Goal: Task Accomplishment & Management: Use online tool/utility

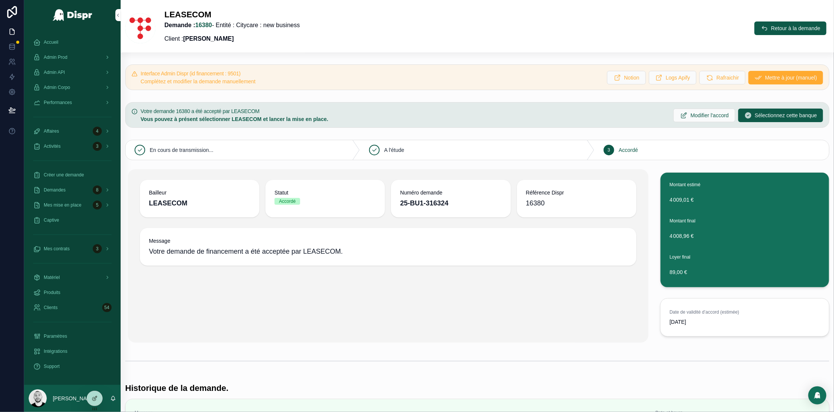
click at [65, 92] on div "Admin Corpo" at bounding box center [72, 87] width 78 height 12
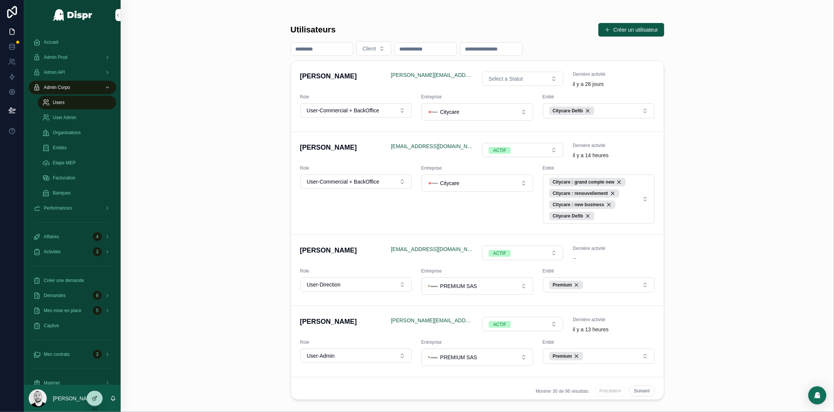
click at [65, 132] on span "Organisations" at bounding box center [67, 133] width 28 height 6
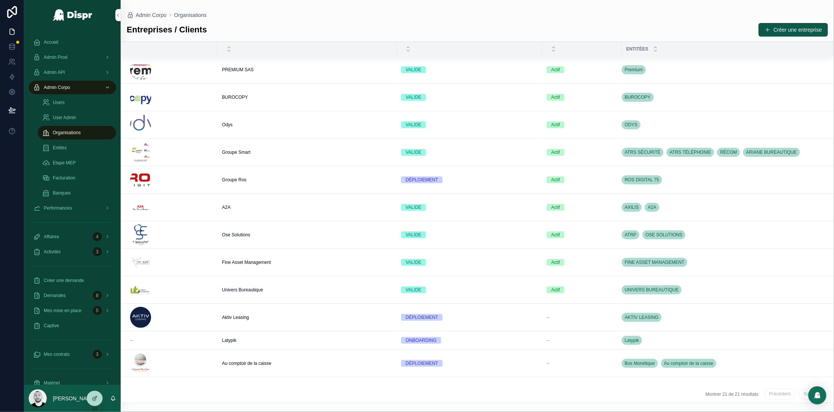
click at [241, 71] on span "PREMIUM SAS" at bounding box center [238, 70] width 32 height 6
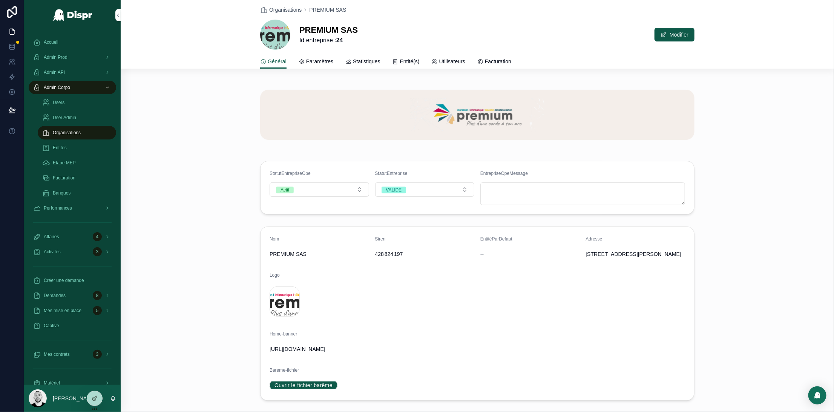
click at [16, 11] on icon at bounding box center [12, 12] width 10 height 12
click at [44, 39] on span "Accueil" at bounding box center [51, 42] width 15 height 6
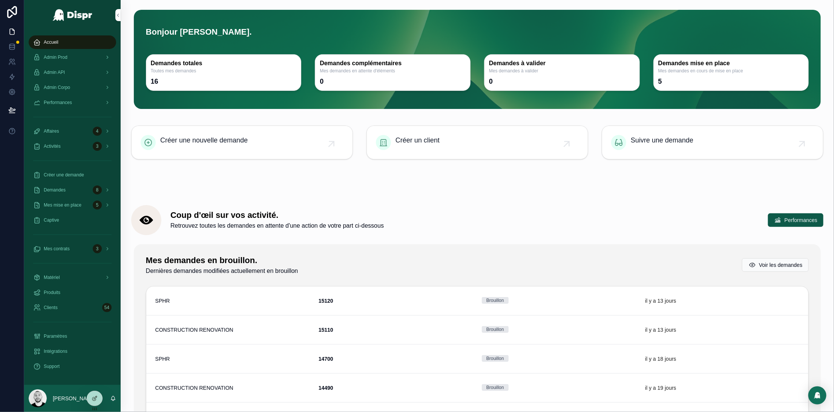
drag, startPoint x: 397, startPoint y: 208, endPoint x: 392, endPoint y: 209, distance: 5.5
click at [397, 208] on div "Coup d'œil sur vos activité. Retrouvez toutes les demandes en attente d'une act…" at bounding box center [477, 220] width 692 height 30
click at [804, 412] on div at bounding box center [417, 412] width 834 height 0
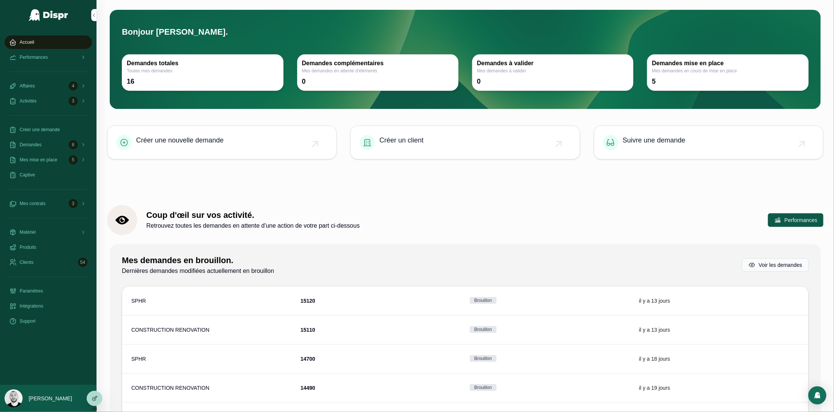
click at [813, 412] on div at bounding box center [417, 412] width 834 height 0
click at [37, 125] on div "Créer une demande" at bounding box center [48, 130] width 78 height 12
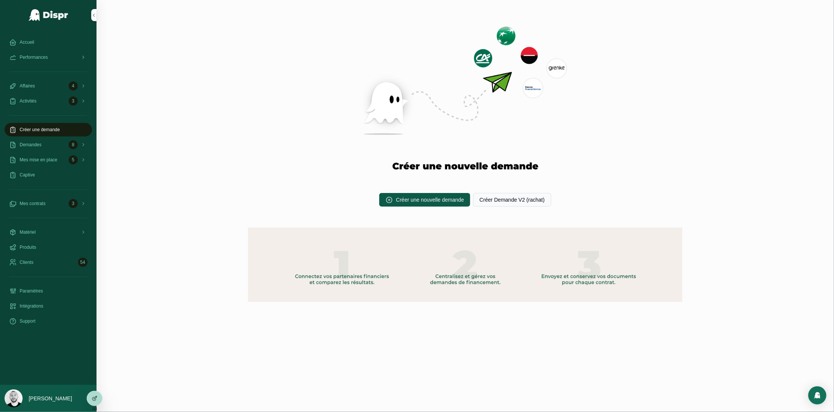
click at [96, 398] on icon at bounding box center [95, 397] width 3 height 3
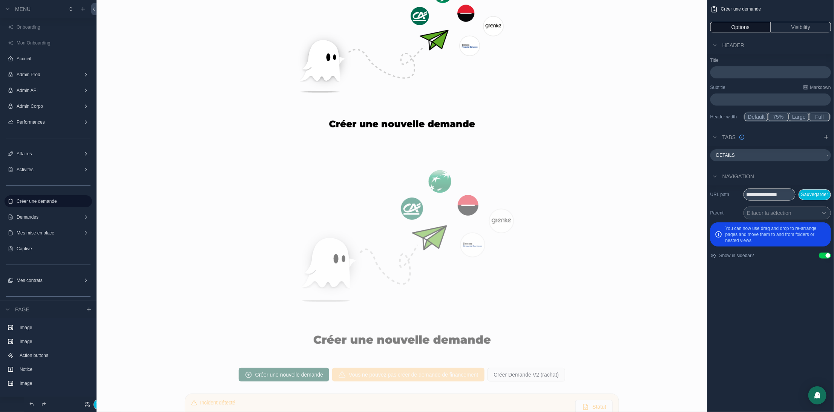
scroll to position [172, 0]
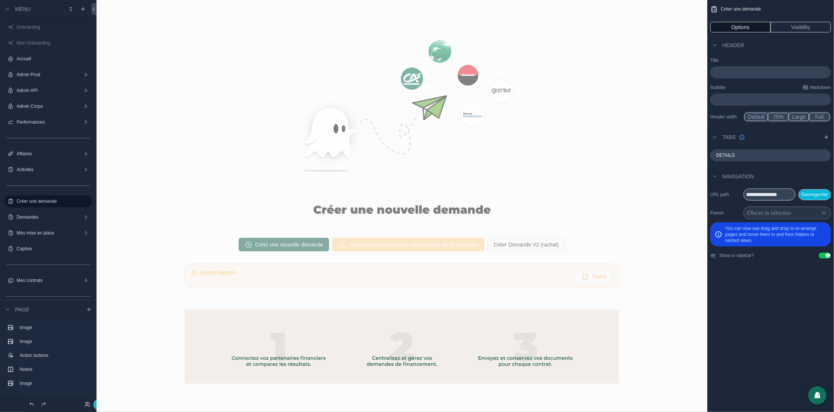
click at [180, 250] on div "scrollable content" at bounding box center [402, 245] width 599 height 20
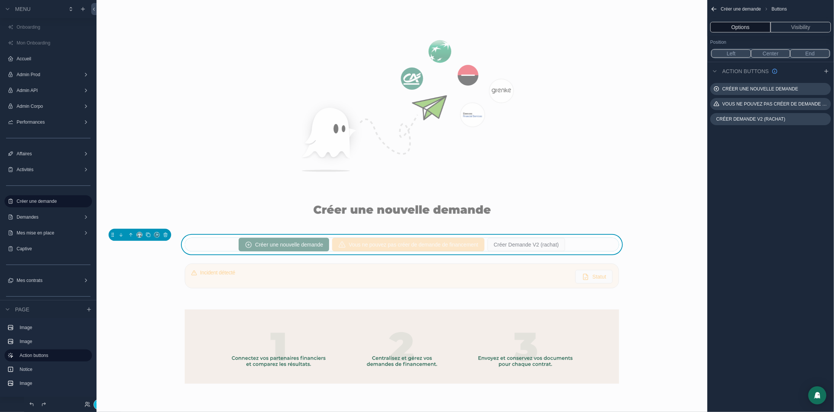
click at [0, 0] on icon "scrollable content" at bounding box center [0, 0] width 0 height 0
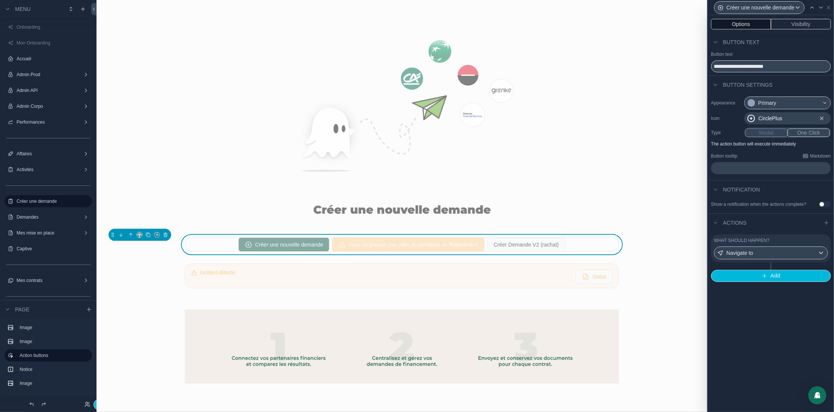
click at [798, 25] on button "Visibility" at bounding box center [801, 24] width 60 height 11
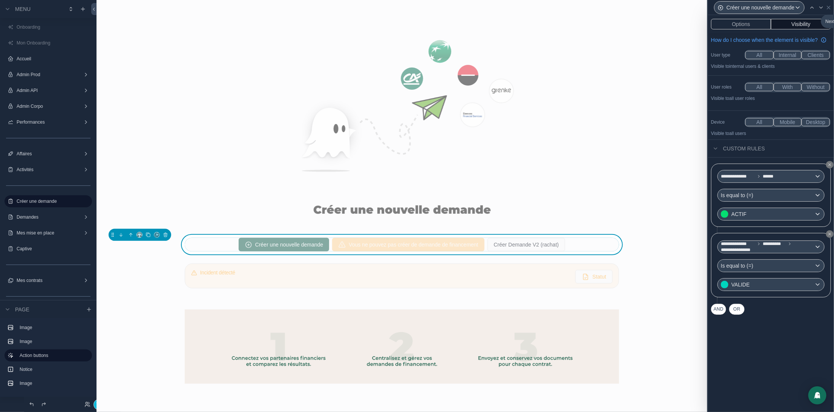
click at [819, 6] on icon at bounding box center [821, 8] width 6 height 6
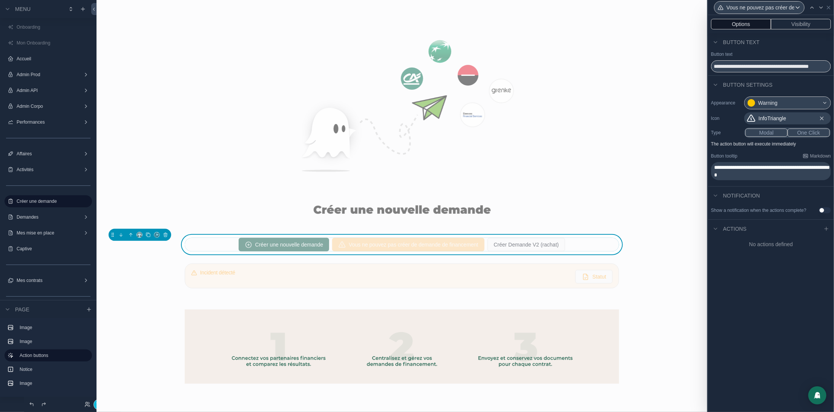
click at [804, 24] on button "Visibility" at bounding box center [801, 24] width 60 height 11
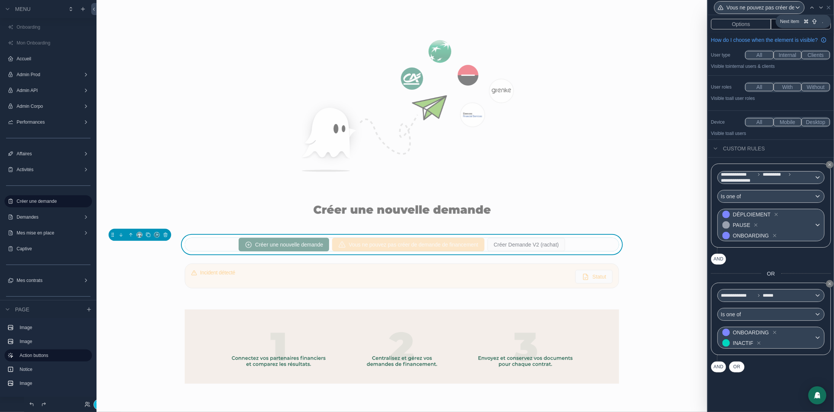
click at [822, 9] on icon at bounding box center [821, 8] width 6 height 6
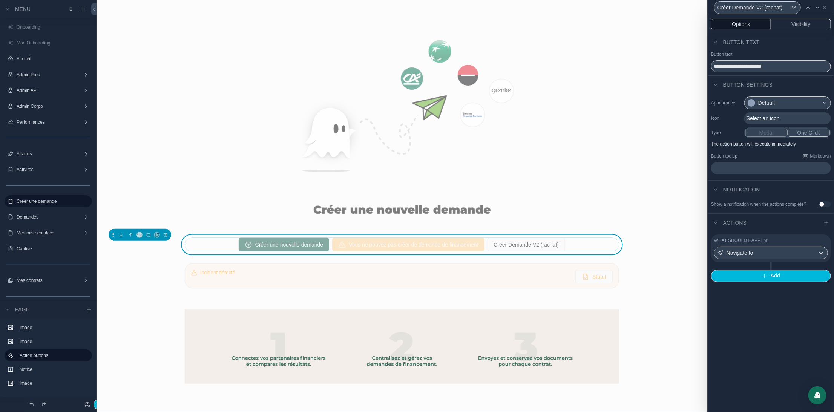
click at [803, 24] on button "Visibility" at bounding box center [801, 24] width 60 height 11
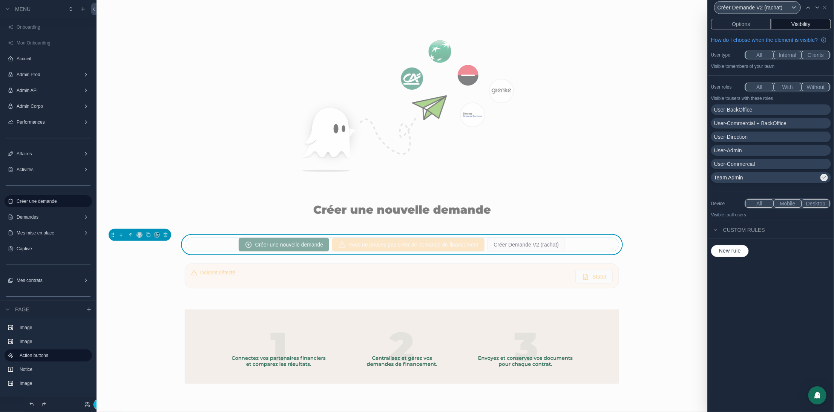
click at [744, 412] on div at bounding box center [417, 412] width 834 height 0
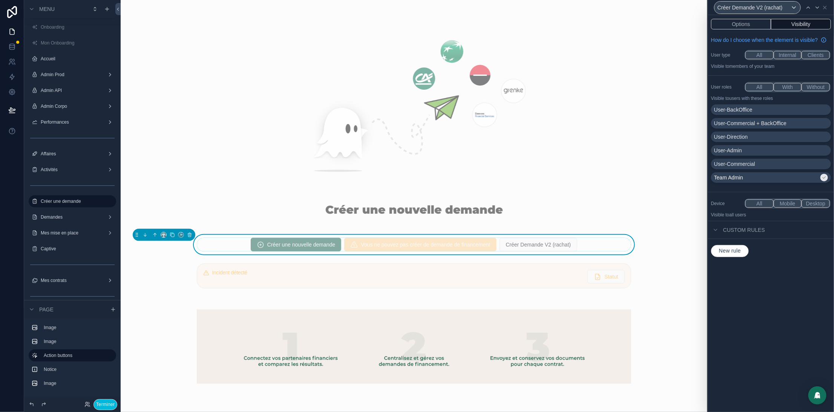
drag, startPoint x: 815, startPoint y: 21, endPoint x: 808, endPoint y: 23, distance: 7.0
click at [815, 412] on div at bounding box center [417, 412] width 834 height 0
click at [11, 43] on icon at bounding box center [12, 47] width 8 height 8
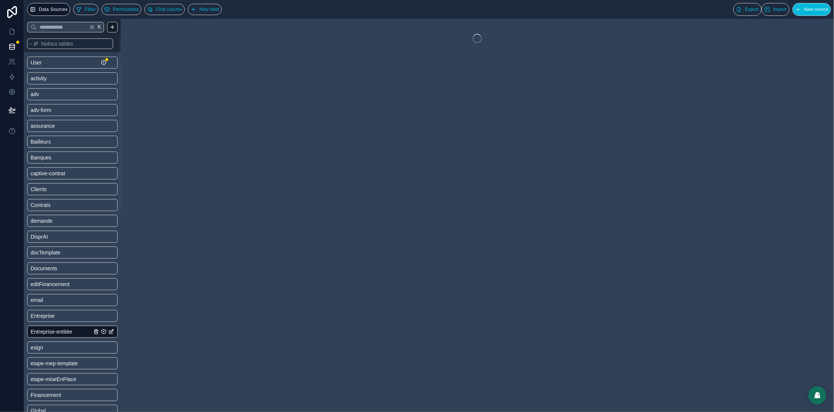
click at [55, 315] on span "Entreprise" at bounding box center [43, 316] width 24 height 8
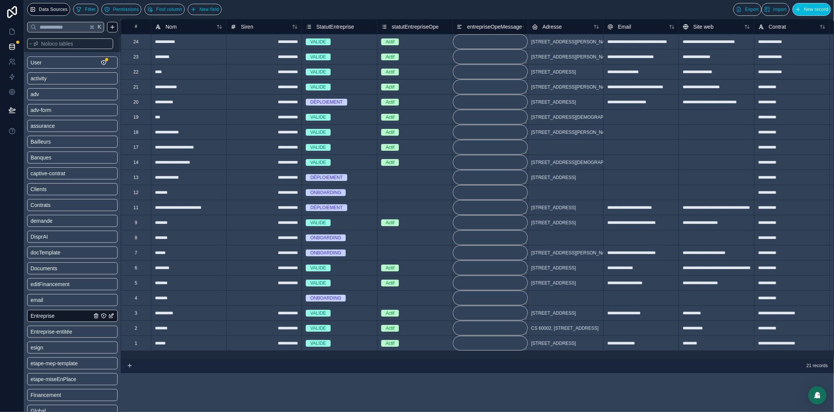
drag, startPoint x: 221, startPoint y: 9, endPoint x: 653, endPoint y: 108, distance: 443.7
click at [219, 9] on span "New field" at bounding box center [209, 10] width 20 height 6
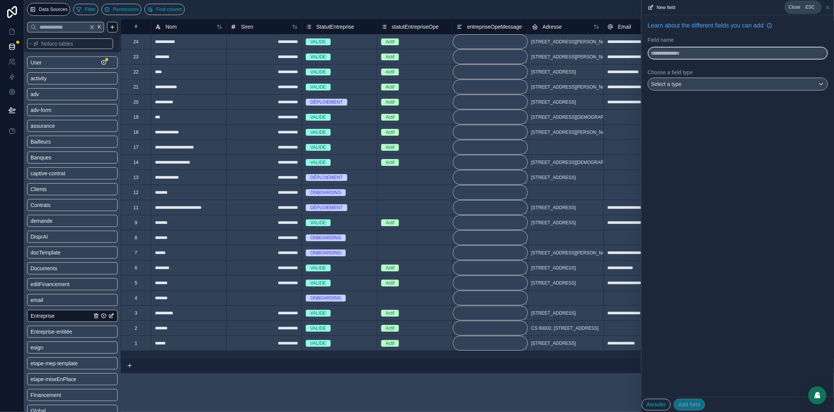
click at [827, 9] on icon at bounding box center [828, 8] width 6 height 6
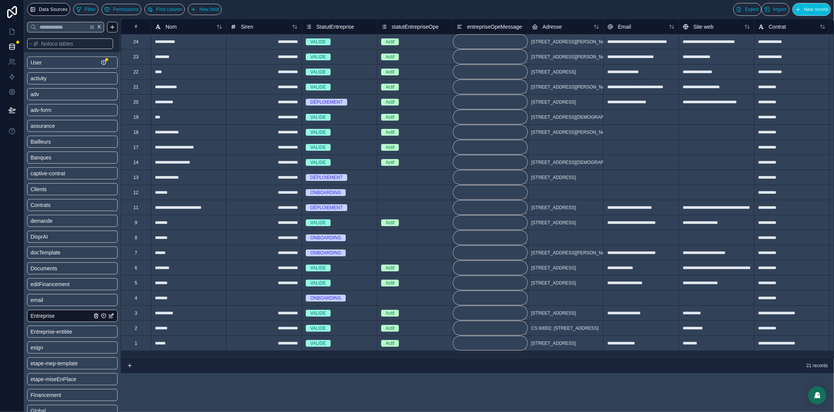
click at [782, 314] on div "**********" at bounding box center [791, 312] width 75 height 15
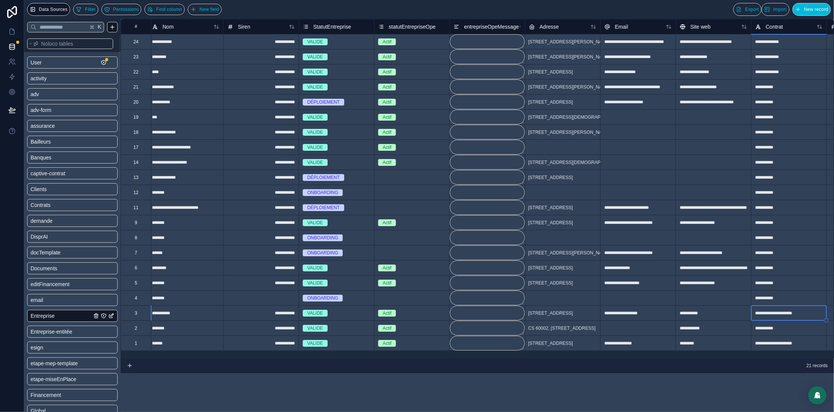
click at [770, 91] on div "**********" at bounding box center [788, 86] width 75 height 15
click at [775, 123] on div "**********" at bounding box center [788, 116] width 75 height 15
click at [779, 130] on div "**********" at bounding box center [788, 131] width 75 height 15
click at [776, 270] on div "**********" at bounding box center [788, 267] width 75 height 15
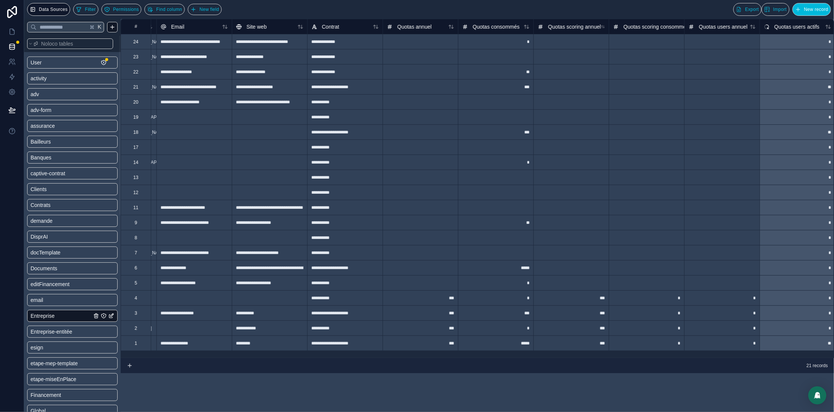
scroll to position [0, 460]
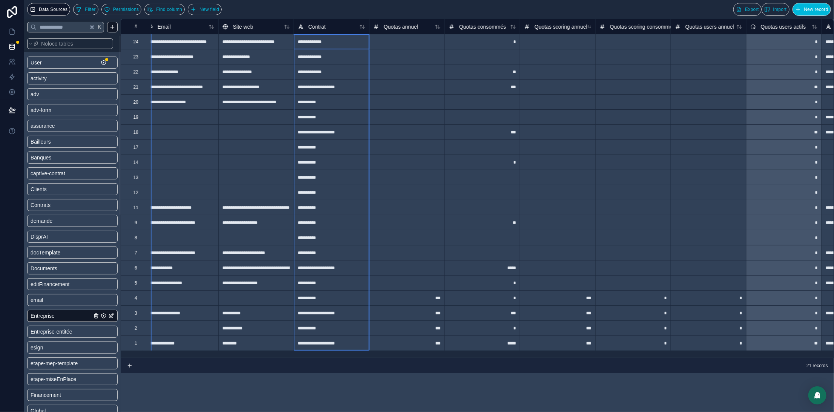
click at [309, 25] on span "Contrat" at bounding box center [316, 27] width 17 height 8
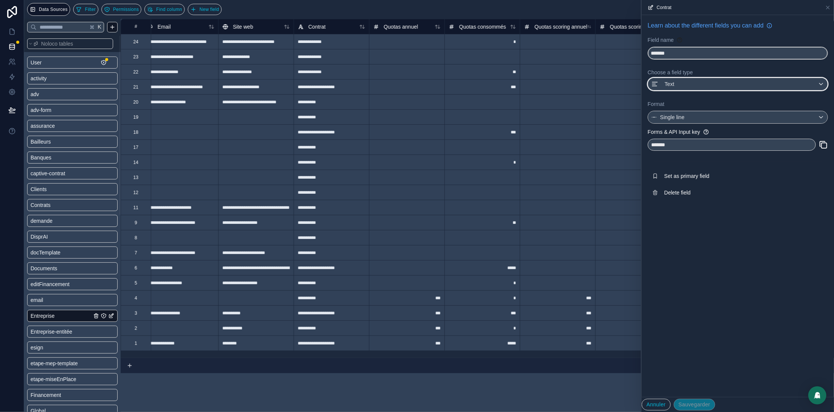
click at [689, 83] on div "Text" at bounding box center [737, 84] width 179 height 12
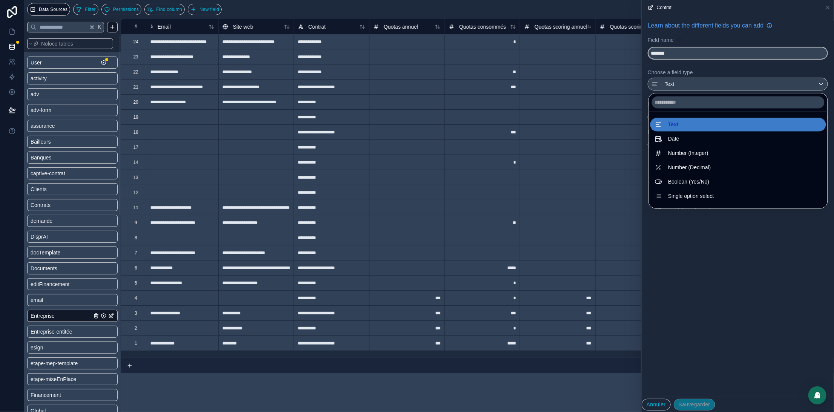
click at [682, 195] on span "Single option select" at bounding box center [692, 196] width 46 height 9
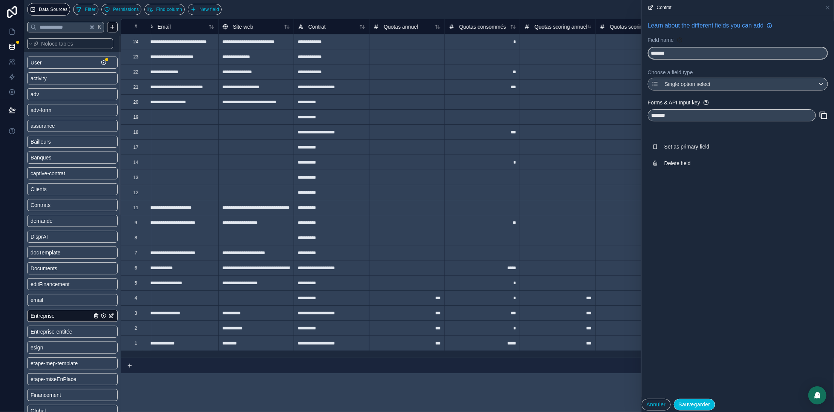
click at [697, 403] on button "Sauvegarder" at bounding box center [694, 405] width 41 height 12
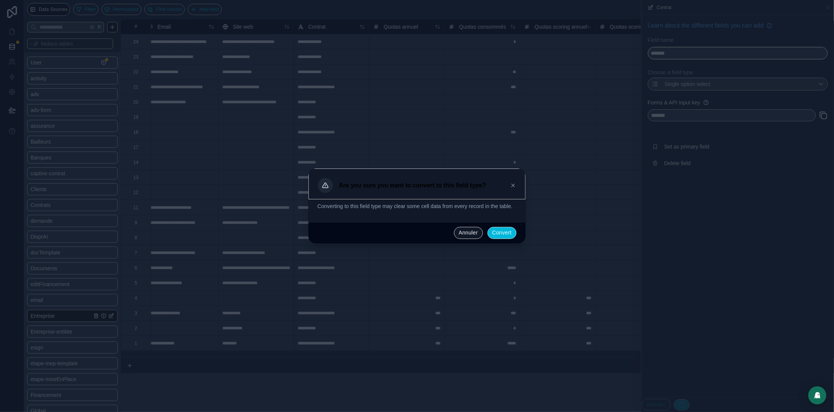
click at [496, 238] on button "Convert" at bounding box center [502, 233] width 29 height 12
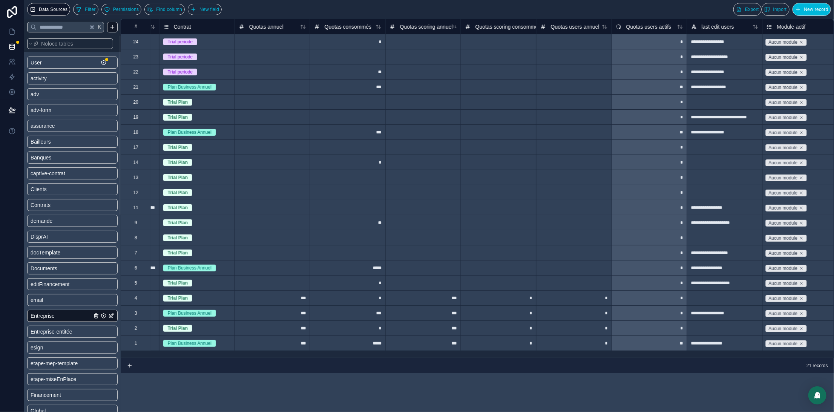
scroll to position [0, 592]
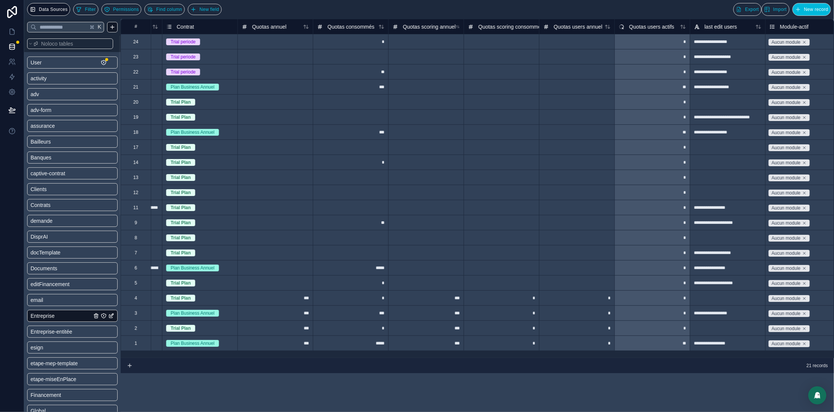
click at [259, 24] on span "Quotas annuel" at bounding box center [269, 27] width 34 height 8
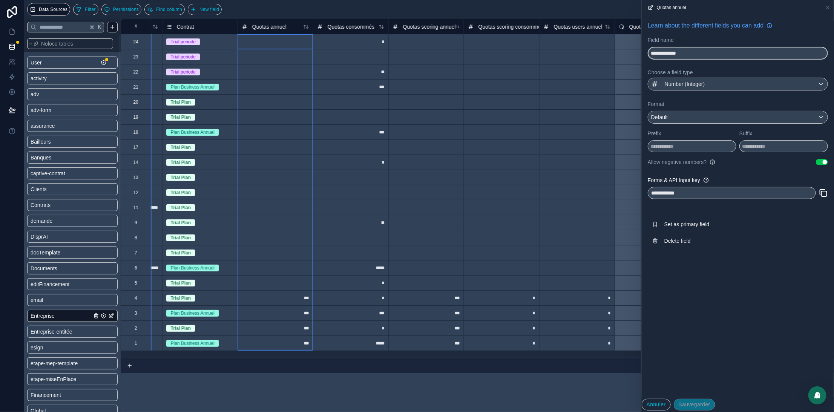
click at [674, 55] on input "**********" at bounding box center [737, 53] width 179 height 12
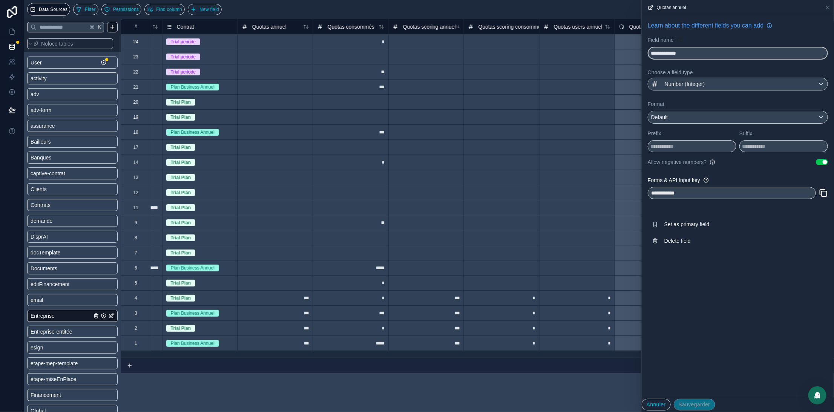
click at [674, 55] on input "**********" at bounding box center [737, 53] width 179 height 12
click at [669, 238] on span "Delete field" at bounding box center [718, 241] width 109 height 8
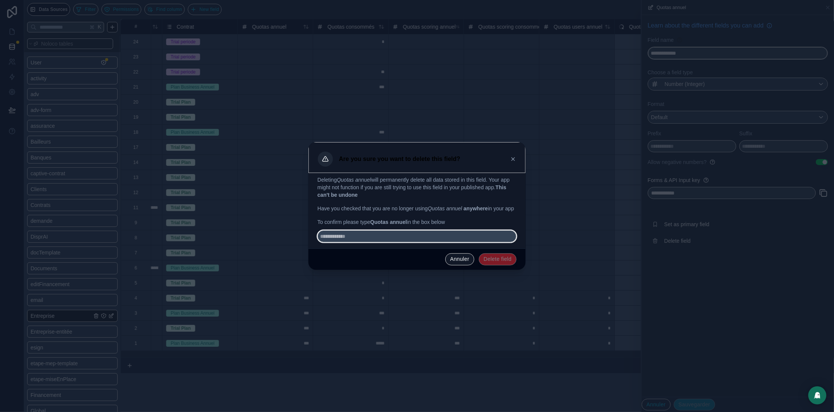
click at [366, 242] on input "text" at bounding box center [417, 236] width 199 height 12
paste input "**********"
type input "**********"
click at [489, 264] on button "Delete field" at bounding box center [498, 259] width 38 height 12
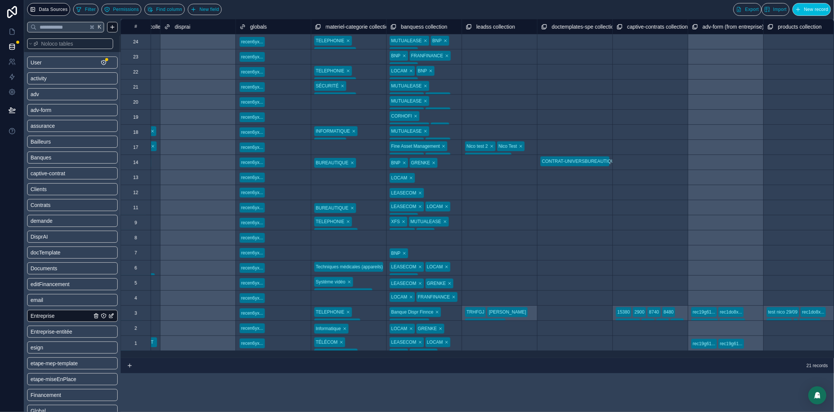
scroll to position [0, 5950]
drag, startPoint x: 227, startPoint y: 9, endPoint x: 665, endPoint y: 104, distance: 448.4
click at [219, 9] on span "New field" at bounding box center [209, 10] width 20 height 6
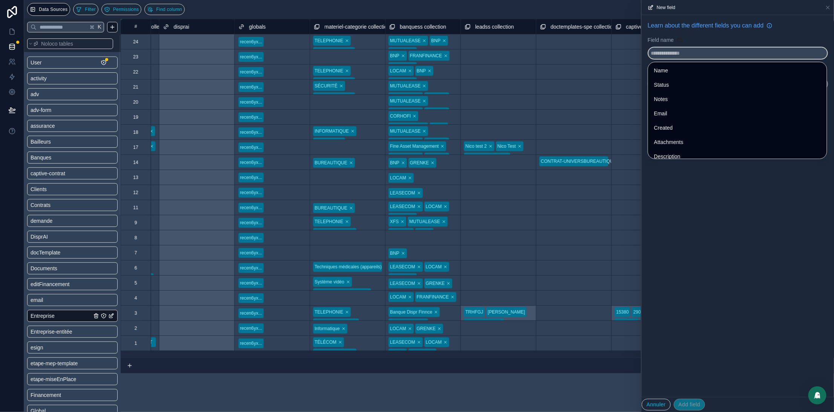
click at [688, 58] on input "text" at bounding box center [737, 53] width 179 height 12
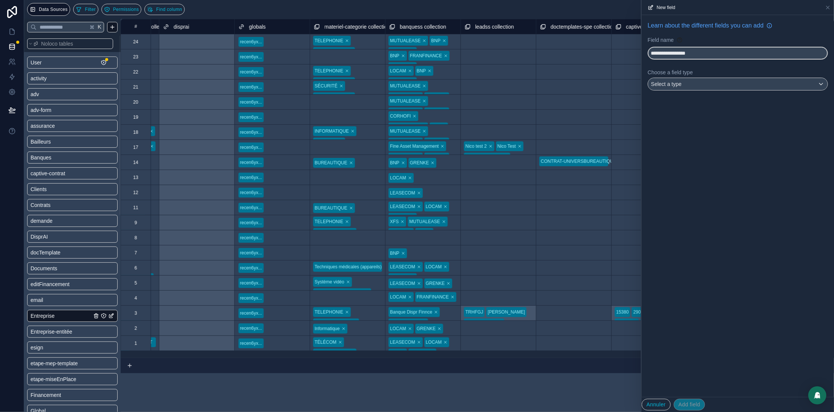
type input "**********"
click at [679, 82] on span "Select a type" at bounding box center [666, 84] width 31 height 6
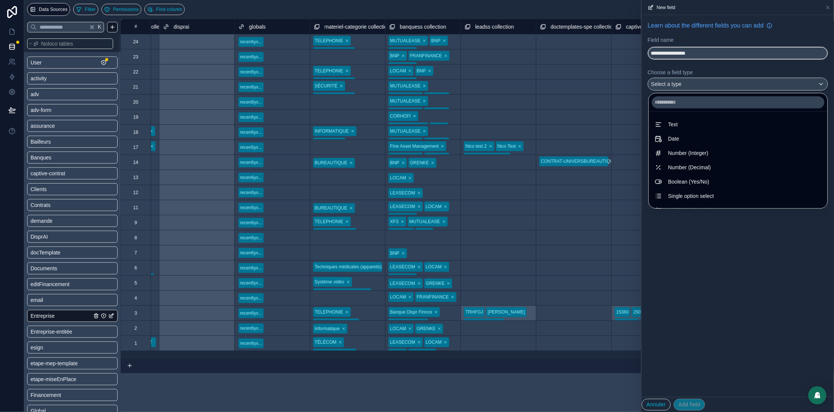
click at [669, 197] on span "Single option select" at bounding box center [692, 196] width 46 height 9
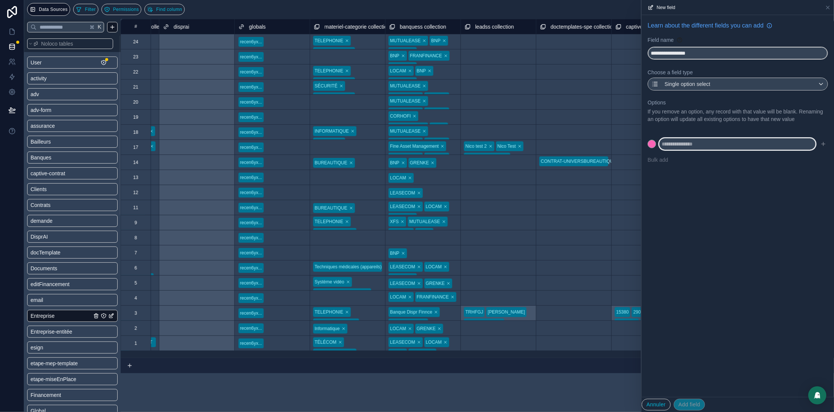
click at [674, 150] on input "text" at bounding box center [737, 144] width 157 height 12
type input "**"
click at [825, 147] on icon "submit" at bounding box center [824, 144] width 6 height 6
click at [673, 162] on input "text" at bounding box center [737, 156] width 157 height 12
type input "**"
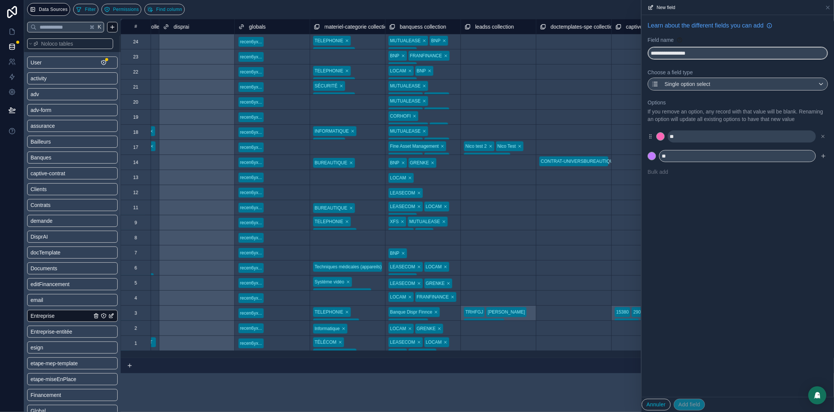
click at [821, 159] on icon "submit" at bounding box center [824, 156] width 6 height 6
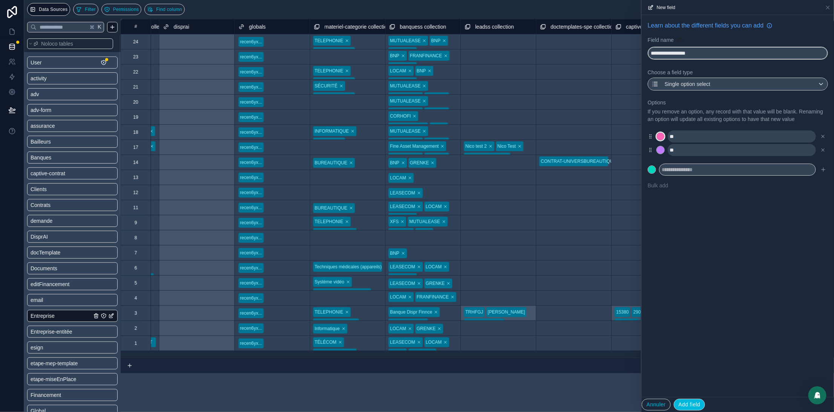
click at [657, 140] on div at bounding box center [661, 137] width 8 height 8
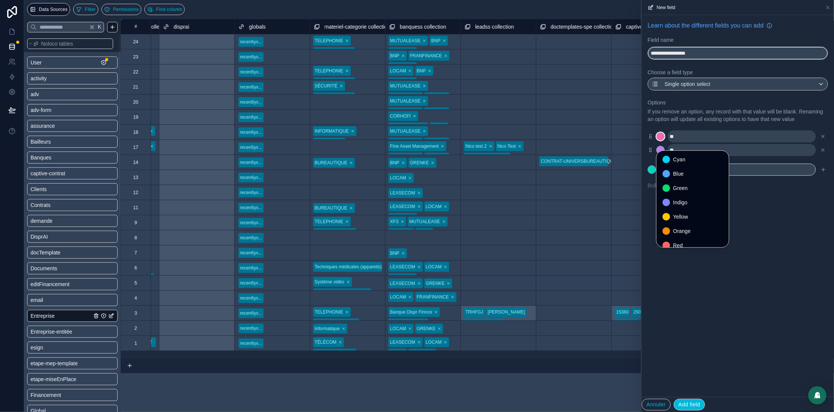
scroll to position [63, 0]
click at [682, 235] on span "Gray" at bounding box center [678, 239] width 11 height 9
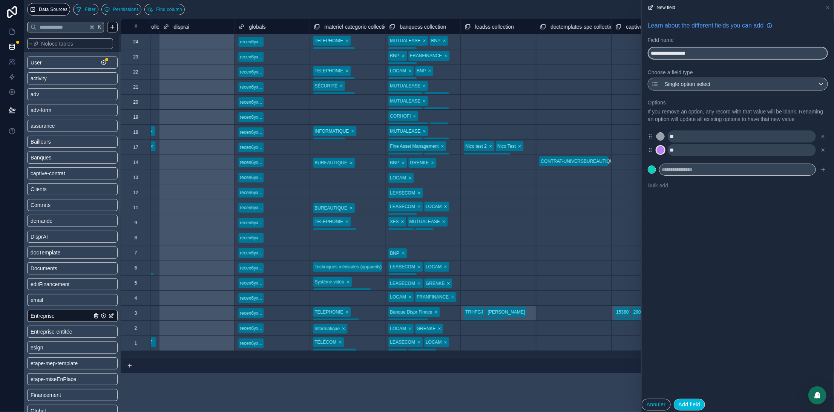
click at [661, 154] on div at bounding box center [661, 150] width 8 height 8
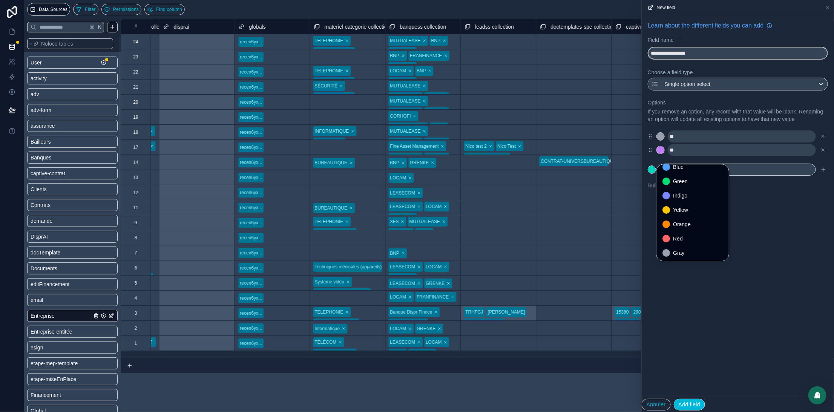
click at [683, 248] on span "Gray" at bounding box center [678, 252] width 11 height 9
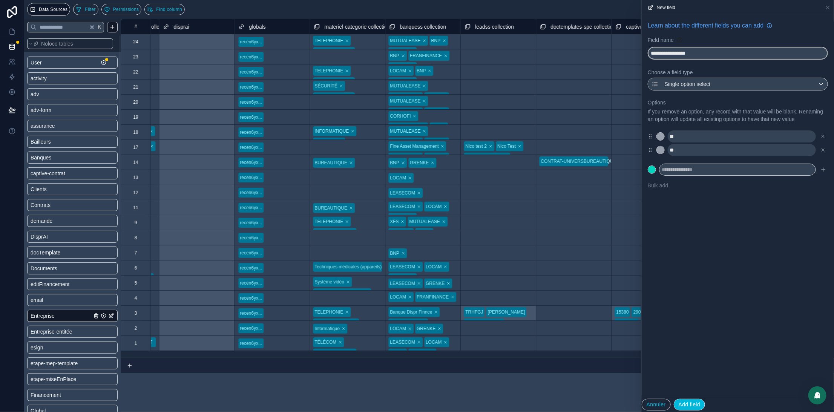
click at [690, 401] on button "Add field" at bounding box center [690, 405] width 32 height 12
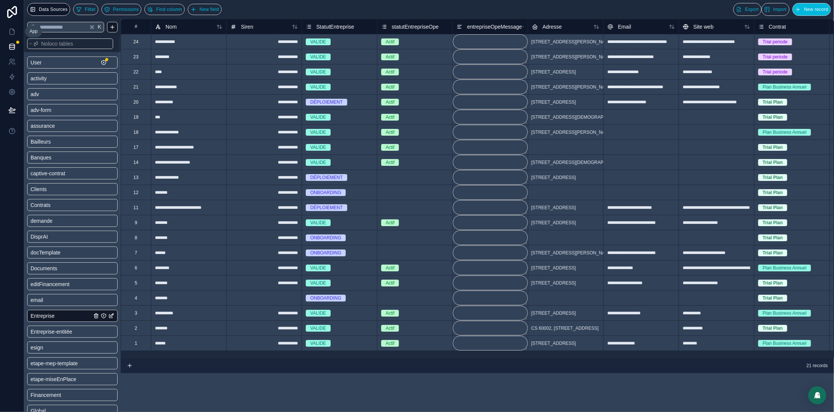
click at [11, 32] on icon at bounding box center [12, 32] width 8 height 8
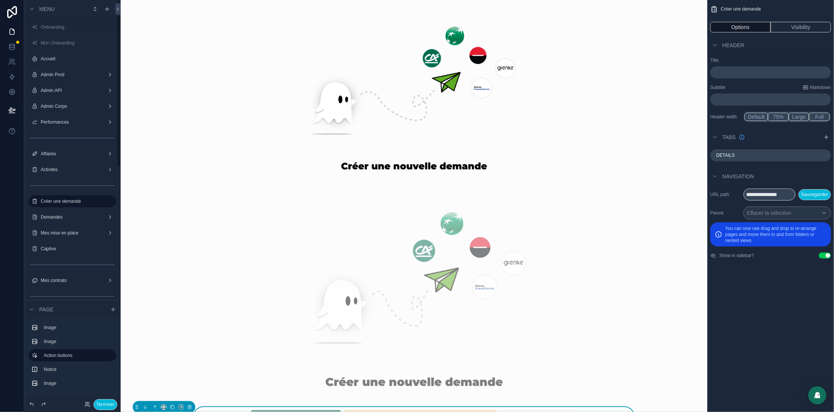
click at [105, 404] on button "Terminer" at bounding box center [106, 404] width 24 height 11
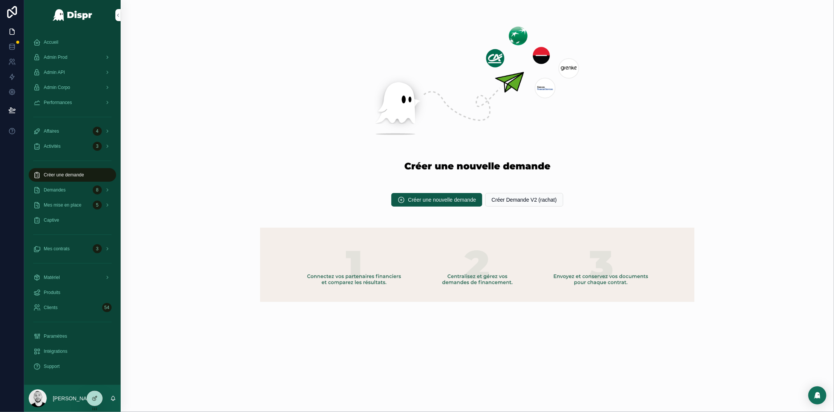
click at [67, 84] on span "Admin Corpo" at bounding box center [57, 87] width 26 height 6
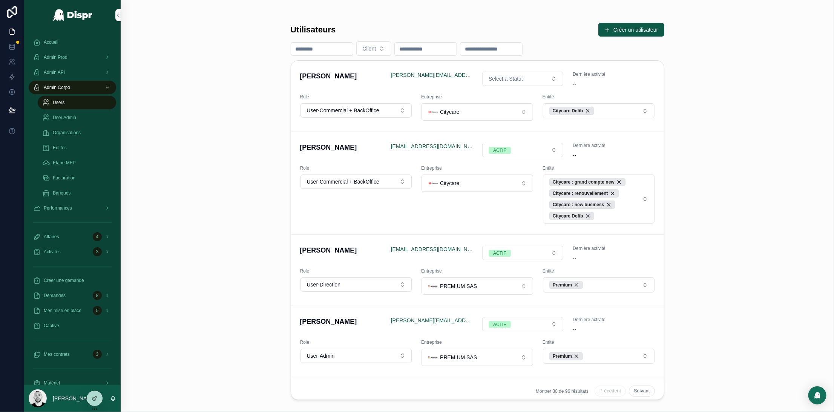
click at [73, 132] on span "Organisations" at bounding box center [67, 133] width 28 height 6
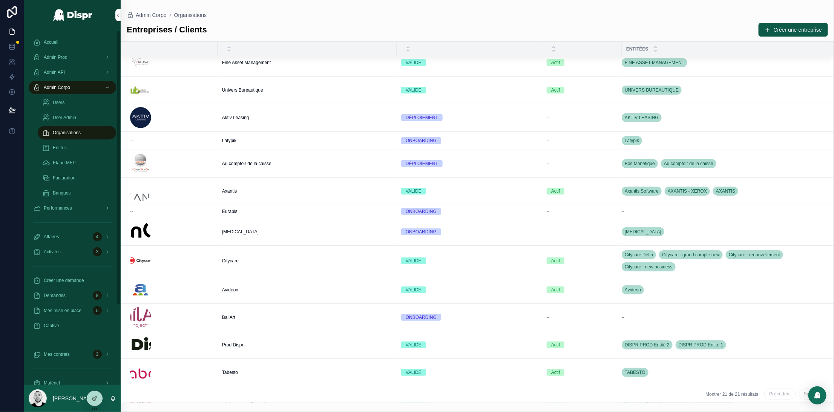
scroll to position [229, 0]
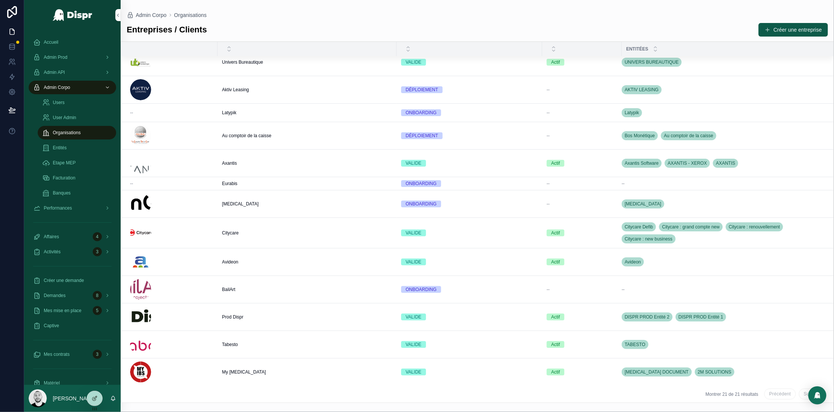
drag, startPoint x: 275, startPoint y: 314, endPoint x: 265, endPoint y: 318, distance: 10.5
click at [275, 314] on div "Prod Dispr Prod Dispr" at bounding box center [307, 317] width 170 height 6
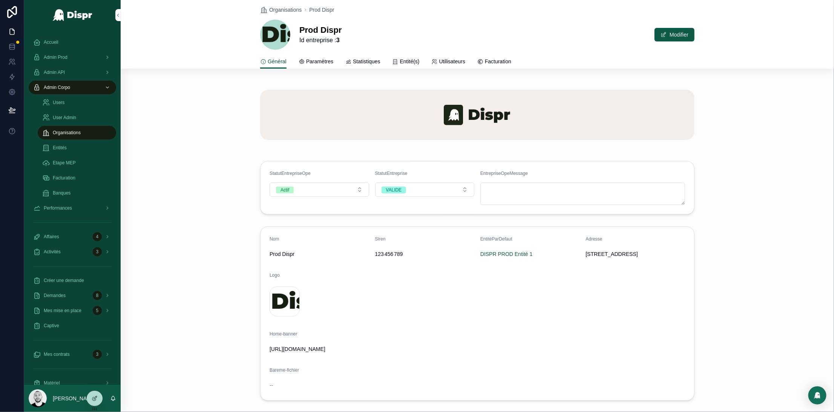
click at [314, 58] on span "Paramètres" at bounding box center [319, 62] width 27 height 8
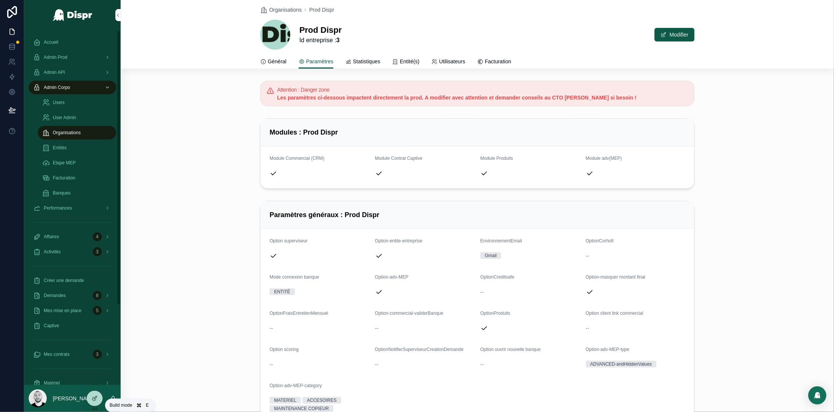
click at [95, 397] on icon at bounding box center [95, 397] width 3 height 3
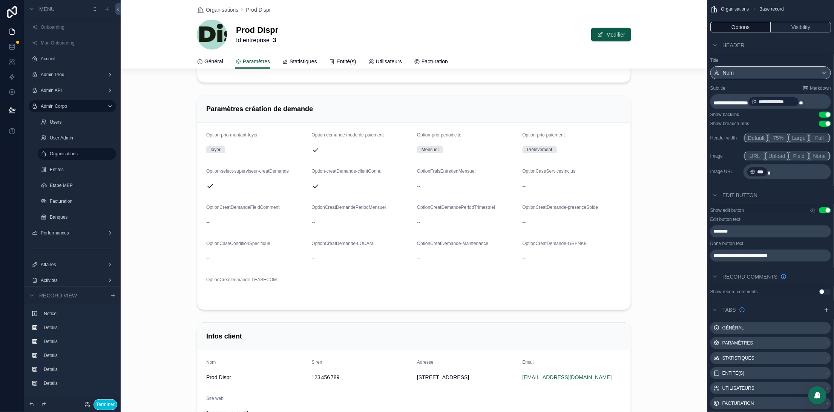
scroll to position [489, 0]
click at [387, 108] on div "scrollable content" at bounding box center [414, 206] width 587 height 221
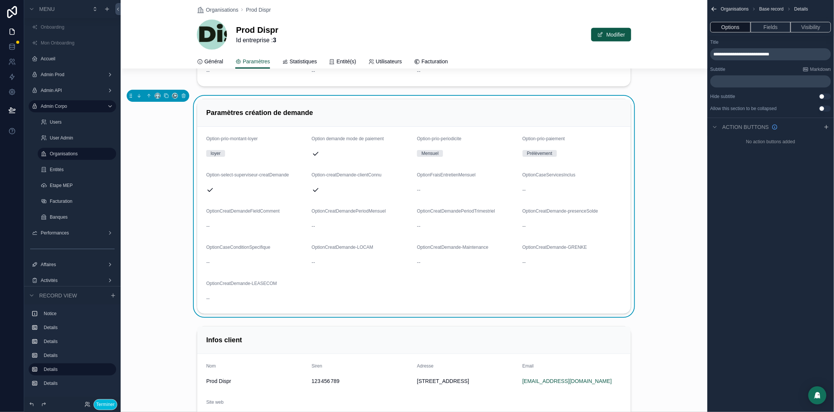
click at [390, 117] on div "Paramètres création de demande" at bounding box center [414, 112] width 416 height 9
click at [772, 25] on button "Fields" at bounding box center [771, 27] width 40 height 11
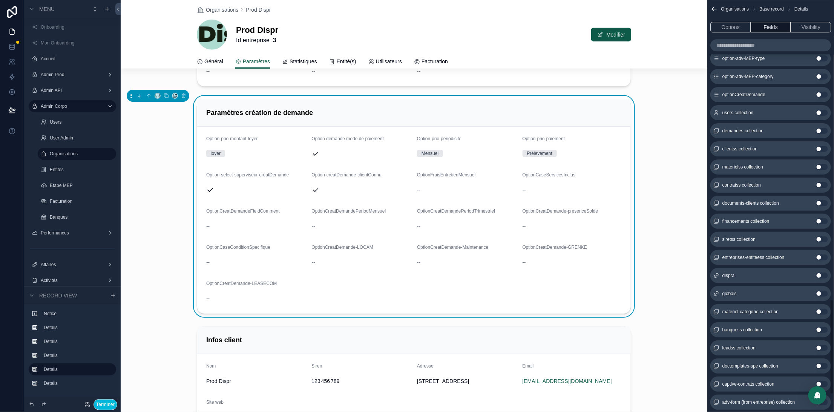
scroll to position [1300, 0]
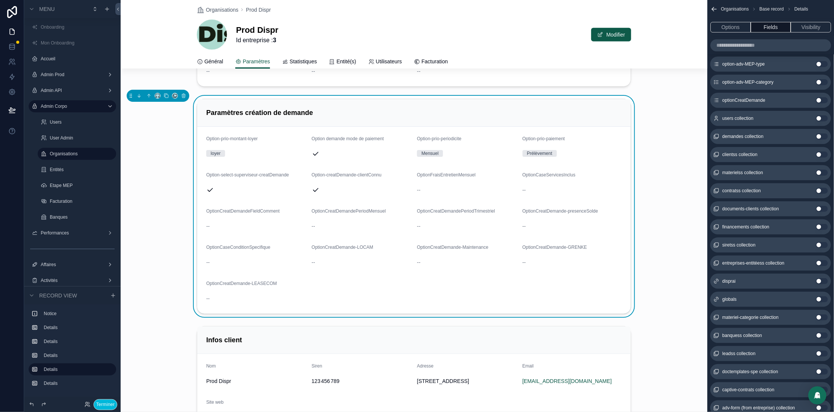
click at [820, 98] on button "Use setting" at bounding box center [822, 100] width 12 height 6
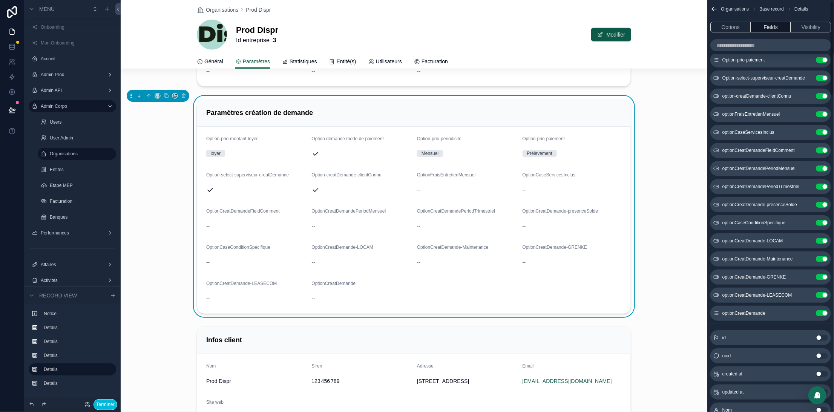
scroll to position [200, 0]
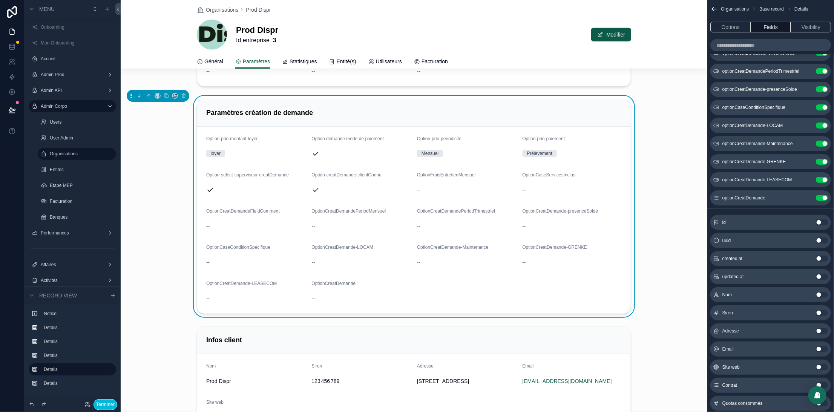
click at [0, 0] on button "scrollable content" at bounding box center [0, 0] width 0 height 0
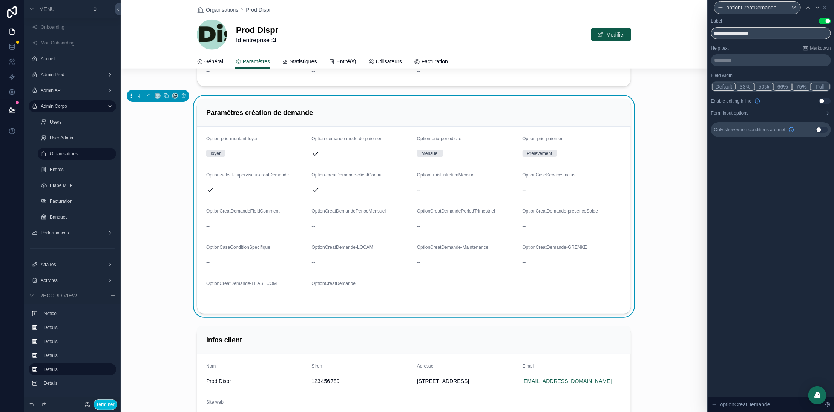
drag, startPoint x: 612, startPoint y: 33, endPoint x: 383, endPoint y: 300, distance: 351.1
click at [612, 33] on button "Modifier" at bounding box center [611, 35] width 40 height 14
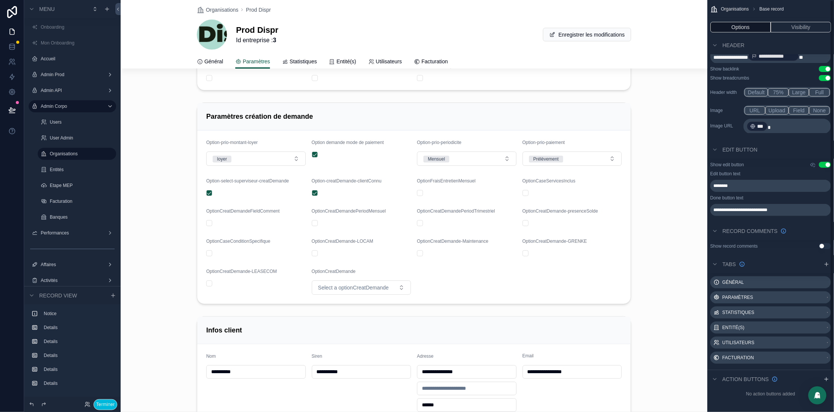
scroll to position [507, 0]
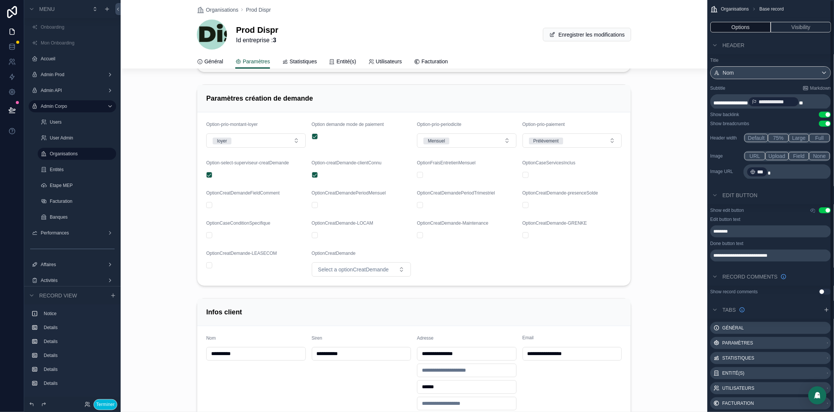
click at [355, 278] on div "scrollable content" at bounding box center [414, 185] width 587 height 208
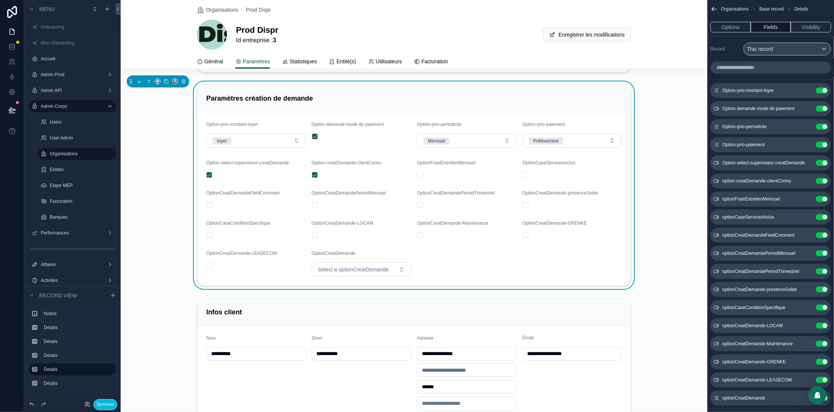
click at [354, 273] on span "Select a optionCreatDemande" at bounding box center [353, 270] width 71 height 8
click at [488, 271] on form "Option-prio-montant-loyer loyer Option demande mode de paiement Option-prio-per…" at bounding box center [414, 198] width 434 height 173
click at [714, 11] on icon "scrollable content" at bounding box center [714, 9] width 8 height 8
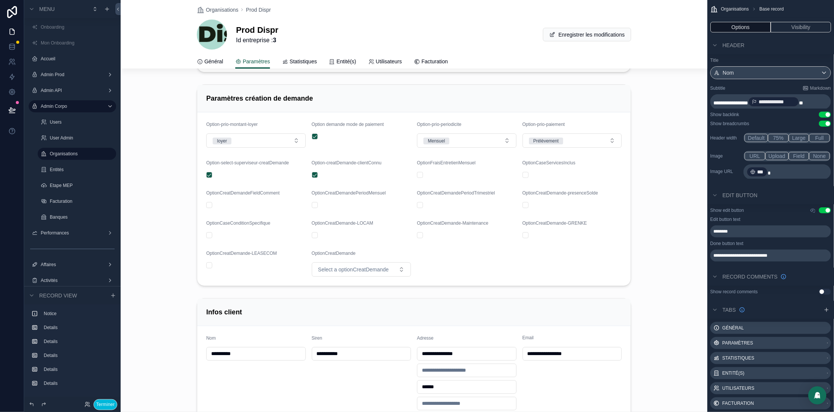
click at [346, 278] on div "scrollable content" at bounding box center [414, 185] width 587 height 208
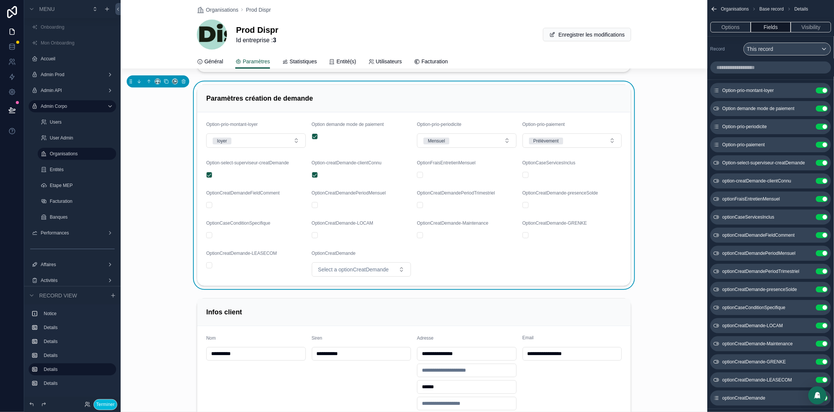
click at [344, 273] on span "Select a optionCreatDemande" at bounding box center [353, 270] width 71 height 8
click at [322, 325] on div "V2" at bounding box center [357, 321] width 105 height 11
click at [675, 276] on div "Paramètres création de demande Option-prio-montant-loyer loyer Option demande m…" at bounding box center [414, 185] width 587 height 208
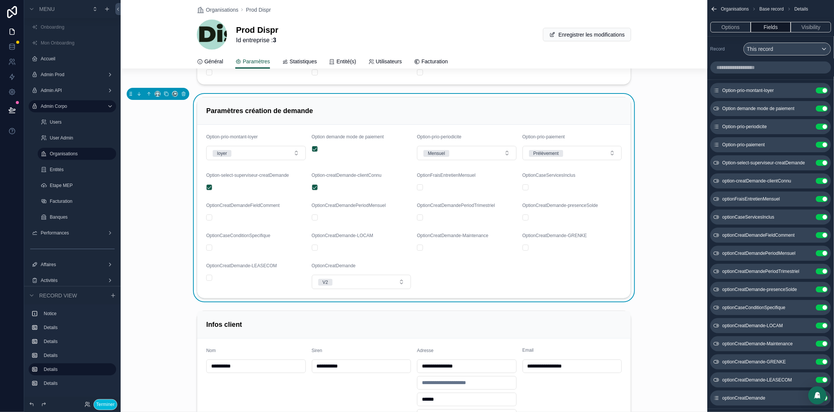
scroll to position [494, 0]
click at [561, 37] on button "Enregistrer les modifications" at bounding box center [587, 35] width 88 height 14
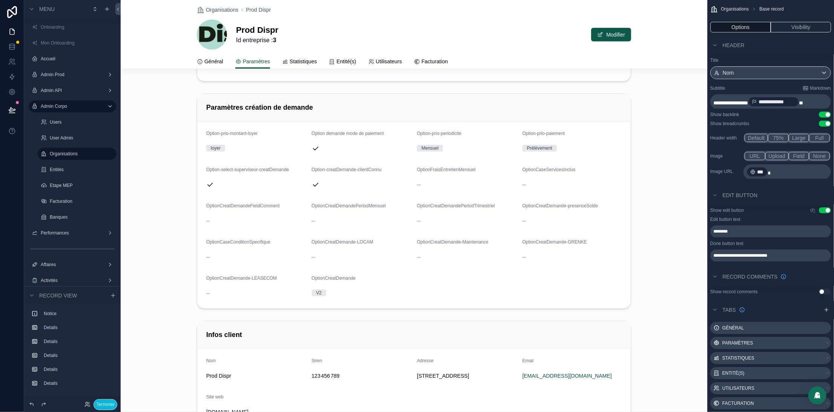
scroll to position [476, 0]
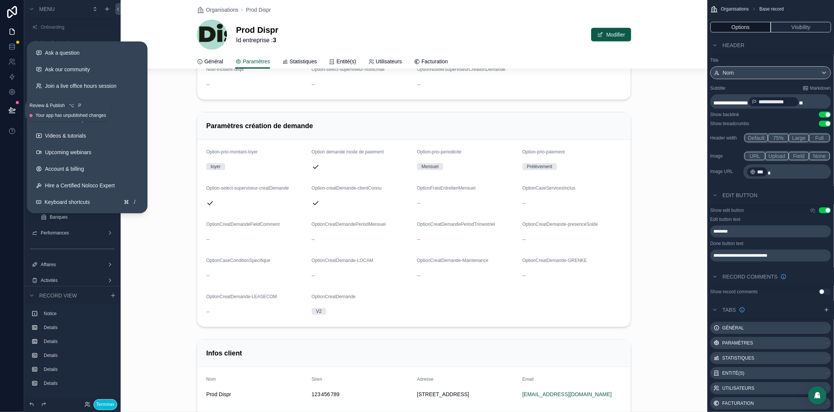
drag, startPoint x: 10, startPoint y: 113, endPoint x: 97, endPoint y: 172, distance: 105.8
click at [10, 113] on icon at bounding box center [12, 113] width 6 height 0
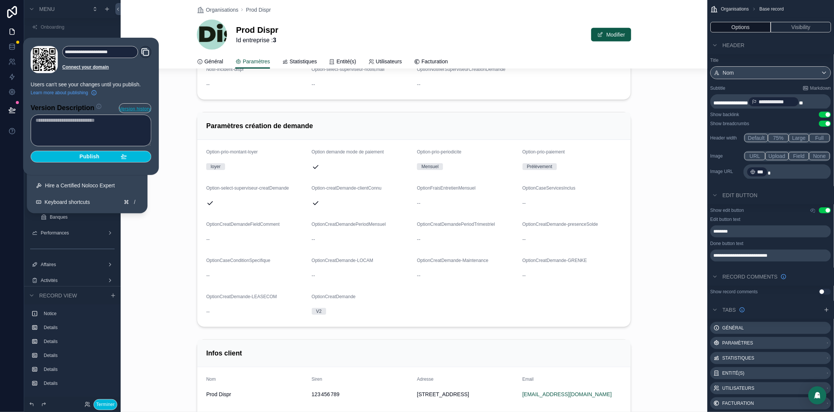
click at [98, 154] on span "Publish" at bounding box center [90, 156] width 20 height 7
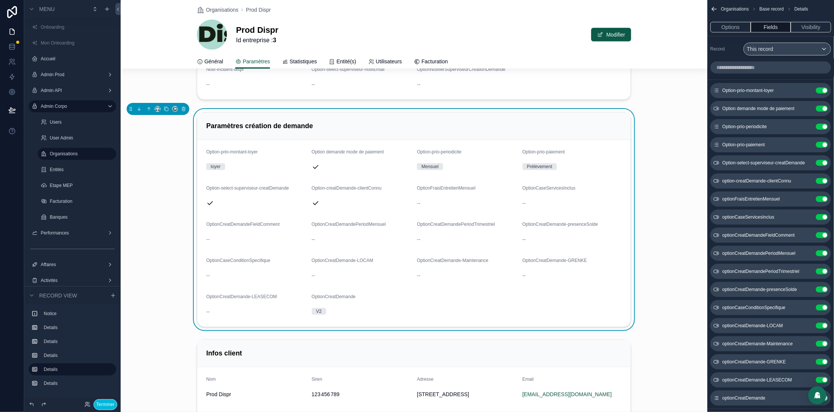
click at [103, 406] on button "Terminer" at bounding box center [106, 404] width 24 height 11
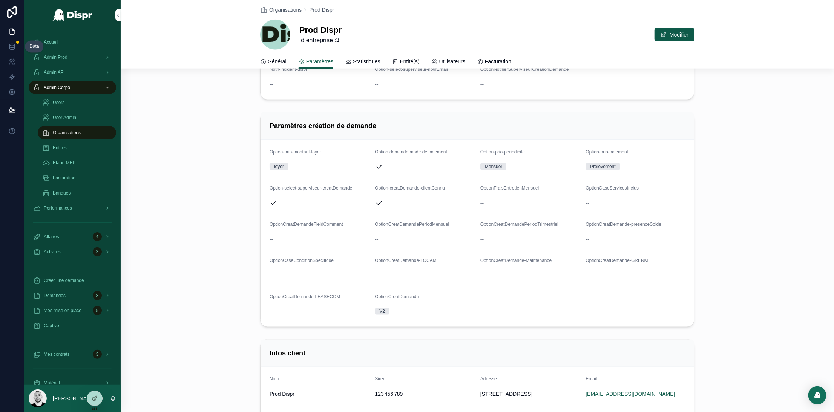
click at [11, 48] on icon at bounding box center [12, 47] width 8 height 8
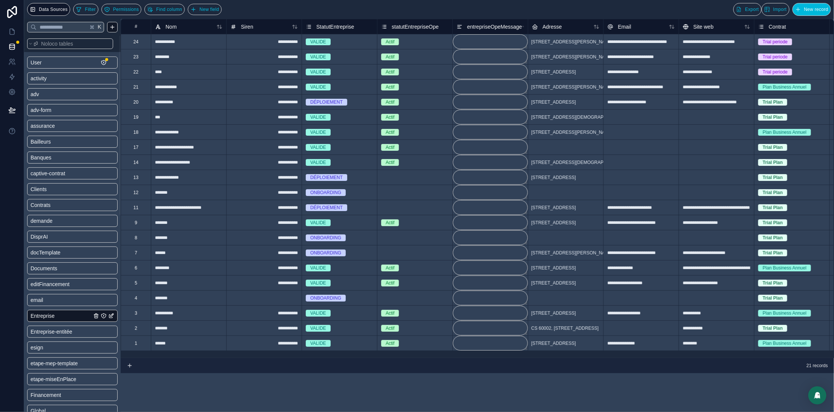
click at [408, 160] on div "Actif" at bounding box center [414, 162] width 75 height 8
drag, startPoint x: 403, startPoint y: 180, endPoint x: 407, endPoint y: 212, distance: 32.3
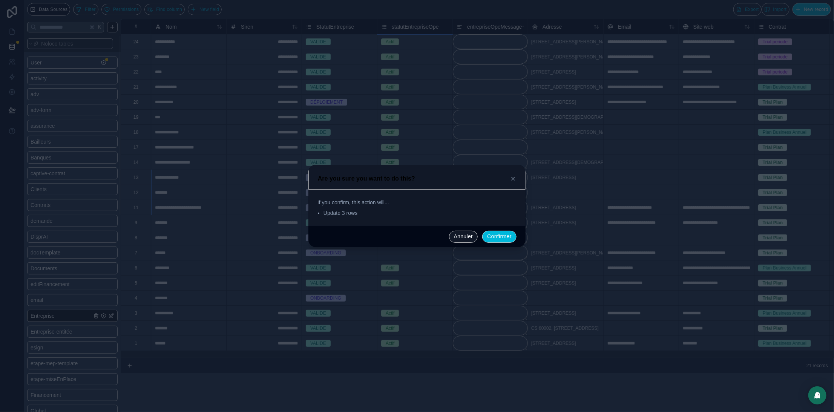
click at [493, 237] on button "Confirmer" at bounding box center [499, 237] width 34 height 12
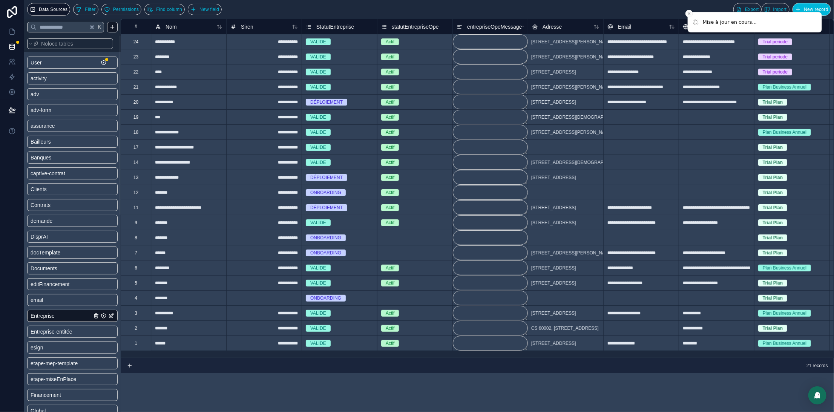
drag, startPoint x: 400, startPoint y: 240, endPoint x: 406, endPoint y: 241, distance: 6.0
click at [400, 240] on div "Select a statutEntrepriseOpe" at bounding box center [410, 238] width 58 height 6
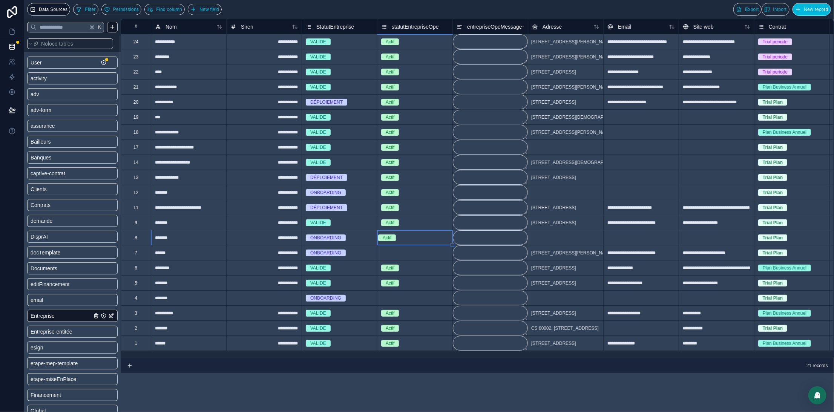
click at [418, 248] on div "Select a statutEntrepriseOpe" at bounding box center [414, 252] width 75 height 15
click at [402, 301] on div "Select a statutEntrepriseOpe" at bounding box center [414, 299] width 75 height 8
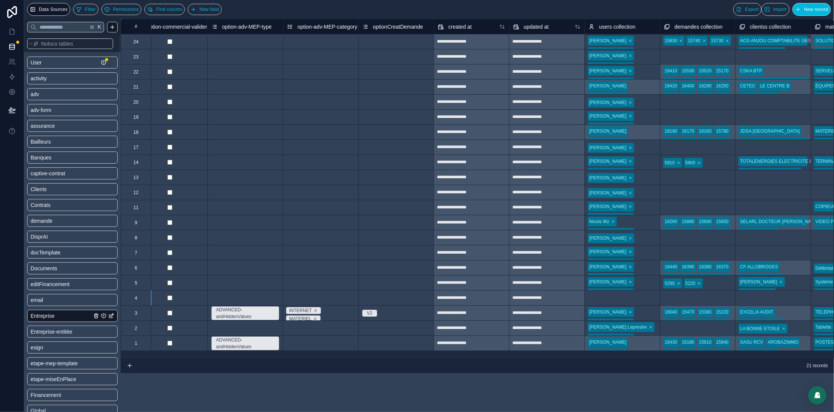
scroll to position [0, 4918]
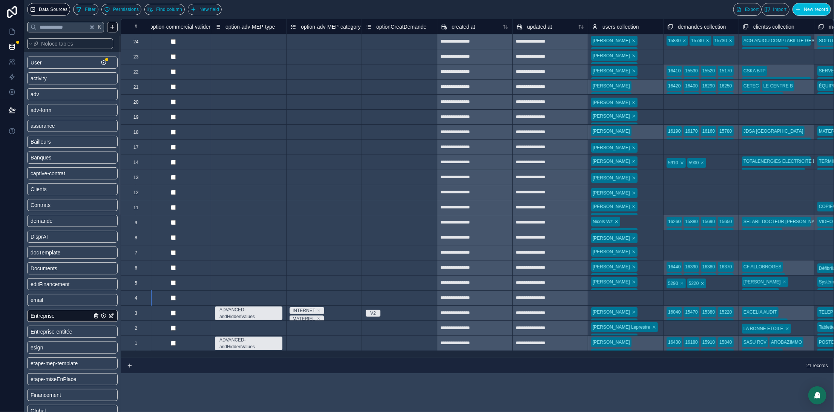
click at [394, 40] on div "Select a optionCreatDemande" at bounding box center [396, 42] width 61 height 6
click at [394, 40] on div "Select a optionCreatDemande" at bounding box center [392, 42] width 61 height 6
click at [392, 43] on div "Select a optionCreatDemande" at bounding box center [392, 42] width 61 height 6
click at [380, 45] on div "Select a optionCreatDemande" at bounding box center [392, 42] width 61 height 6
click at [374, 40] on div "Select a optionCreatDemande" at bounding box center [392, 42] width 61 height 6
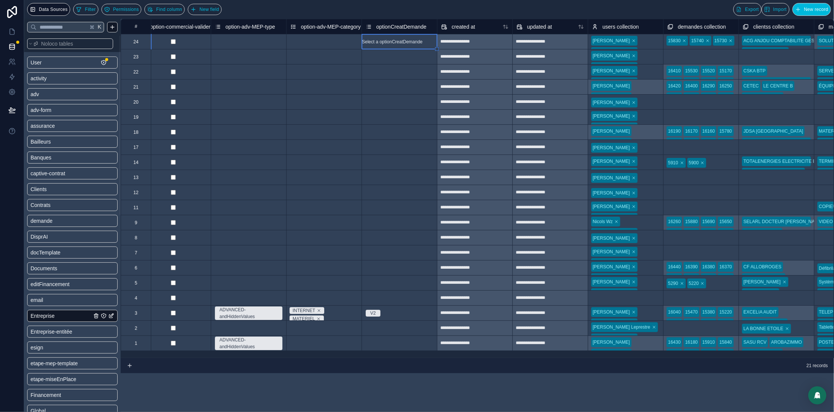
click at [376, 53] on div "Select a optionCreatDemande" at bounding box center [399, 57] width 75 height 8
click at [375, 45] on div "Select a optionCreatDemande" at bounding box center [396, 42] width 61 height 6
click at [375, 43] on div "Select a optionCreatDemande" at bounding box center [392, 42] width 61 height 6
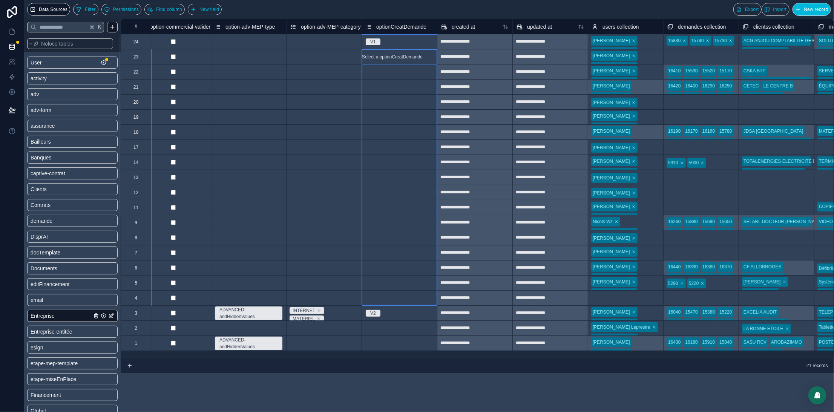
drag, startPoint x: 377, startPoint y: 56, endPoint x: 389, endPoint y: 301, distance: 245.0
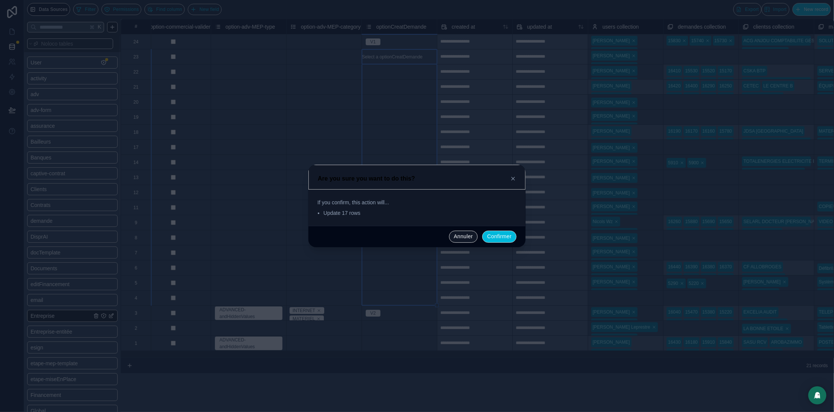
click at [495, 234] on button "Confirmer" at bounding box center [499, 237] width 34 height 12
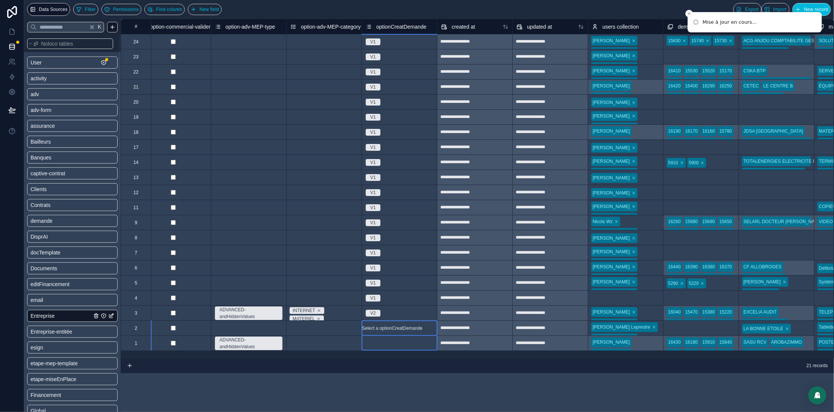
drag, startPoint x: 382, startPoint y: 327, endPoint x: 384, endPoint y: 347, distance: 19.7
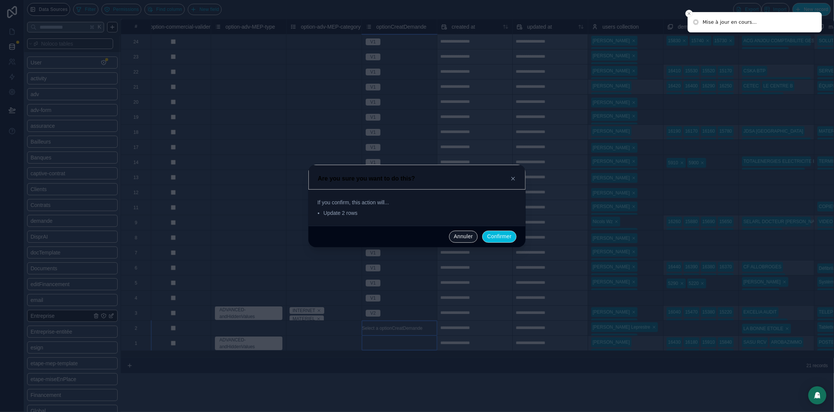
click at [499, 238] on button "Confirmer" at bounding box center [499, 237] width 34 height 12
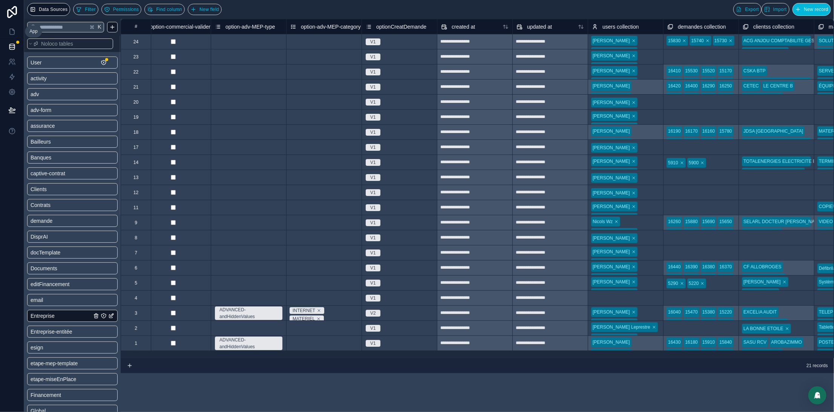
click at [10, 31] on icon at bounding box center [12, 32] width 8 height 8
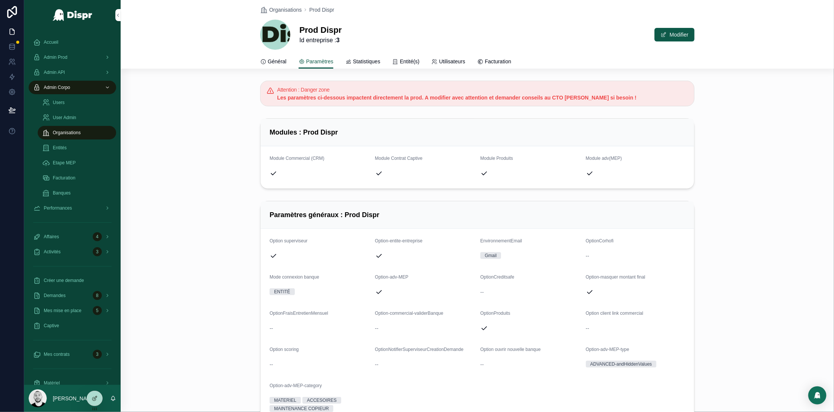
click at [76, 285] on div "Créer une demande" at bounding box center [72, 281] width 78 height 12
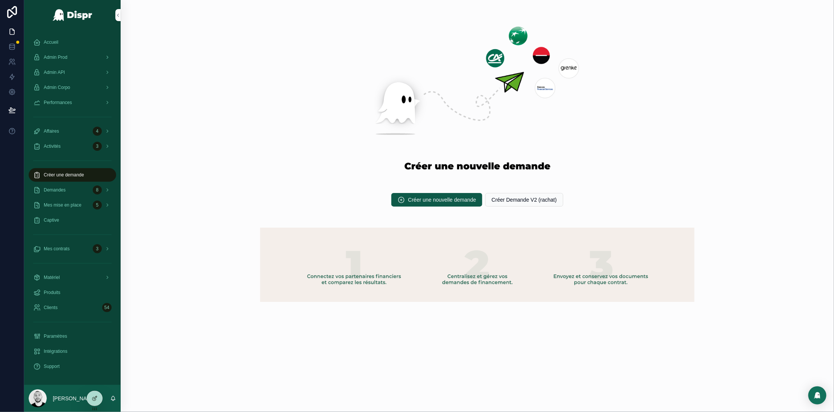
click at [99, 400] on div at bounding box center [94, 398] width 15 height 14
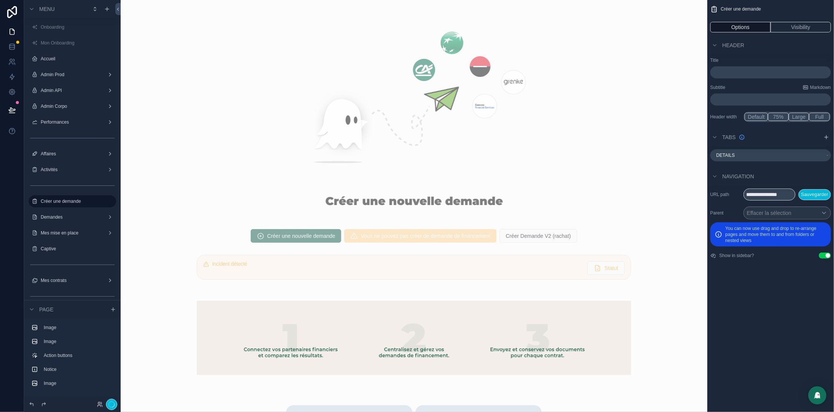
scroll to position [186, 0]
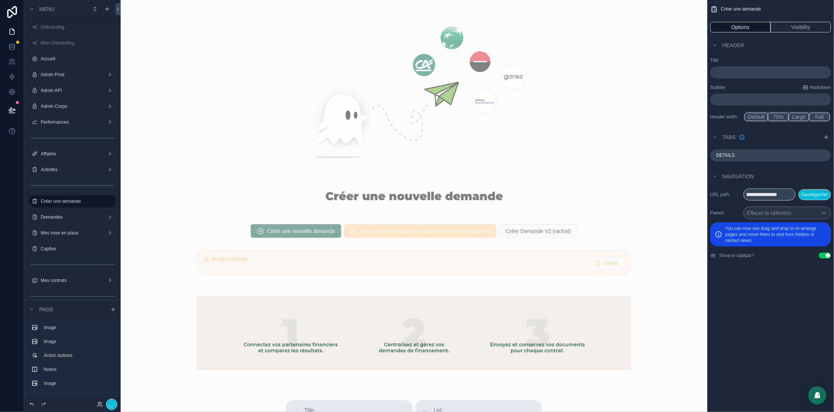
click at [606, 233] on div "scrollable content" at bounding box center [414, 231] width 575 height 20
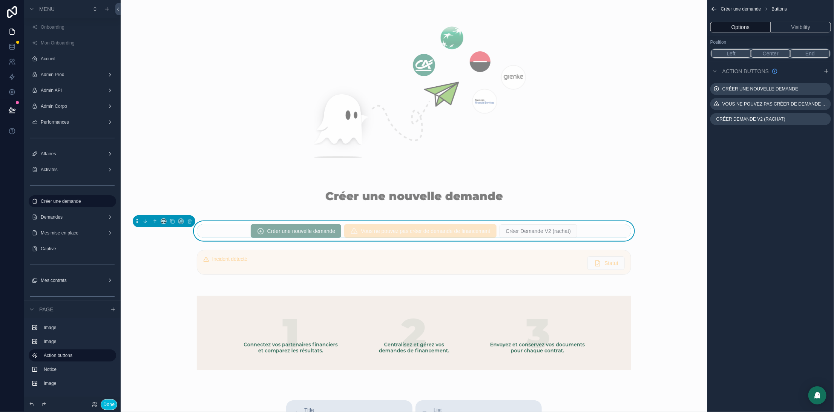
click at [0, 0] on icon "scrollable content" at bounding box center [0, 0] width 0 height 0
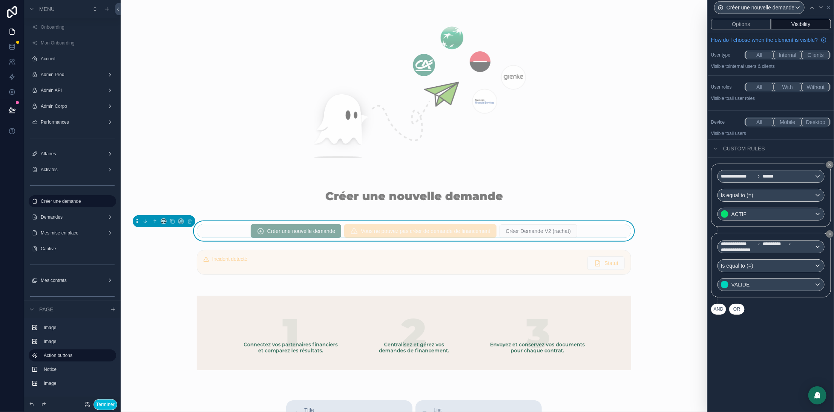
click at [805, 22] on button "Visibility" at bounding box center [801, 24] width 60 height 11
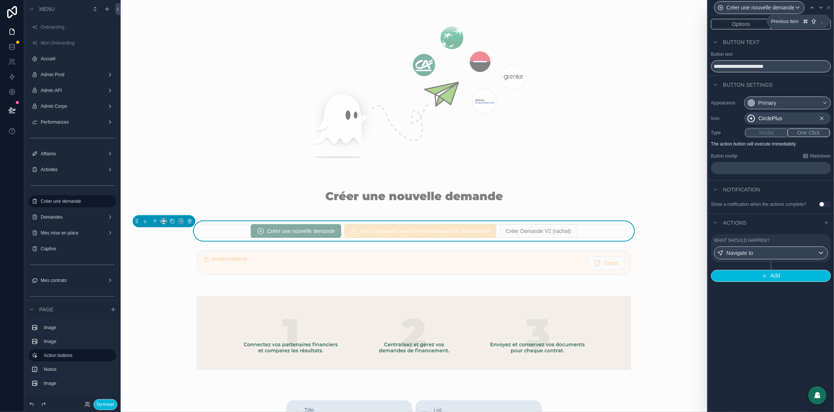
click at [808, 22] on icon at bounding box center [805, 21] width 6 height 6
click at [798, 21] on button "Visibility" at bounding box center [801, 24] width 60 height 11
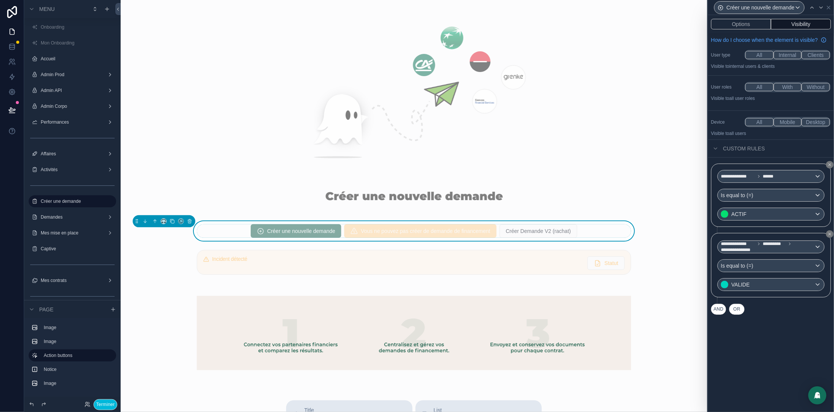
click at [715, 315] on button "AND" at bounding box center [718, 309] width 15 height 11
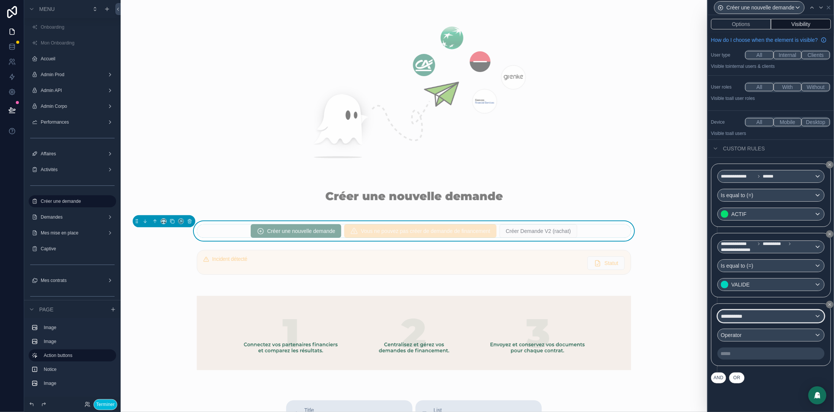
click at [748, 320] on span "**********" at bounding box center [735, 317] width 29 height 8
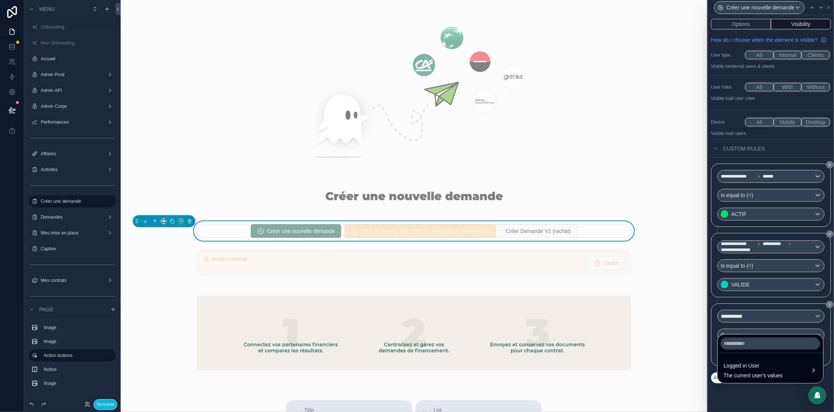
click at [748, 364] on span "Logged in User" at bounding box center [753, 366] width 59 height 9
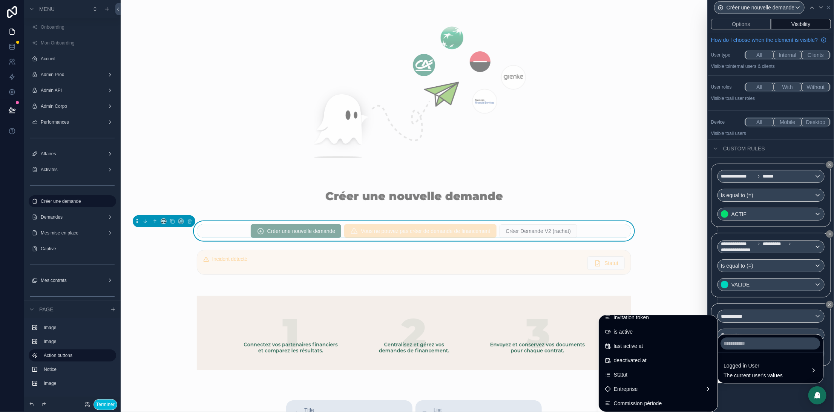
scroll to position [121, 0]
click at [614, 388] on span "Entreprise" at bounding box center [626, 388] width 24 height 9
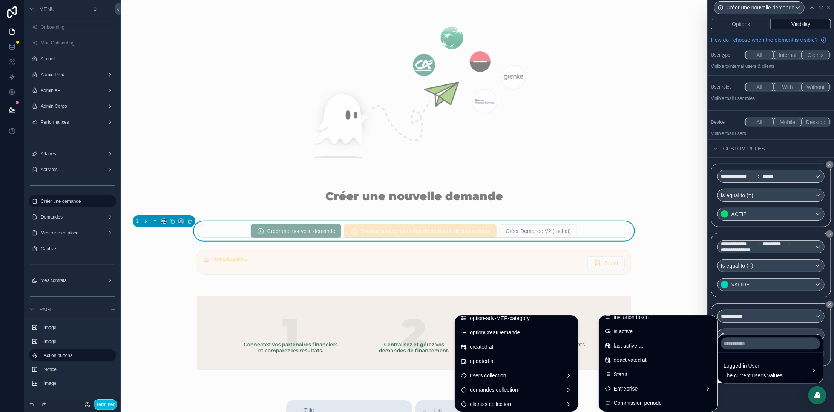
scroll to position [979, 0]
click at [488, 336] on span "optionCreatDemande" at bounding box center [495, 332] width 50 height 9
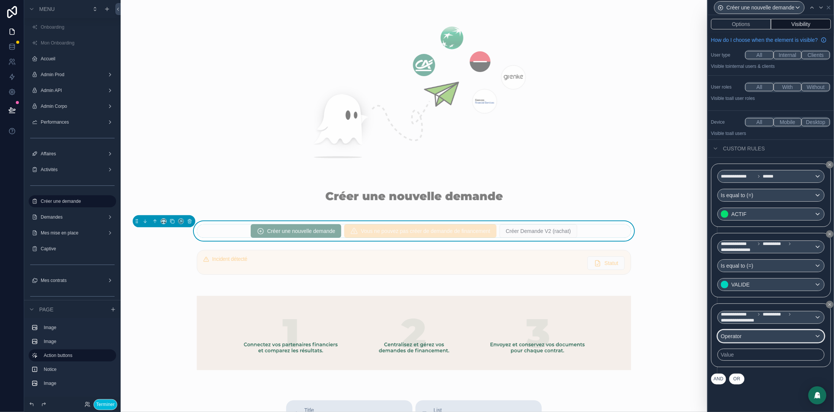
click at [764, 342] on div "Operator" at bounding box center [771, 336] width 106 height 12
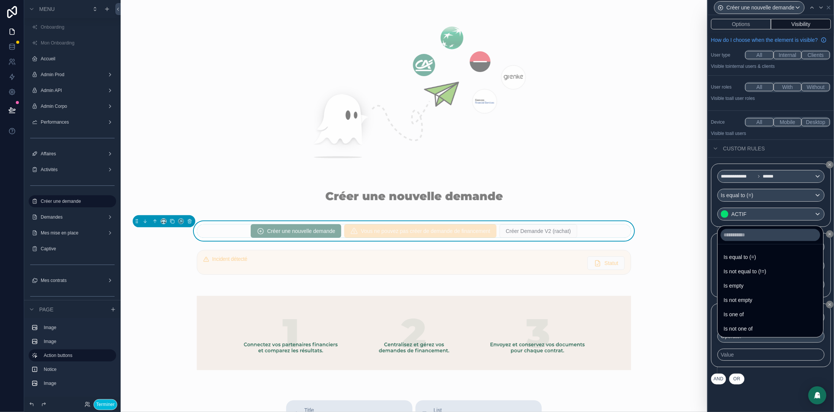
click at [756, 255] on span "Is equal to (=)" at bounding box center [740, 257] width 32 height 9
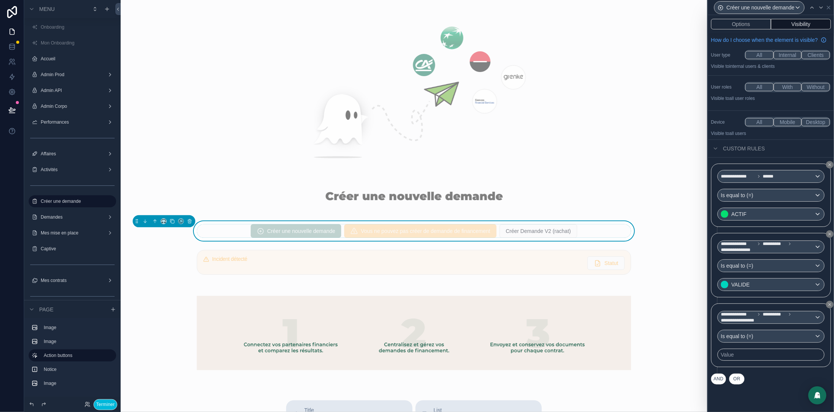
click at [728, 361] on div "Value" at bounding box center [771, 355] width 107 height 12
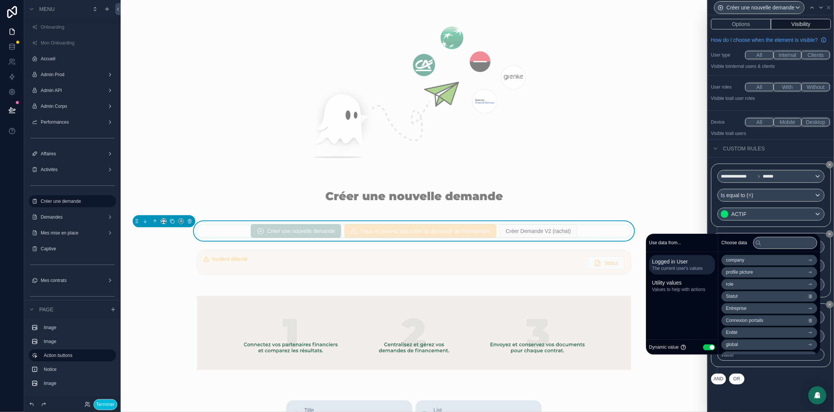
click at [703, 348] on button "Use setting" at bounding box center [709, 347] width 12 height 6
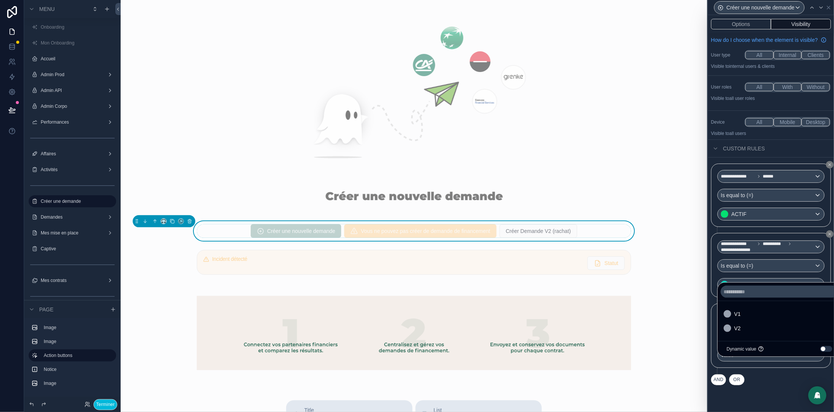
click at [739, 313] on span "V1" at bounding box center [738, 314] width 6 height 9
click at [652, 157] on div "scrollable content" at bounding box center [414, 109] width 575 height 211
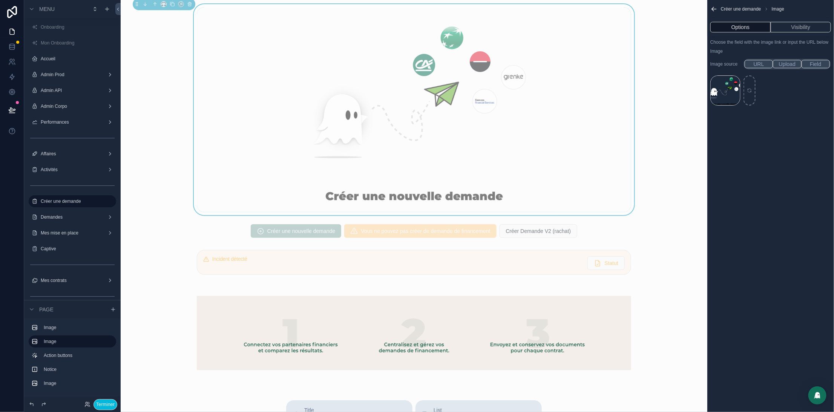
click at [605, 227] on div "scrollable content" at bounding box center [414, 231] width 575 height 20
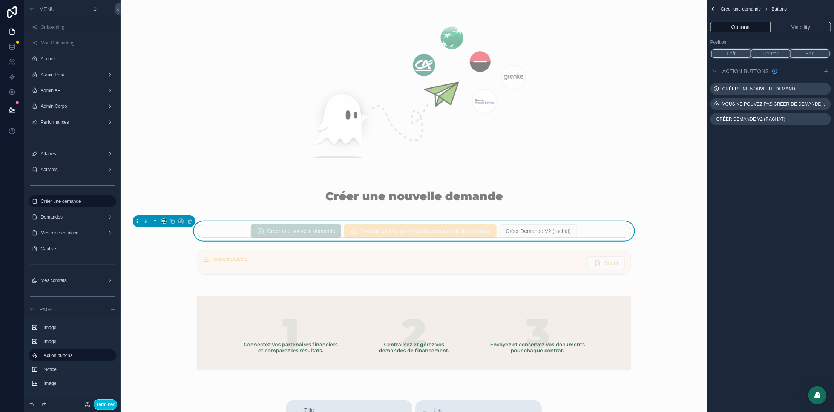
click at [0, 0] on icon "scrollable content" at bounding box center [0, 0] width 0 height 0
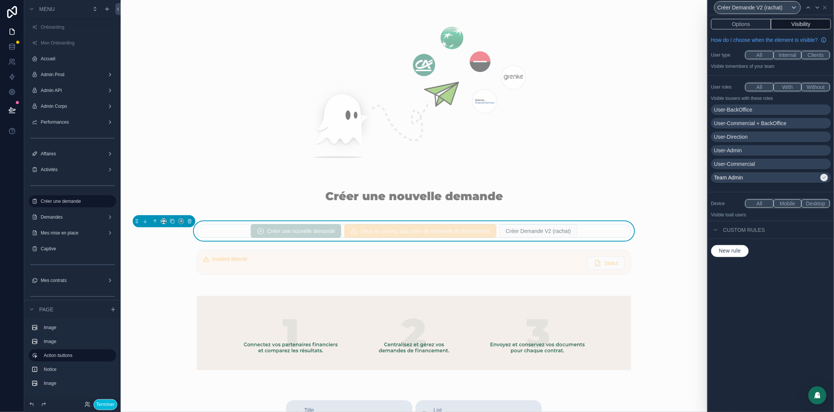
click at [724, 257] on button "New rule" at bounding box center [730, 251] width 38 height 12
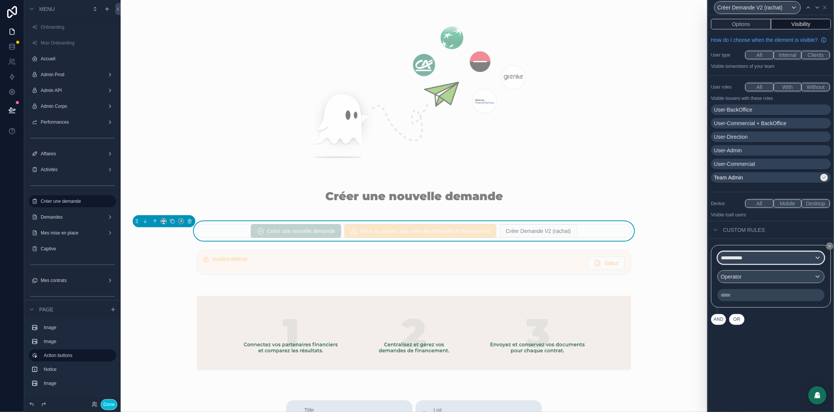
click at [763, 264] on div "**********" at bounding box center [771, 258] width 106 height 12
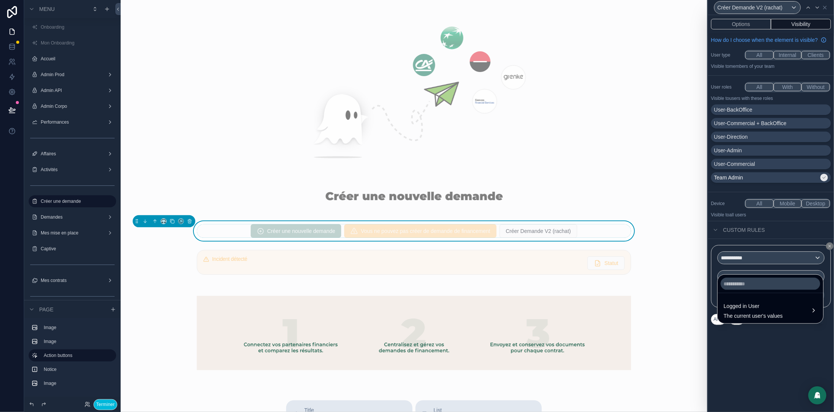
click at [748, 318] on span "The current user's values" at bounding box center [753, 316] width 59 height 8
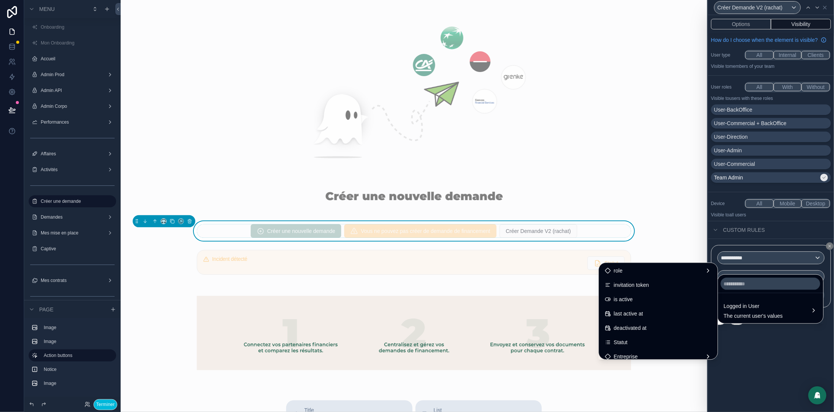
scroll to position [101, 0]
drag, startPoint x: 603, startPoint y: 344, endPoint x: 793, endPoint y: 270, distance: 203.4
click at [614, 345] on span "Statut" at bounding box center [621, 342] width 14 height 9
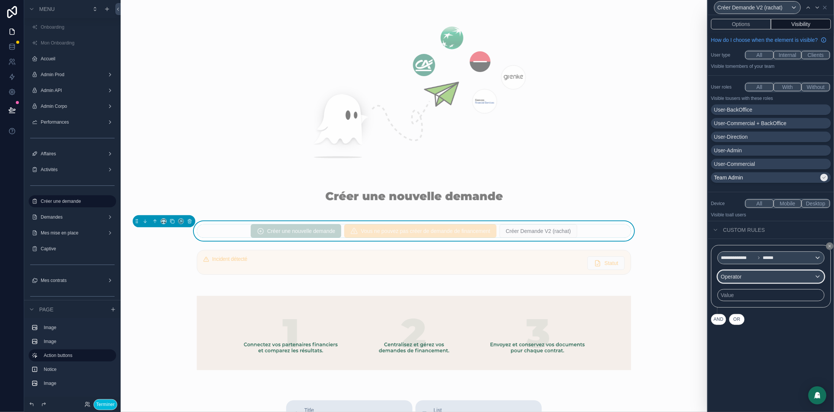
click at [770, 283] on div "Operator" at bounding box center [771, 277] width 106 height 12
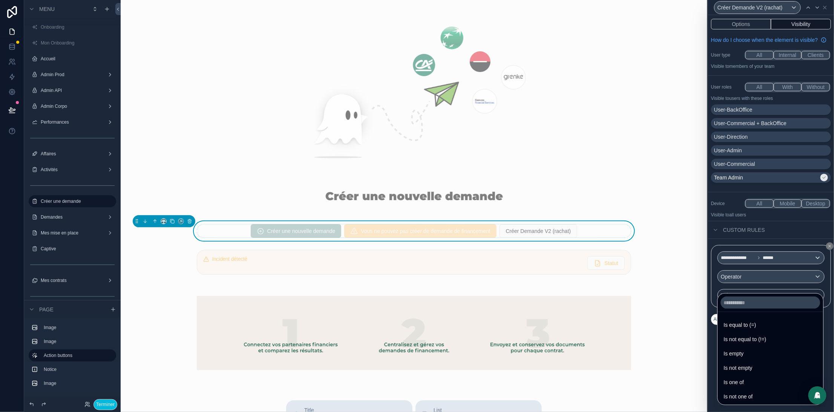
drag, startPoint x: 746, startPoint y: 382, endPoint x: 755, endPoint y: 310, distance: 72.1
click at [746, 382] on div "Is one of" at bounding box center [771, 382] width 94 height 9
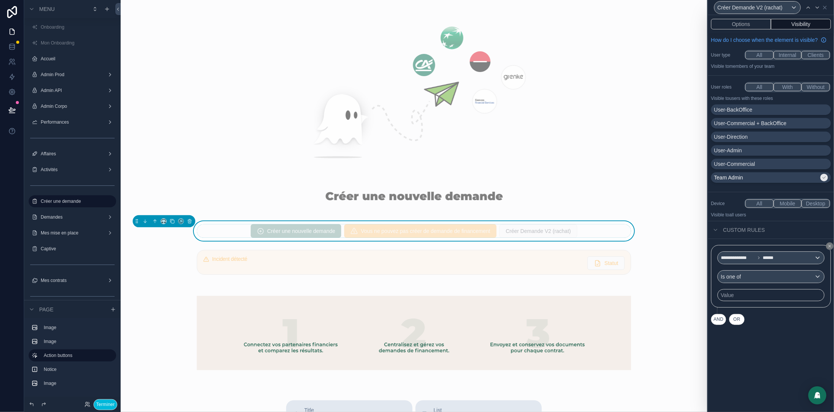
click at [751, 301] on div "Value" at bounding box center [771, 295] width 107 height 12
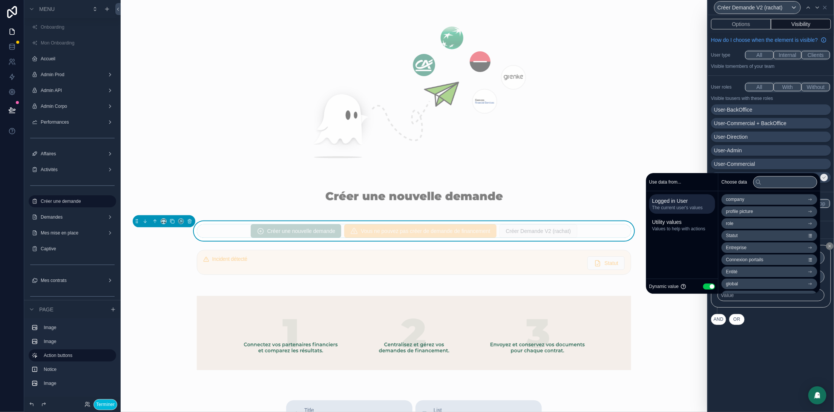
click at [703, 287] on button "Use setting" at bounding box center [709, 287] width 12 height 6
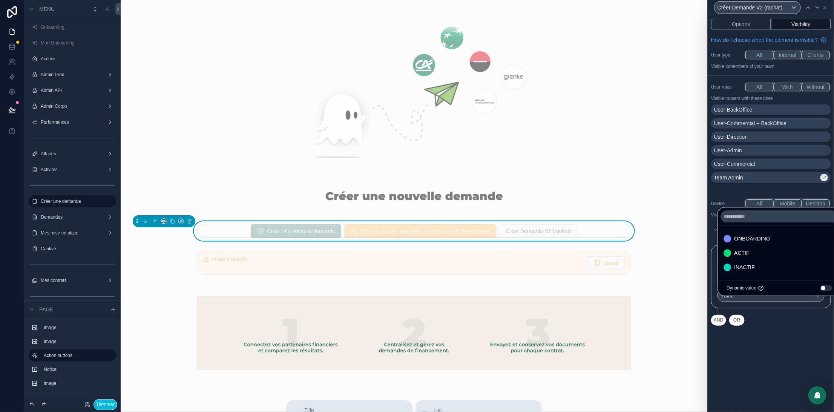
click at [745, 252] on span "ACTIF" at bounding box center [742, 253] width 15 height 9
click at [719, 326] on button "AND" at bounding box center [718, 320] width 15 height 11
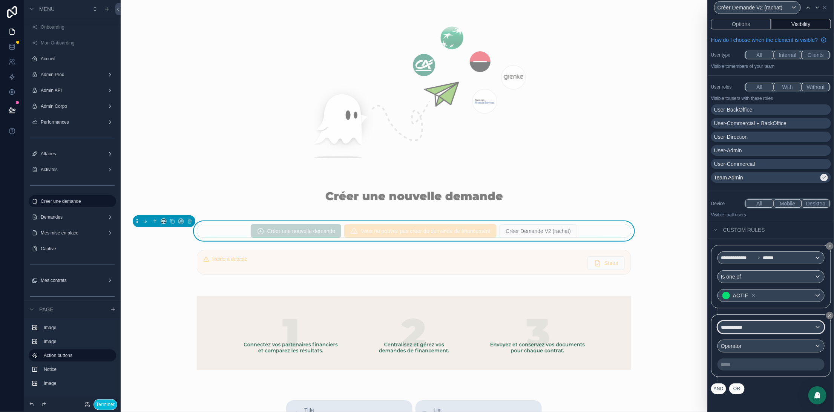
click at [753, 333] on div "**********" at bounding box center [771, 327] width 106 height 12
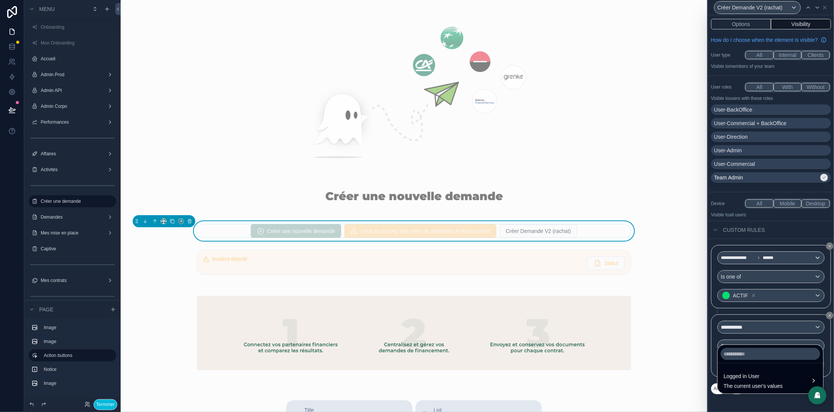
click at [728, 379] on span "Logged in User" at bounding box center [753, 376] width 59 height 9
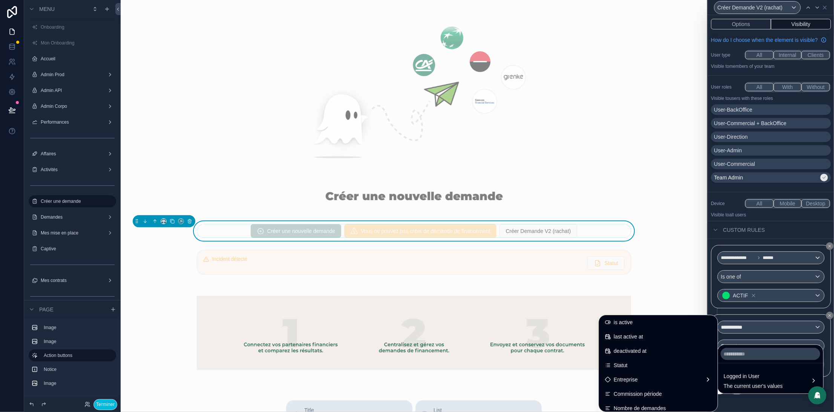
scroll to position [130, 0]
click at [626, 376] on div "Entreprise" at bounding box center [658, 379] width 107 height 9
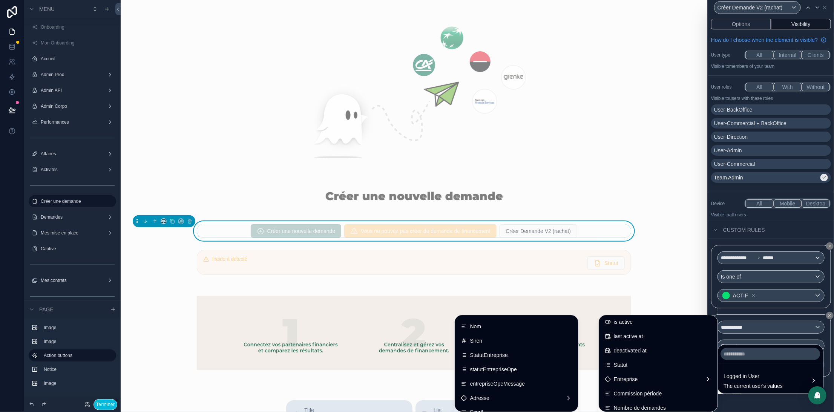
scroll to position [12, 0]
click at [502, 354] on div "StatutEntreprise" at bounding box center [516, 354] width 111 height 9
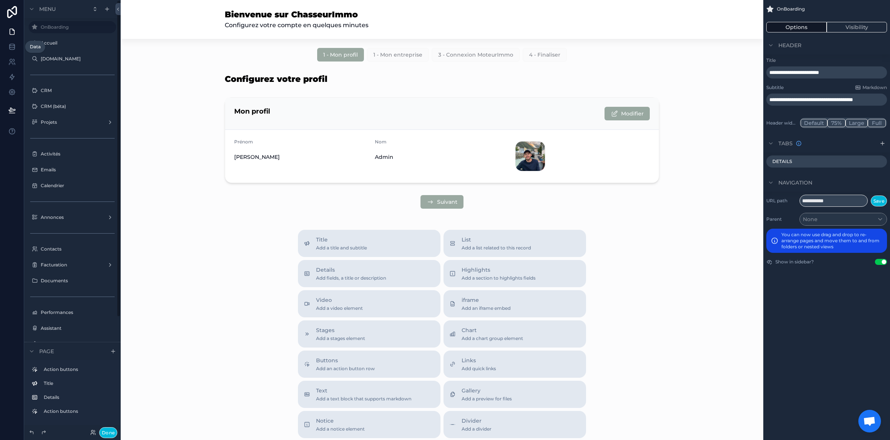
click at [12, 43] on icon at bounding box center [12, 47] width 8 height 8
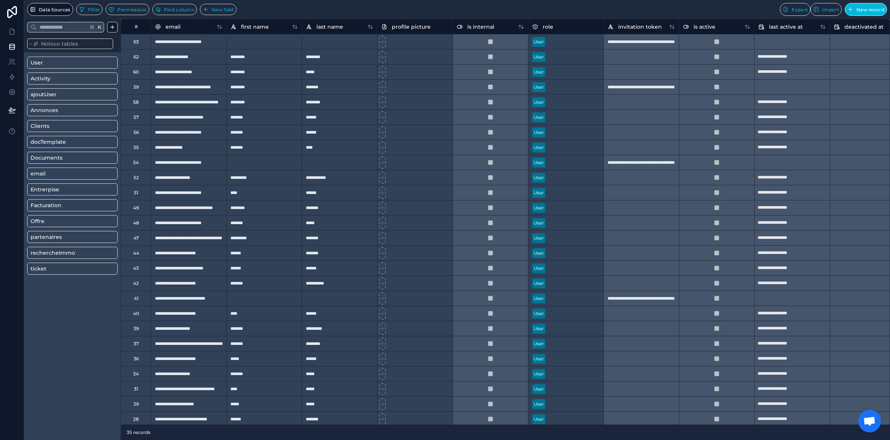
click at [60, 64] on link "User" at bounding box center [61, 63] width 61 height 8
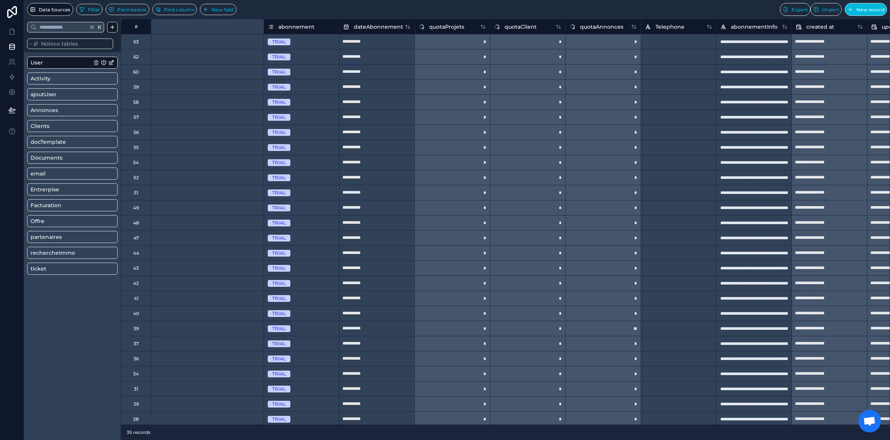
scroll to position [0, 1260]
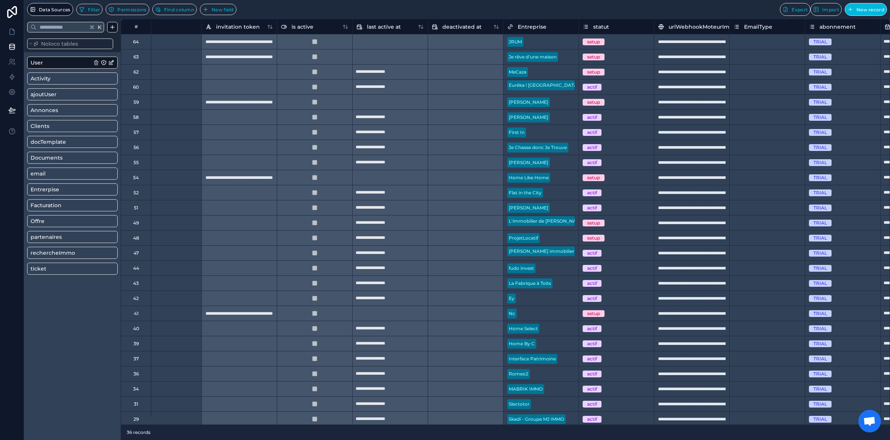
scroll to position [0, 408]
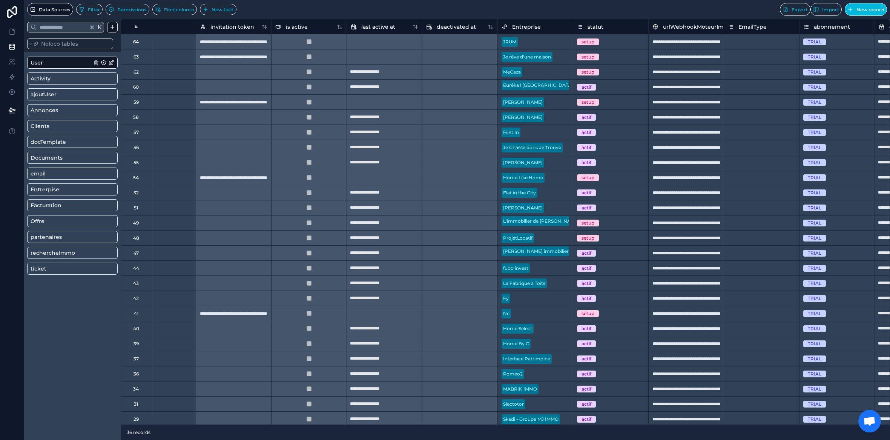
click at [529, 41] on div at bounding box center [545, 42] width 48 height 8
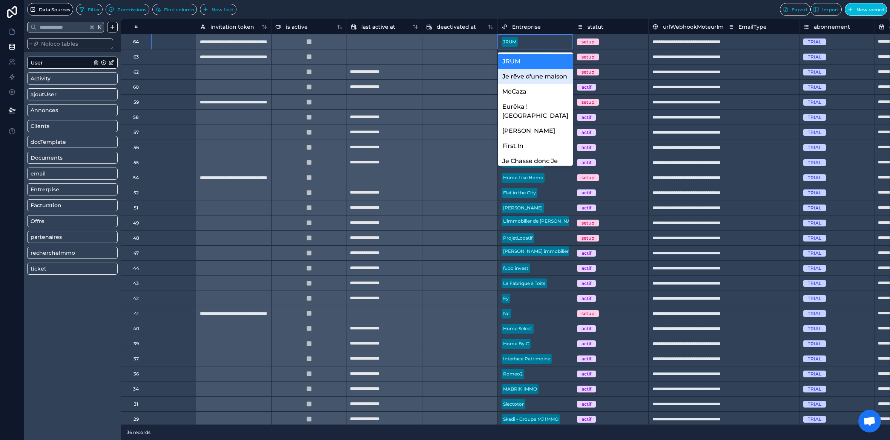
click at [518, 81] on div "Je rêve d'une maison" at bounding box center [535, 76] width 75 height 15
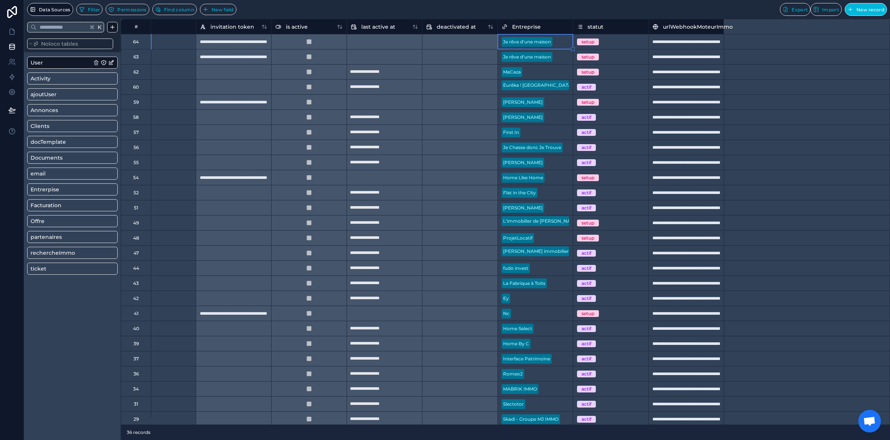
scroll to position [0, 0]
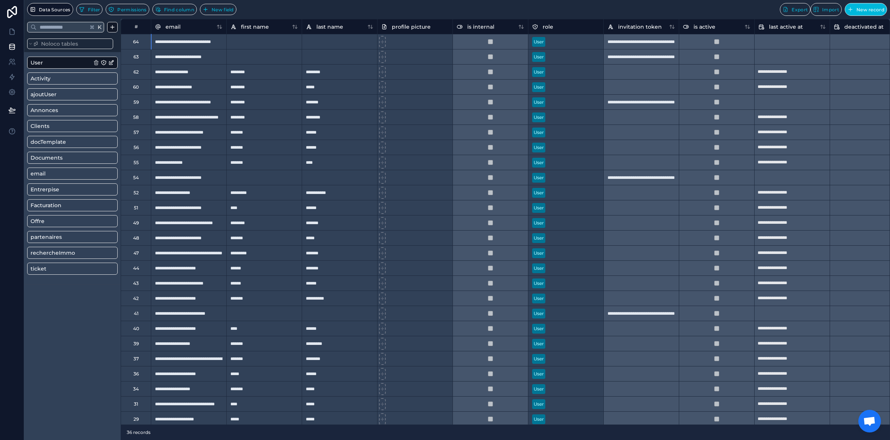
click at [132, 42] on div "64" at bounding box center [136, 41] width 30 height 15
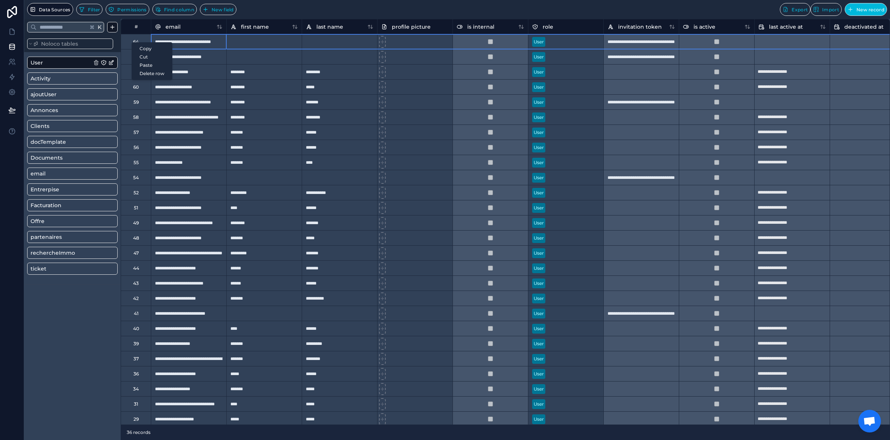
click at [324, 47] on div at bounding box center [339, 41] width 75 height 15
click at [54, 188] on span "Entrerpise" at bounding box center [45, 190] width 29 height 8
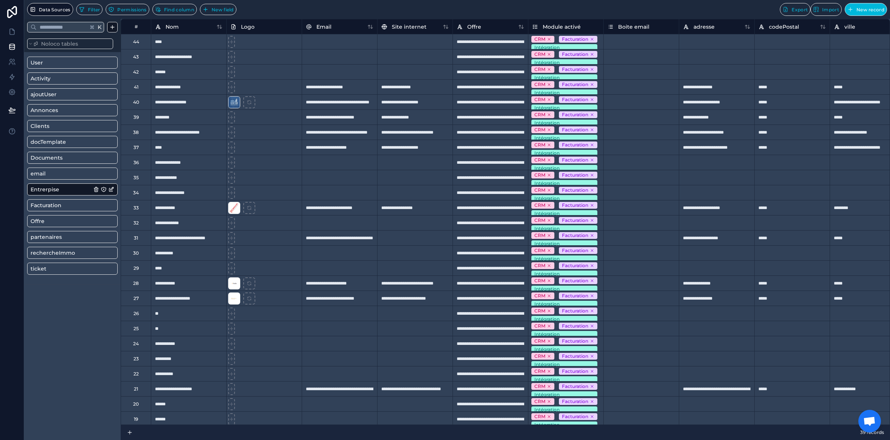
click at [134, 44] on div "44" at bounding box center [136, 42] width 6 height 6
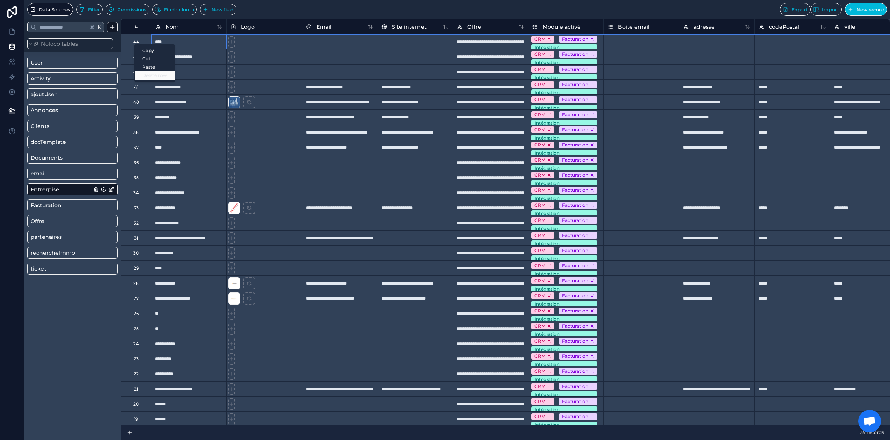
click at [151, 78] on div "Delete row" at bounding box center [155, 75] width 40 height 8
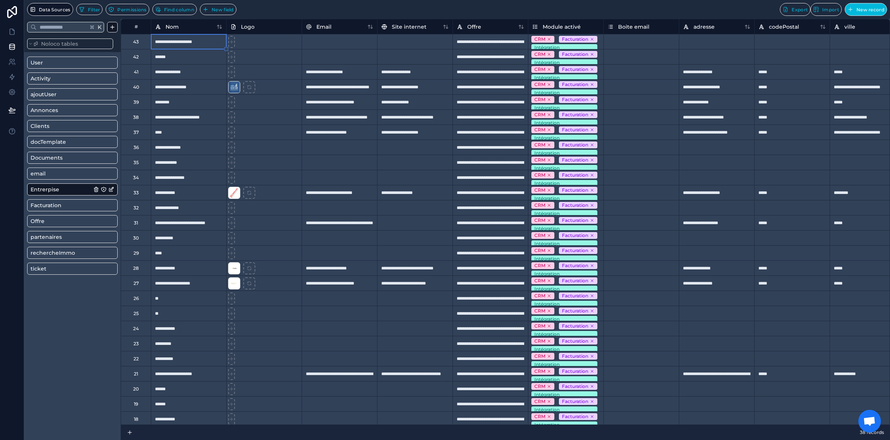
click at [58, 61] on link "User" at bounding box center [61, 63] width 61 height 8
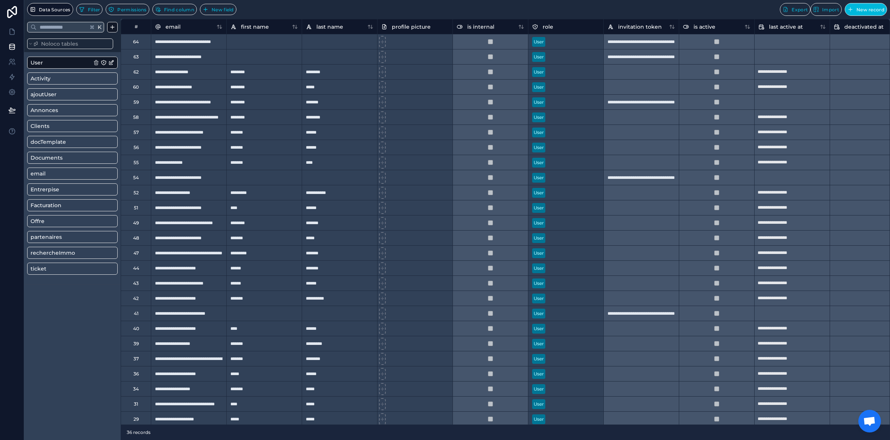
click at [44, 189] on span "Entrerpise" at bounding box center [45, 190] width 29 height 8
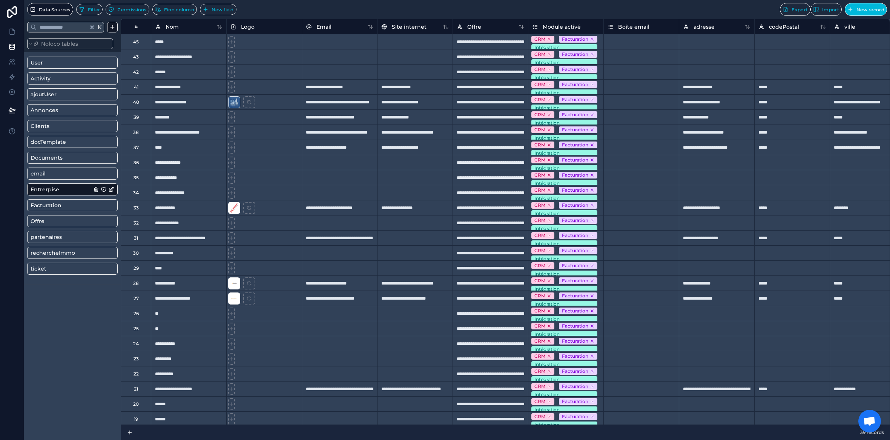
click at [134, 42] on div "45" at bounding box center [136, 42] width 6 height 6
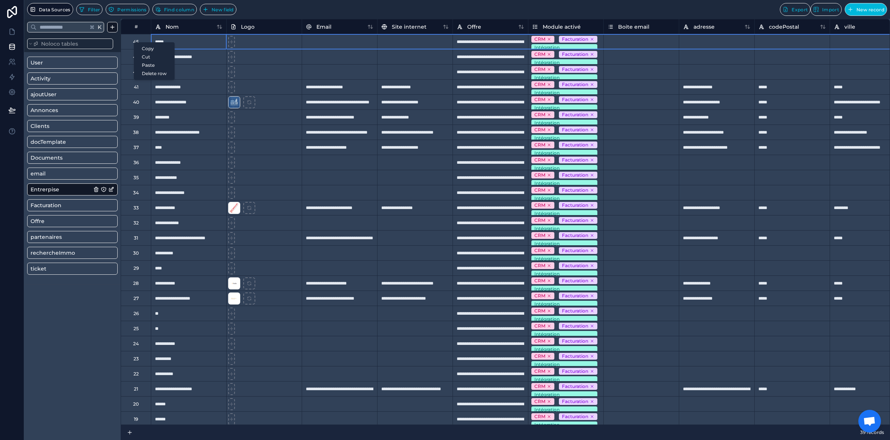
drag, startPoint x: 145, startPoint y: 74, endPoint x: 154, endPoint y: 75, distance: 9.1
click at [145, 75] on div "Delete row" at bounding box center [154, 73] width 40 height 8
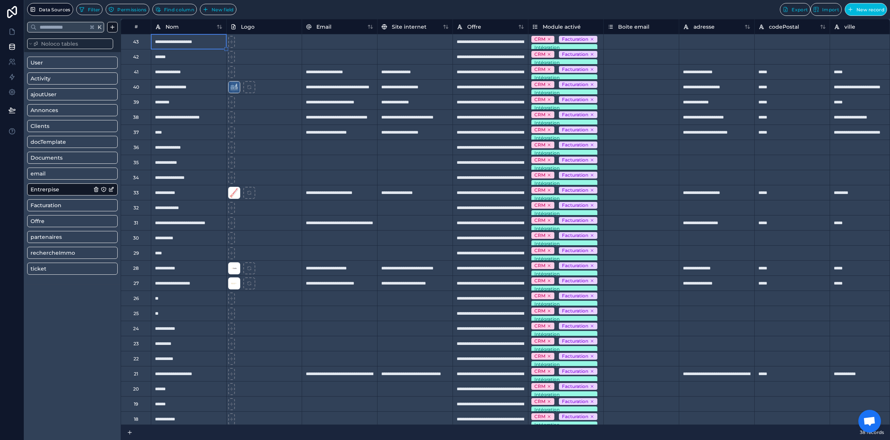
click at [49, 63] on link "User" at bounding box center [61, 63] width 61 height 8
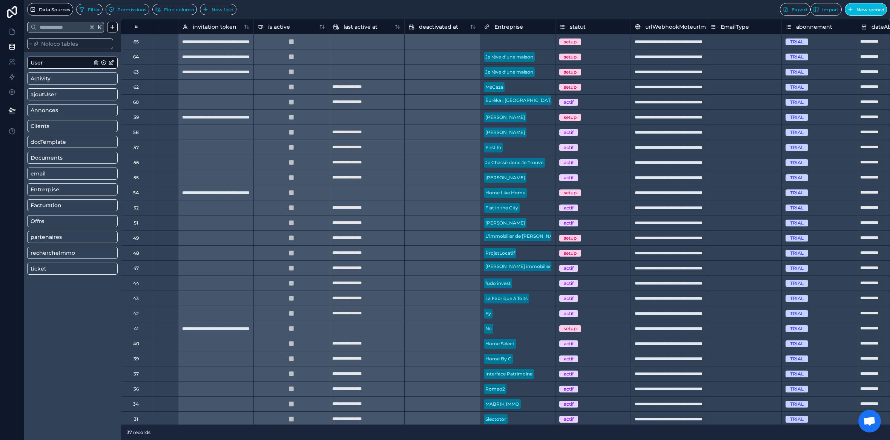
scroll to position [0, 449]
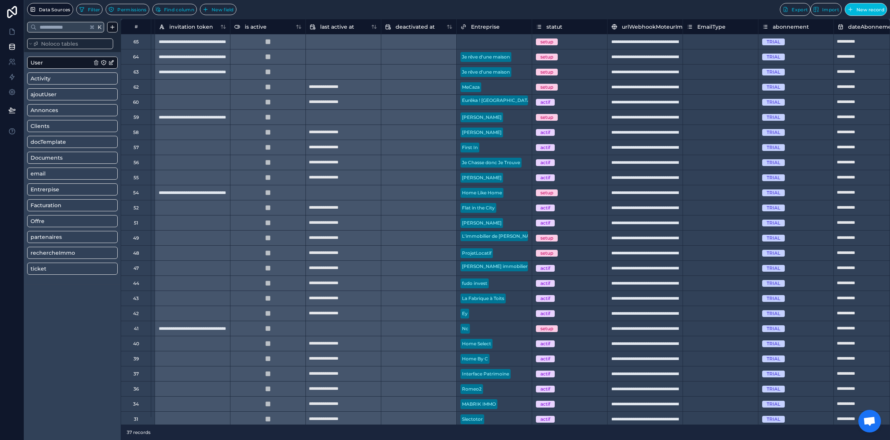
click at [486, 44] on div "Select a Entreprise" at bounding box center [481, 42] width 42 height 6
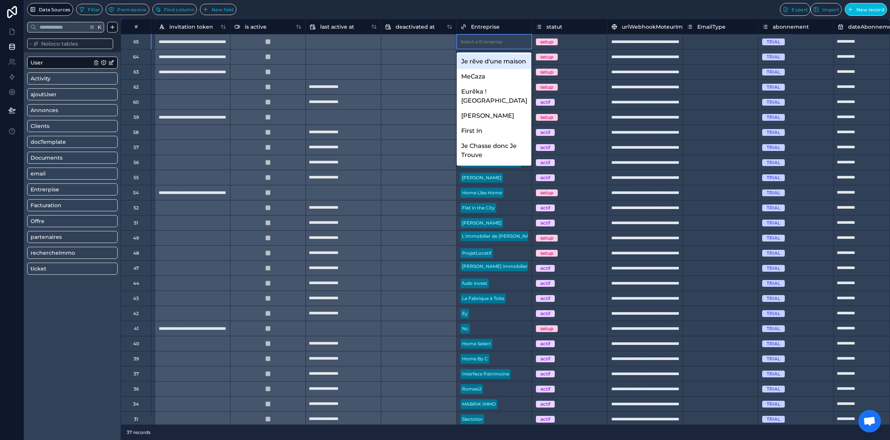
click at [488, 68] on div "Je rêve d'une maison" at bounding box center [494, 61] width 75 height 15
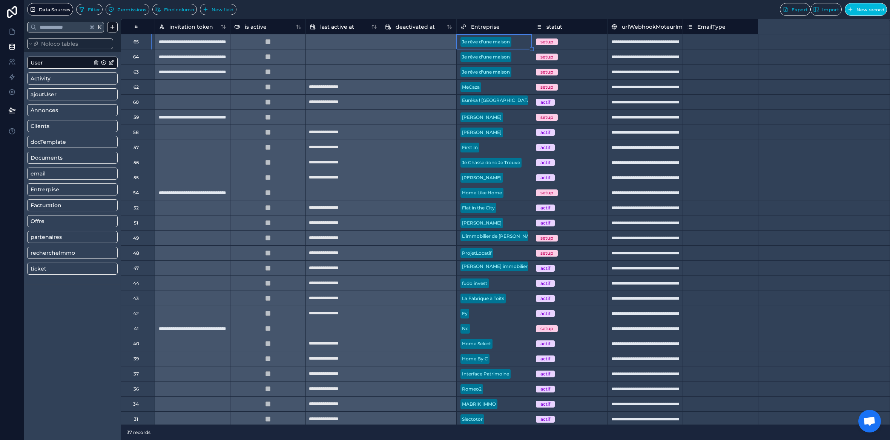
scroll to position [0, 0]
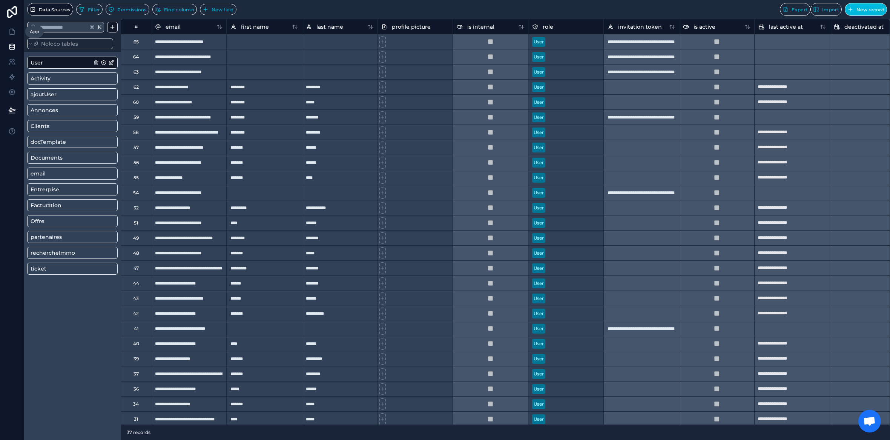
click at [13, 31] on icon at bounding box center [12, 32] width 8 height 8
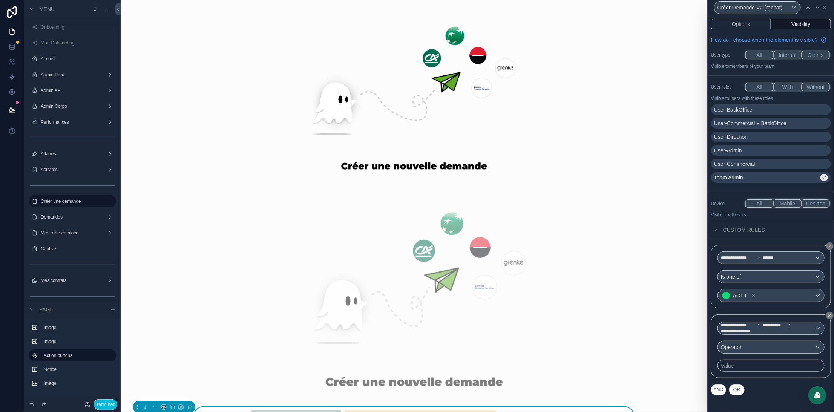
scroll to position [186, 0]
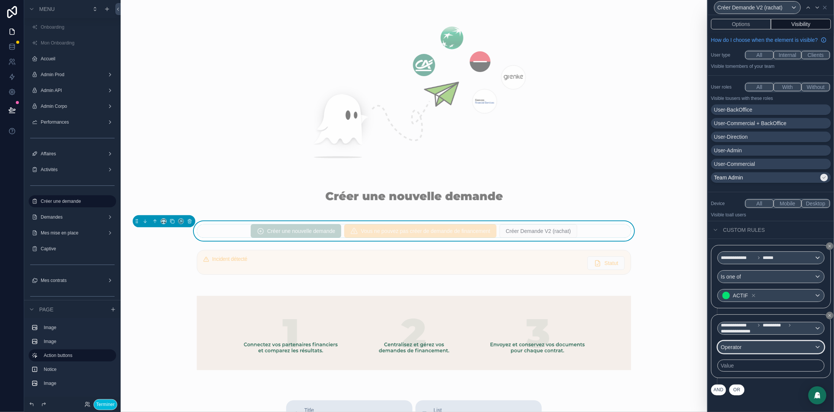
click at [753, 353] on div "Operator" at bounding box center [771, 347] width 106 height 12
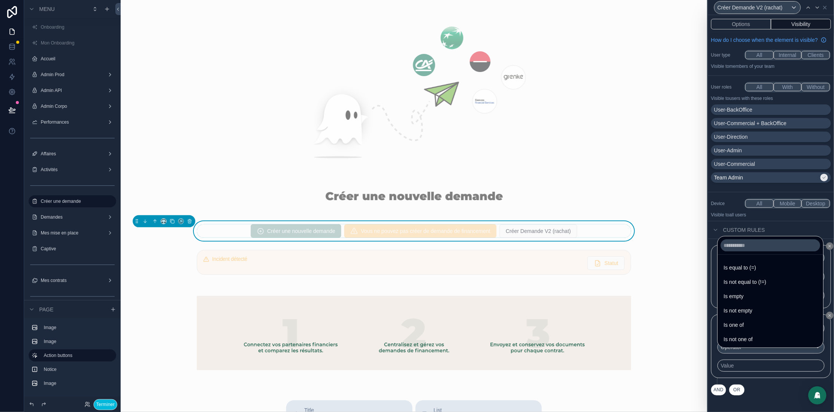
click at [741, 326] on span "Is one of" at bounding box center [734, 325] width 20 height 9
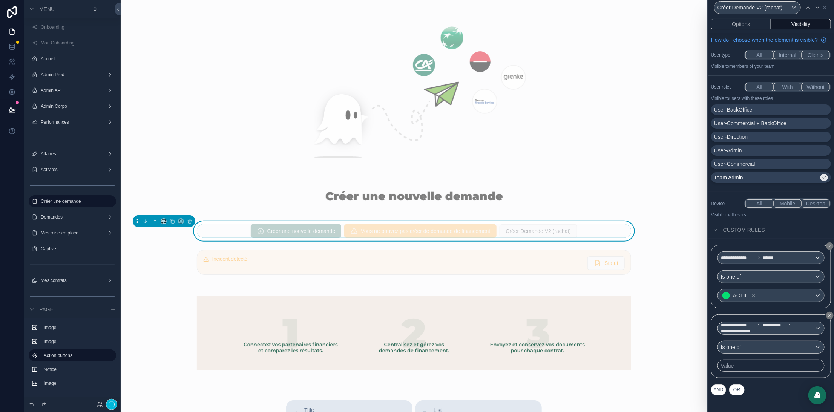
click at [729, 370] on div "Value" at bounding box center [727, 366] width 13 height 8
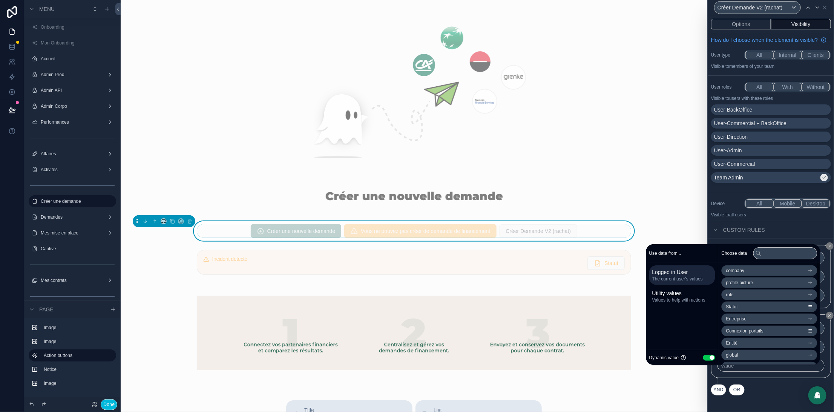
click at [703, 357] on button "Use setting" at bounding box center [709, 358] width 12 height 6
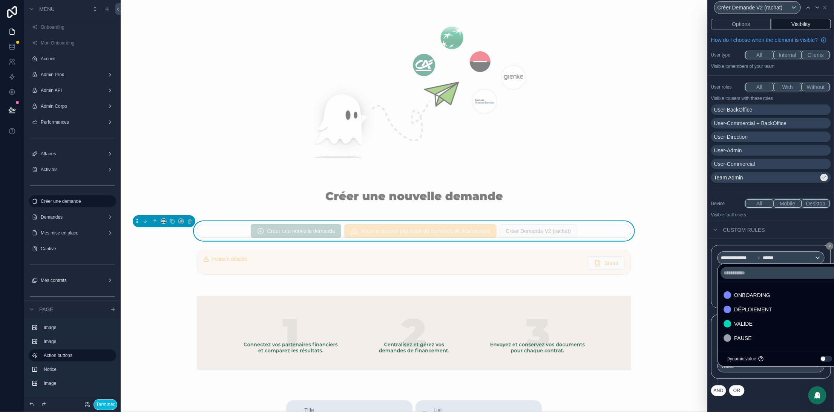
click at [762, 326] on div "VALIDE" at bounding box center [780, 323] width 112 height 9
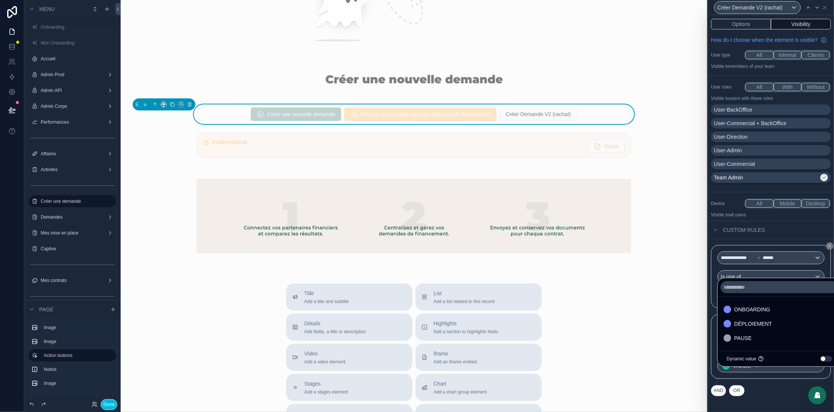
scroll to position [317, 0]
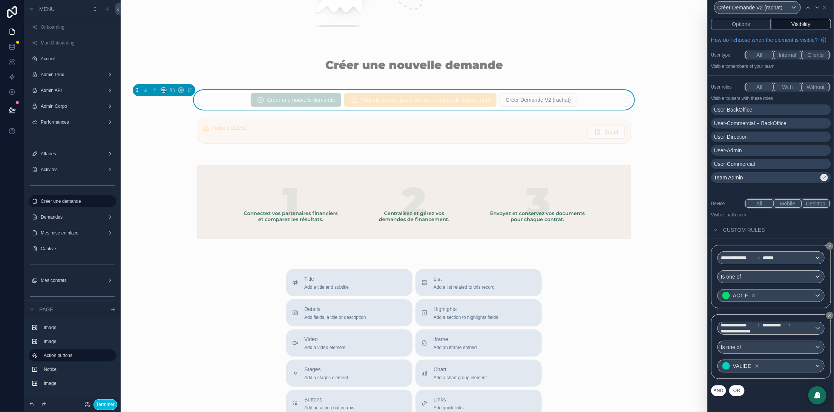
click at [676, 321] on div "Title Add a title and subtitle List Add a list related to this record Details A…" at bounding box center [414, 403] width 575 height 268
click at [721, 396] on button "AND" at bounding box center [718, 390] width 15 height 11
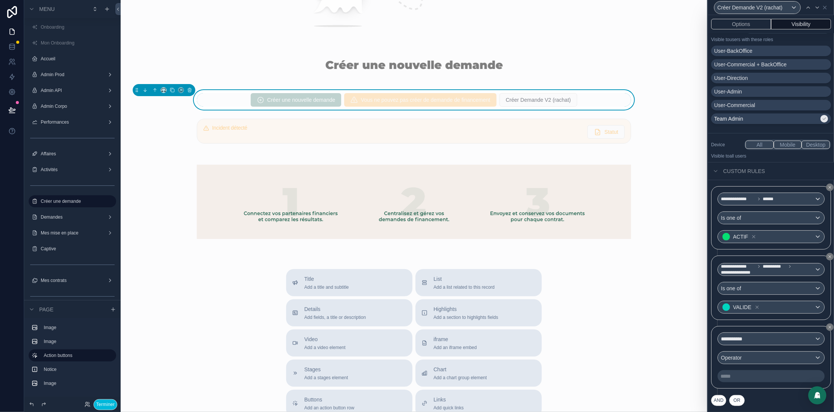
scroll to position [68, 0]
click at [103, 405] on button "Terminer" at bounding box center [106, 404] width 24 height 11
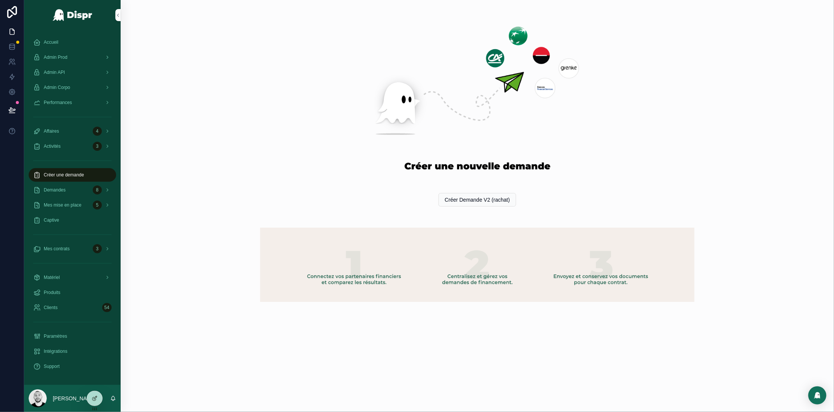
scroll to position [0, 0]
click at [91, 400] on div at bounding box center [94, 398] width 15 height 14
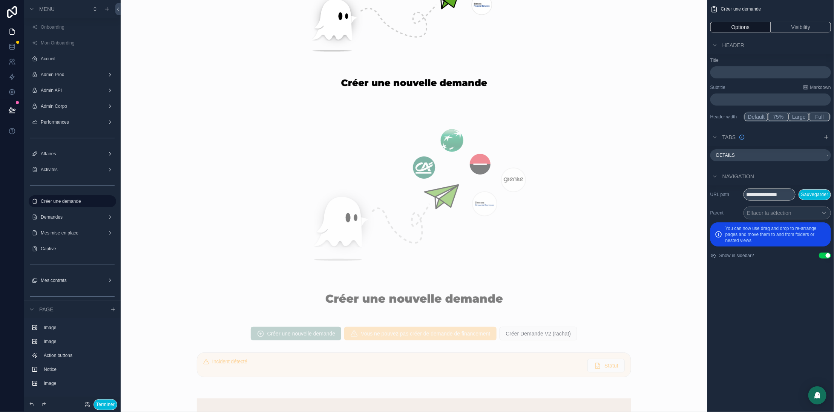
scroll to position [280, 0]
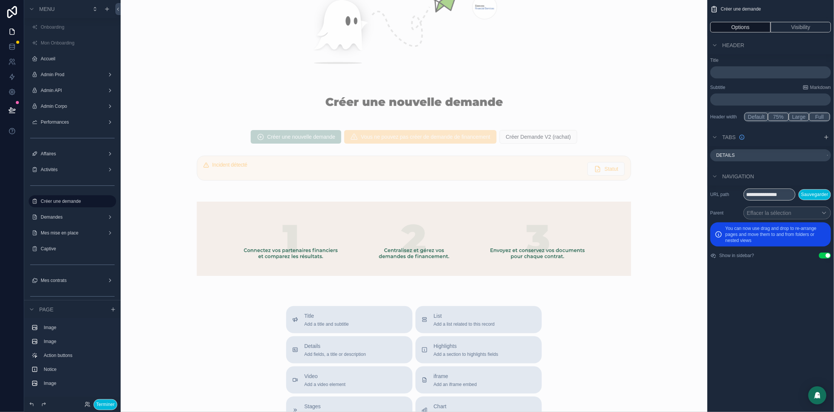
click at [297, 138] on div "scrollable content" at bounding box center [414, 137] width 575 height 20
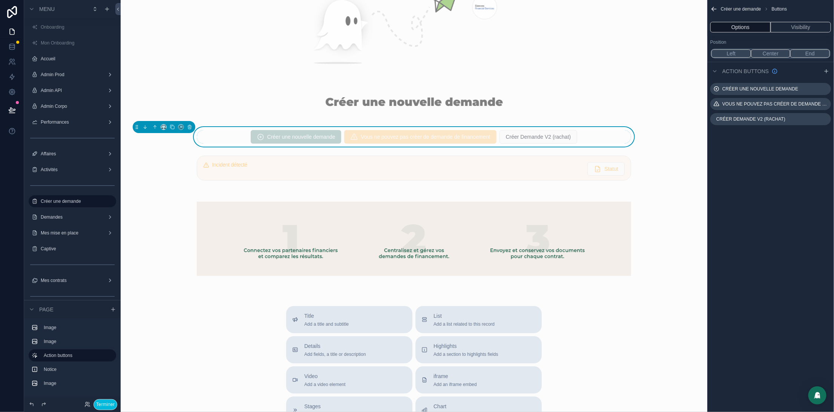
click at [0, 0] on icon "scrollable content" at bounding box center [0, 0] width 0 height 0
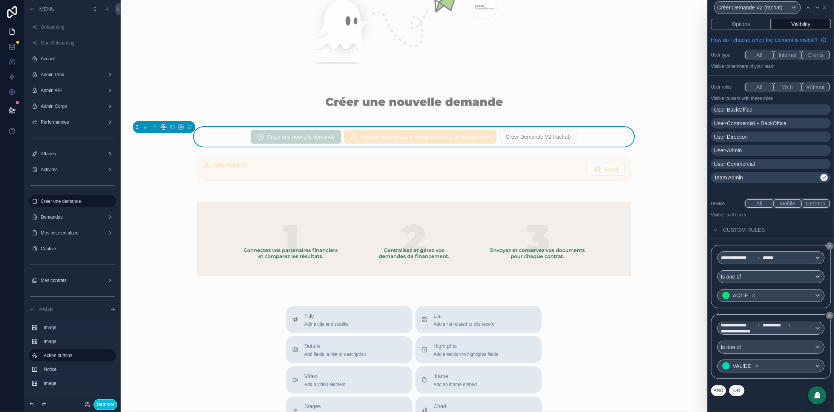
click at [722, 394] on button "AND" at bounding box center [718, 390] width 15 height 11
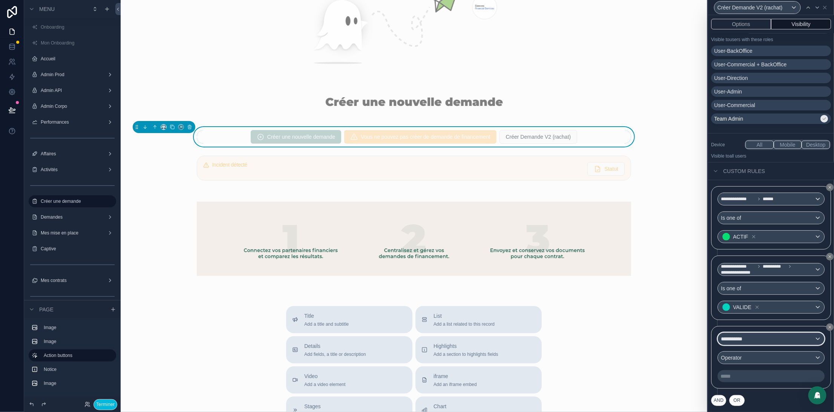
click at [752, 334] on div "**********" at bounding box center [771, 339] width 106 height 12
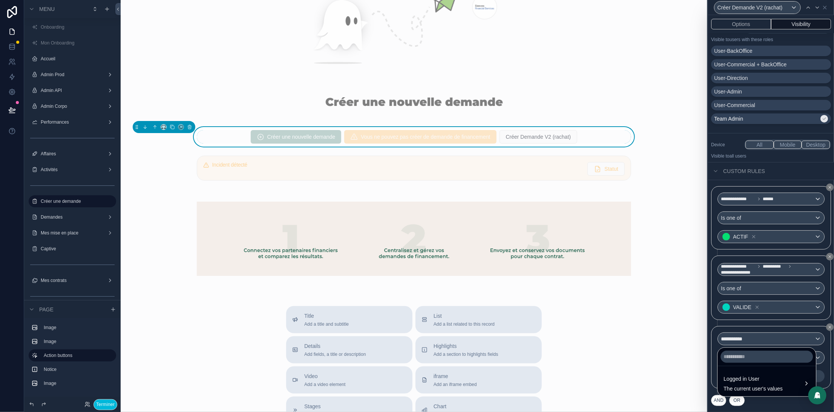
click at [736, 383] on span "Logged in User" at bounding box center [753, 379] width 59 height 9
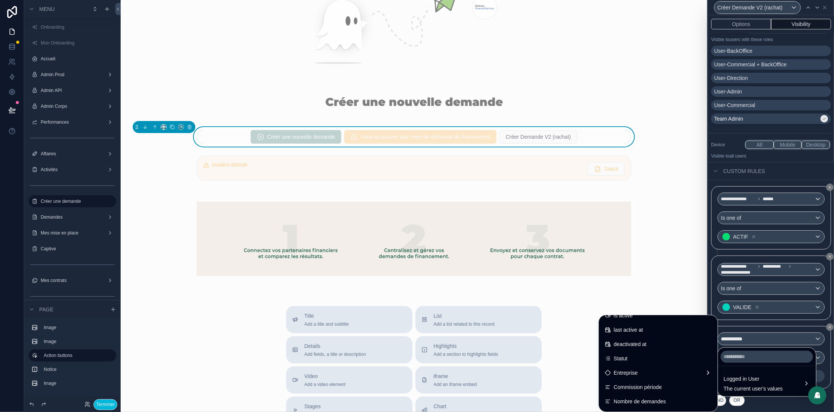
scroll to position [121, 0]
click at [639, 387] on div "Entreprise" at bounding box center [658, 388] width 107 height 9
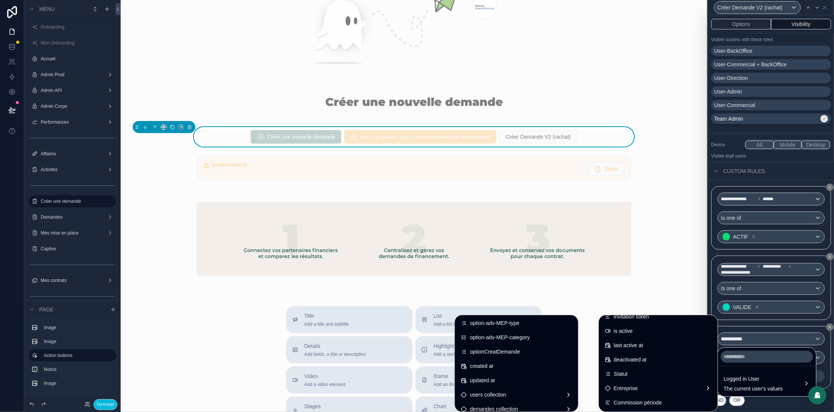
scroll to position [960, 0]
click at [481, 351] on span "optionCreatDemande" at bounding box center [495, 352] width 50 height 9
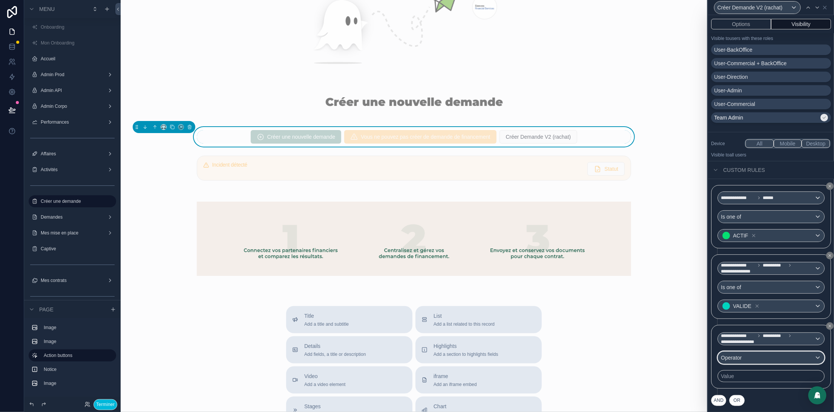
click at [766, 358] on div "Operator" at bounding box center [771, 358] width 106 height 12
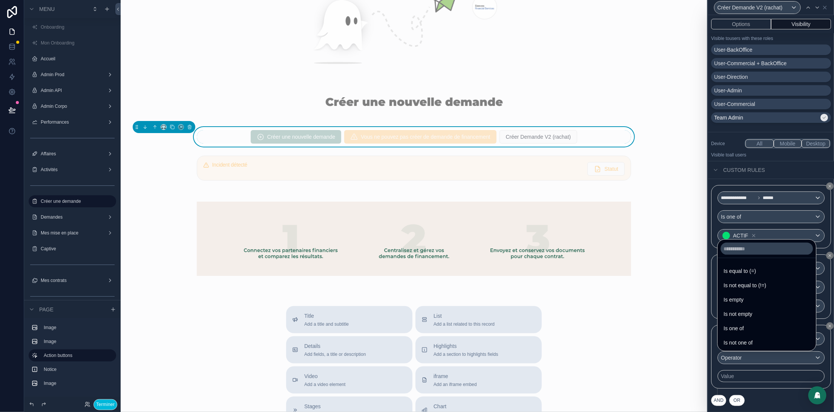
click at [745, 263] on ul "Is equal to (=) Is not equal to (!=) Is empty Is not empty Is one of Is not one…" at bounding box center [767, 304] width 98 height 93
click at [746, 268] on span "Is equal to (=)" at bounding box center [740, 271] width 32 height 9
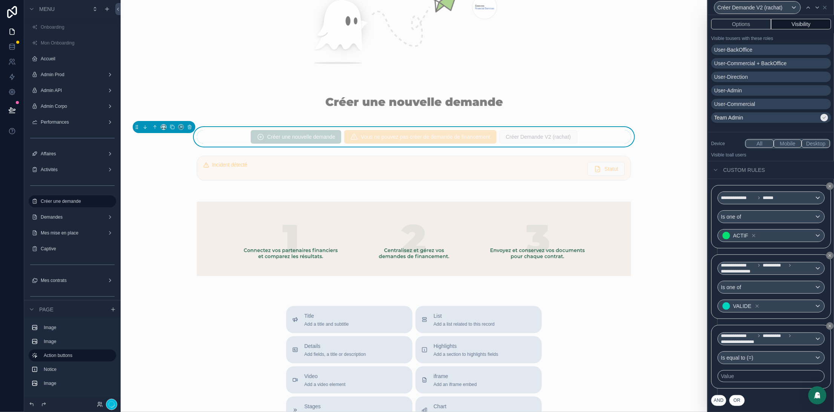
click at [741, 380] on div "Value" at bounding box center [771, 376] width 107 height 12
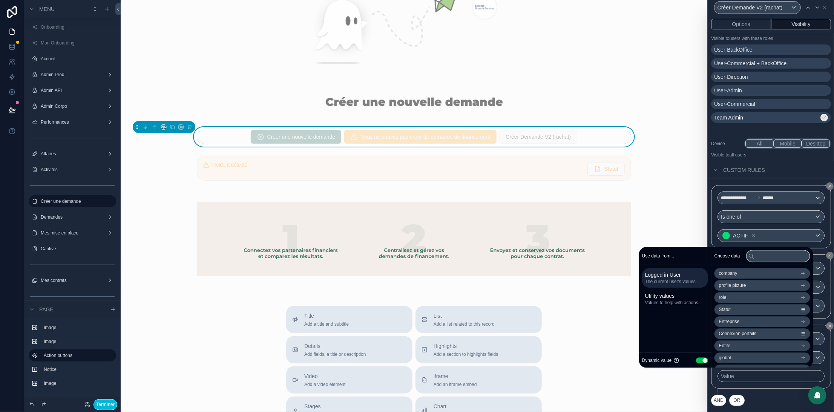
click at [696, 358] on button "Use setting" at bounding box center [702, 360] width 12 height 6
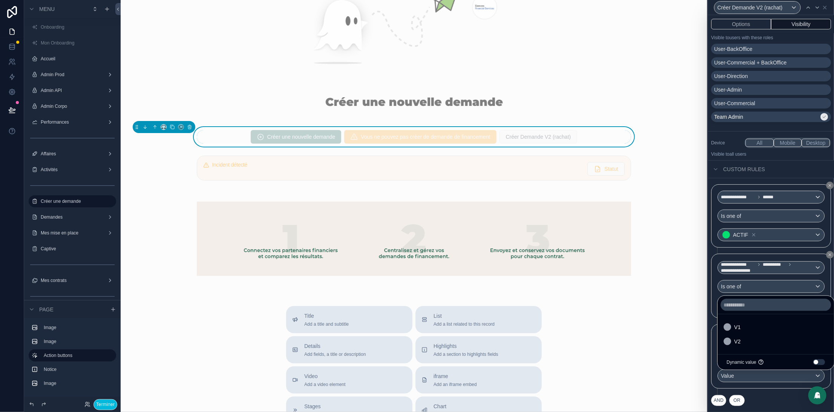
click at [747, 344] on div "V2" at bounding box center [776, 341] width 104 height 9
click at [795, 177] on div "Custom rules" at bounding box center [771, 169] width 126 height 18
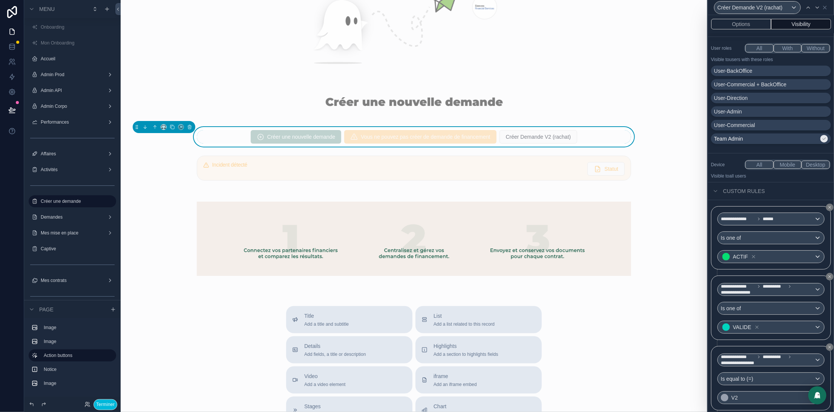
scroll to position [0, 0]
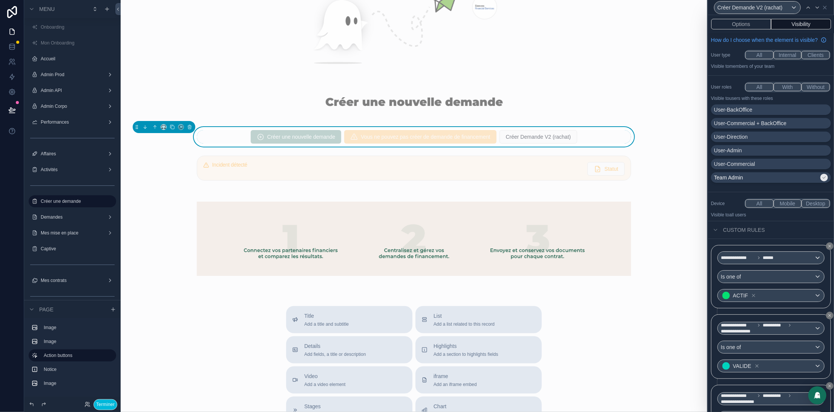
drag, startPoint x: 795, startPoint y: 187, endPoint x: 782, endPoint y: 194, distance: 14.3
click at [794, 181] on div "Team Admin" at bounding box center [766, 178] width 105 height 8
drag, startPoint x: 758, startPoint y: 62, endPoint x: 761, endPoint y: 83, distance: 21.0
click at [757, 59] on button "All" at bounding box center [759, 55] width 28 height 8
click at [759, 91] on button "All" at bounding box center [759, 87] width 28 height 8
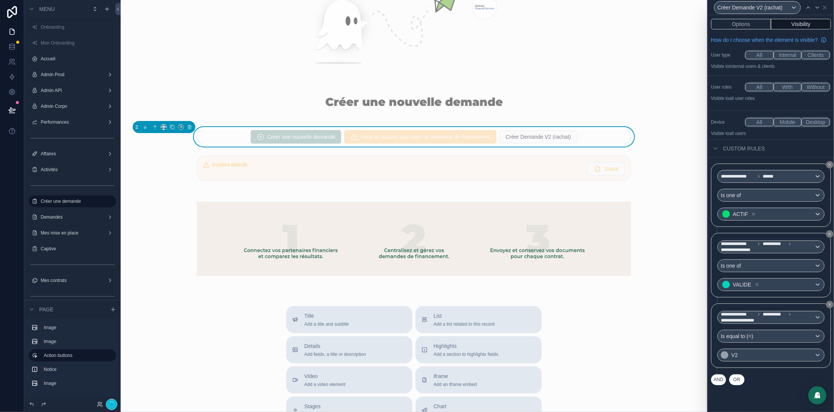
click at [758, 126] on button "All" at bounding box center [759, 122] width 28 height 8
click at [741, 24] on button "Options" at bounding box center [741, 24] width 60 height 11
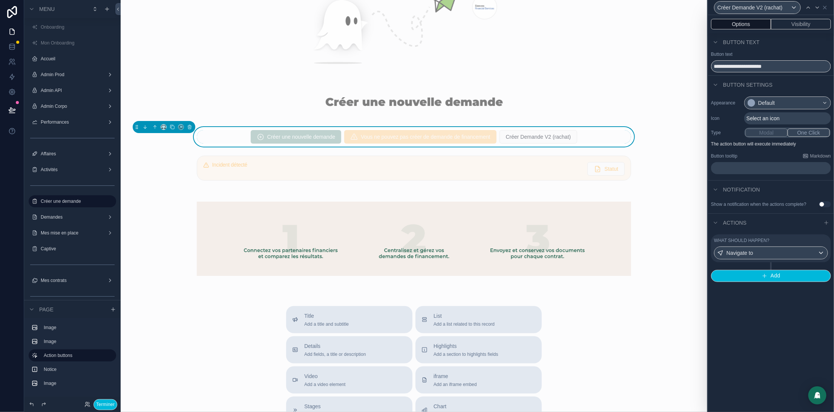
click at [751, 116] on span "Select an icon" at bounding box center [763, 119] width 33 height 8
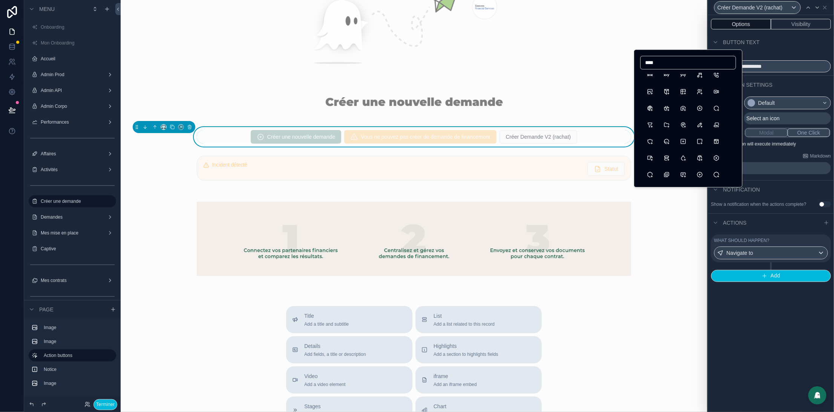
scroll to position [98, 0]
type input "****"
click at [703, 97] on button "CirclePlus" at bounding box center [700, 98] width 14 height 14
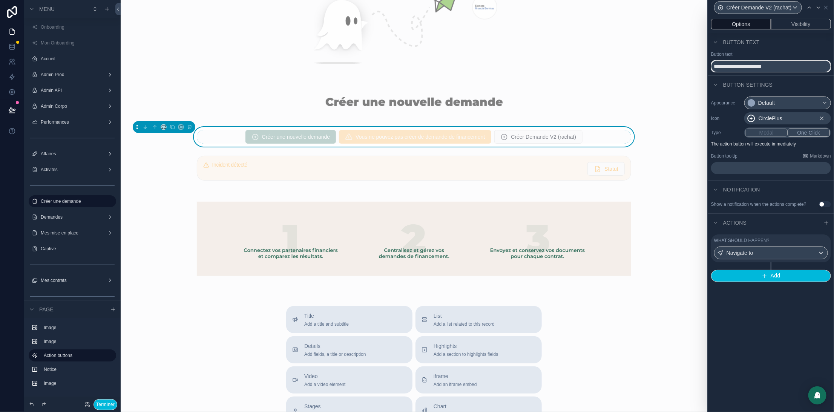
click at [735, 65] on input "**********" at bounding box center [771, 66] width 120 height 12
type input "**********"
click at [767, 99] on div "Default" at bounding box center [766, 103] width 17 height 8
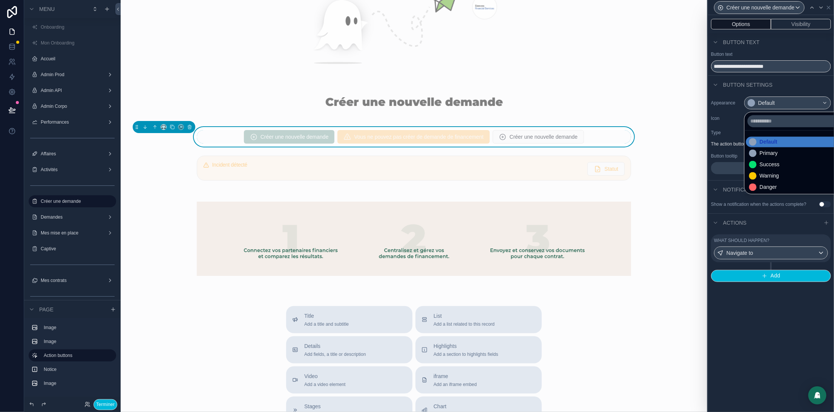
click at [767, 152] on div "Primary" at bounding box center [769, 154] width 18 height 8
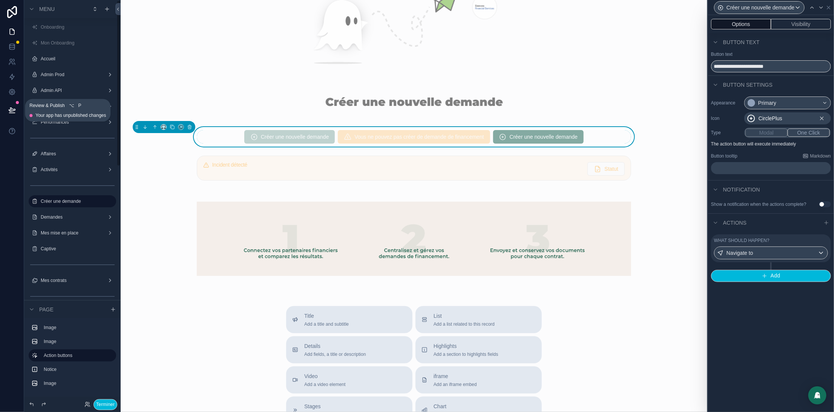
click at [14, 111] on icon at bounding box center [12, 110] width 8 height 8
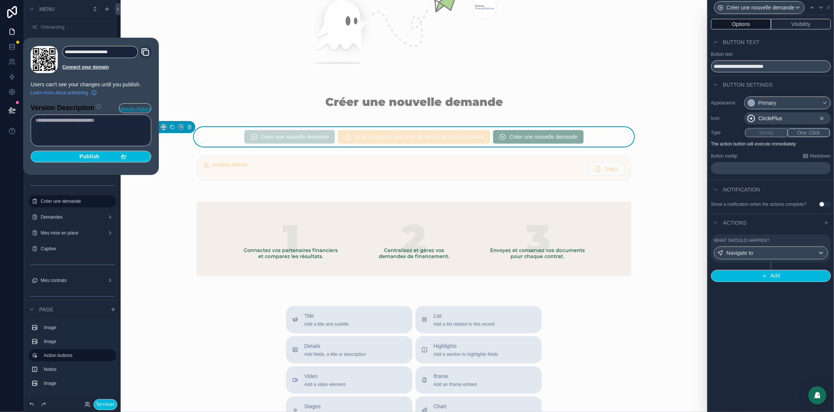
click at [104, 152] on button "Publish" at bounding box center [91, 157] width 121 height 12
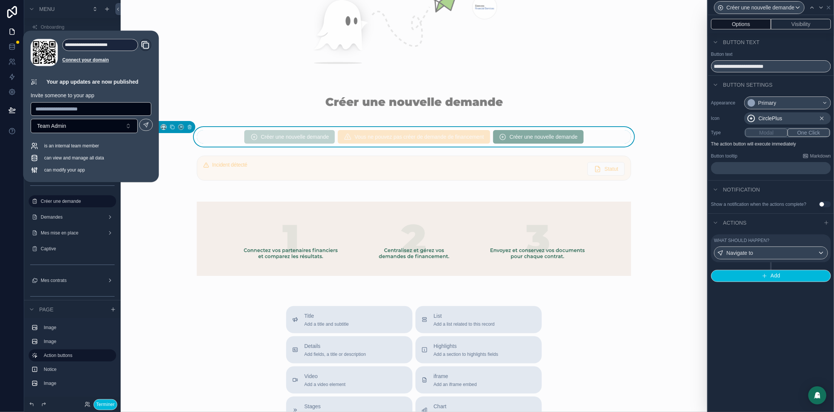
click at [101, 404] on button "Terminer" at bounding box center [106, 404] width 24 height 11
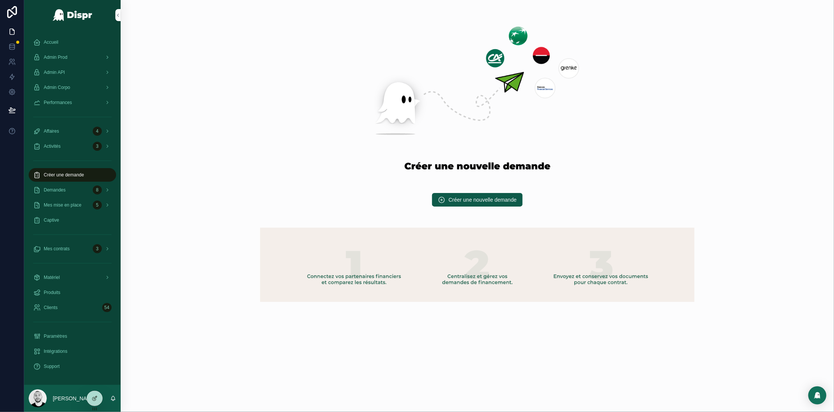
drag, startPoint x: 450, startPoint y: 205, endPoint x: 442, endPoint y: 133, distance: 72.2
click at [450, 205] on button "Créer une nouvelle demande" at bounding box center [477, 200] width 91 height 14
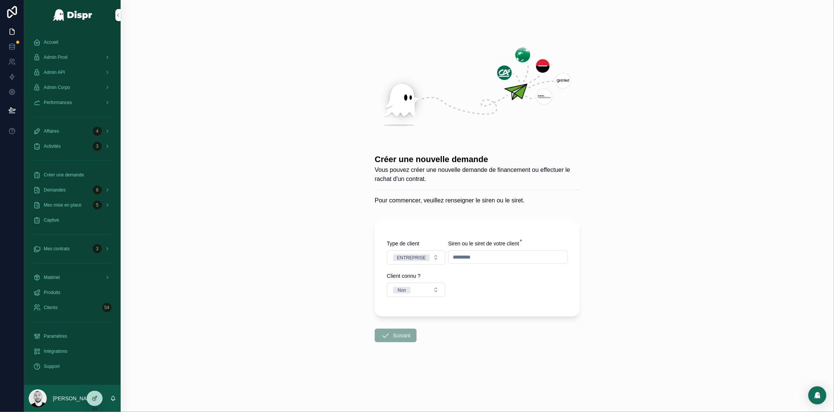
click at [351, 172] on div "Créer une nouvelle demande Vous pouvez créer une nouvelle demande de financemen…" at bounding box center [477, 206] width 713 height 412
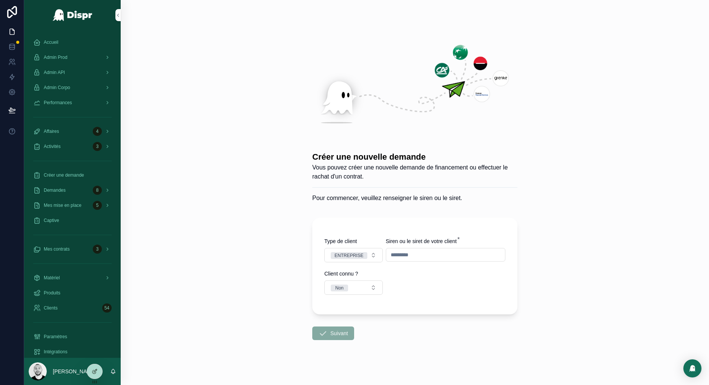
scroll to position [6, 0]
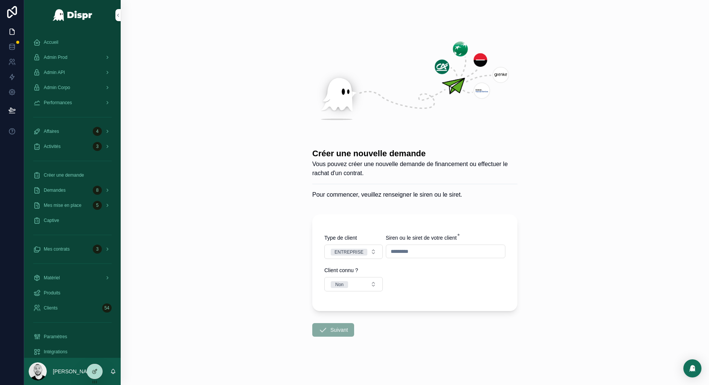
click at [324, 360] on form "Type de client ENTREPRISE Siren ou le siret de votre client * Client connu ? No…" at bounding box center [414, 297] width 205 height 175
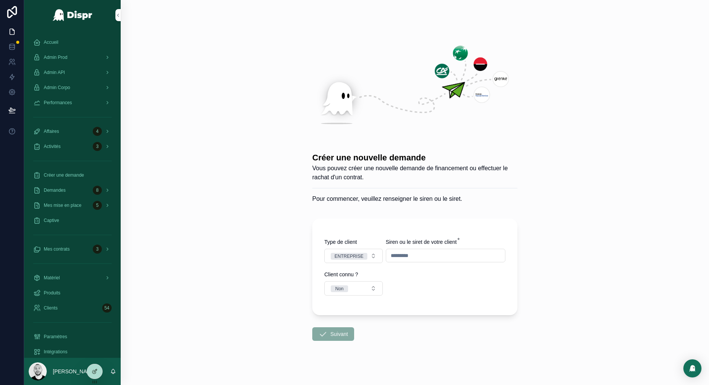
scroll to position [0, 0]
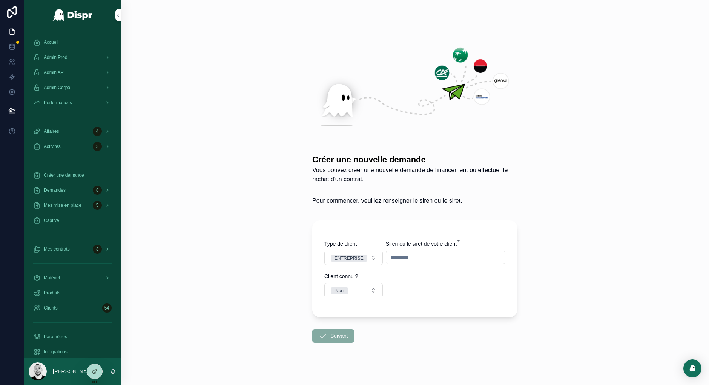
click at [516, 162] on div "Créer une nouvelle demande Vous pouvez créer une nouvelle demande de financemen…" at bounding box center [414, 195] width 217 height 391
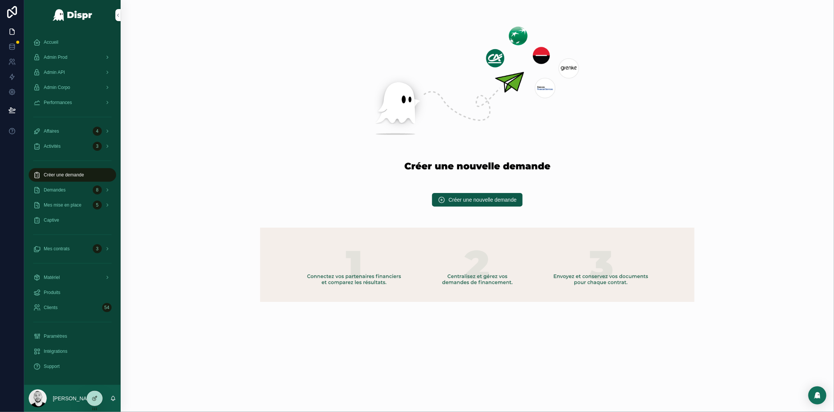
click at [487, 201] on span "Créer une nouvelle demande" at bounding box center [483, 200] width 68 height 8
click at [96, 400] on icon at bounding box center [95, 399] width 6 height 6
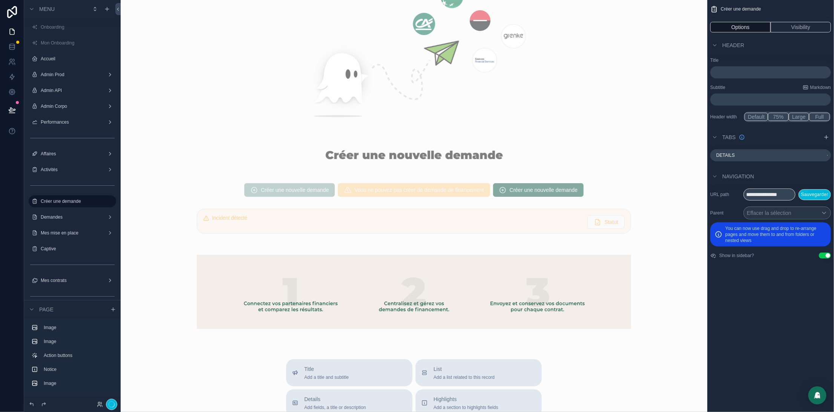
scroll to position [241, 0]
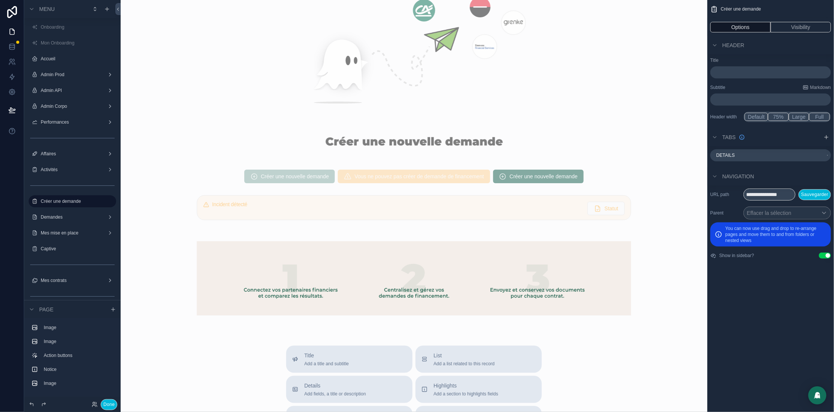
click at [541, 168] on div "scrollable content" at bounding box center [414, 177] width 575 height 20
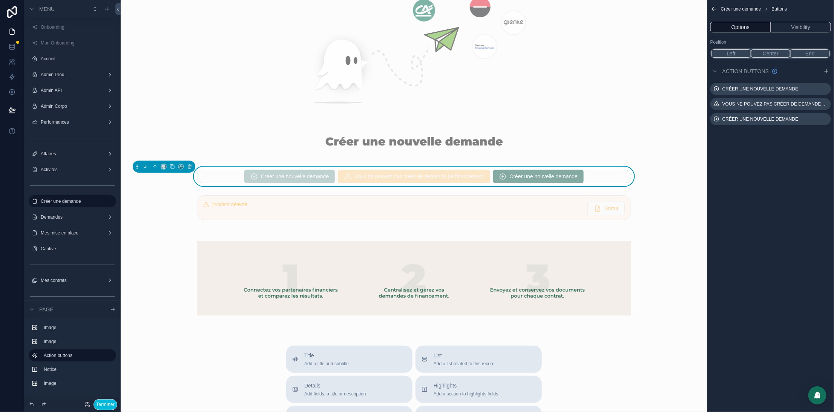
click at [0, 0] on icon "scrollable content" at bounding box center [0, 0] width 0 height 0
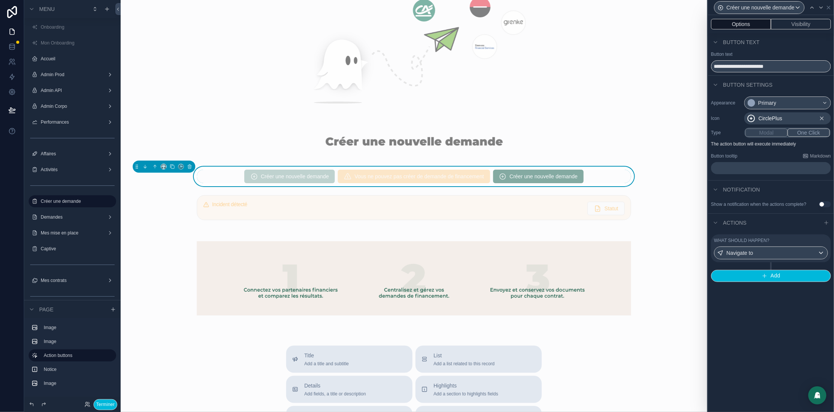
click at [770, 244] on label "What should happen?" at bounding box center [741, 241] width 55 height 6
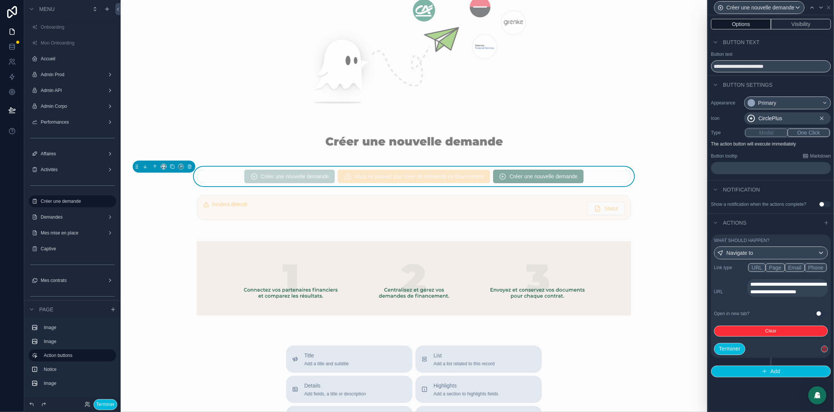
click at [778, 272] on button "Page" at bounding box center [775, 268] width 19 height 8
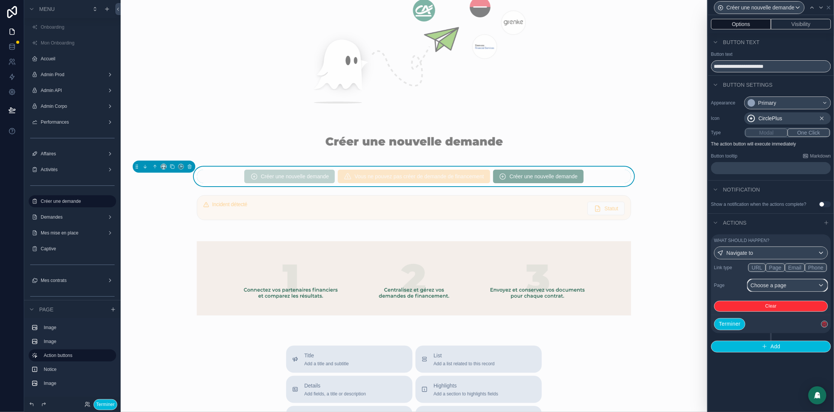
click at [786, 290] on div "Choose a page" at bounding box center [788, 285] width 80 height 12
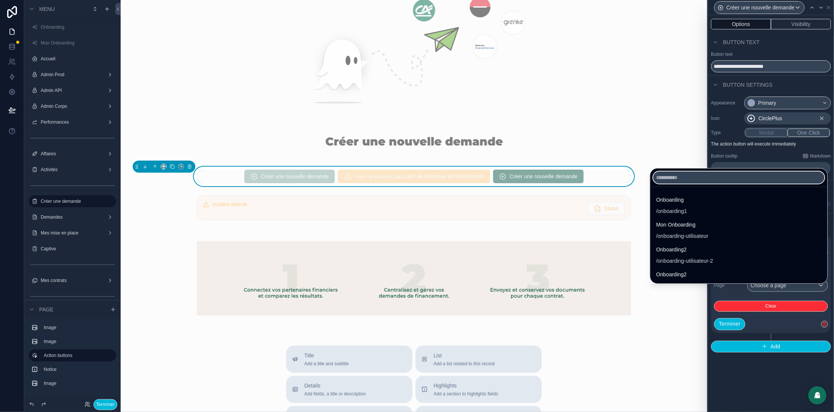
click at [653, 183] on input "text" at bounding box center [738, 178] width 171 height 12
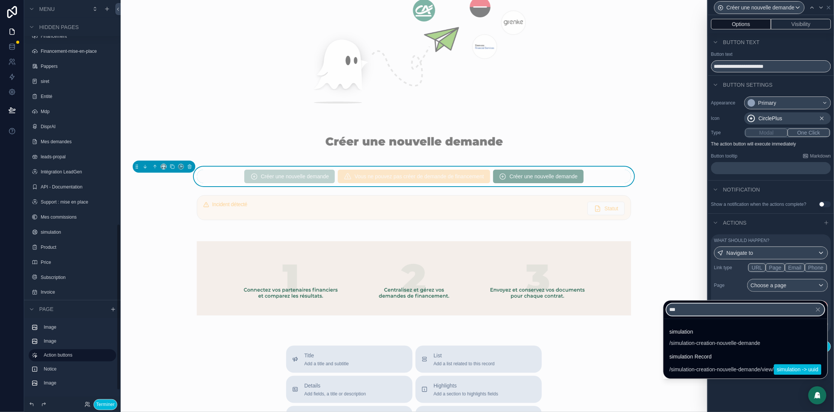
scroll to position [543, 0]
type input "***"
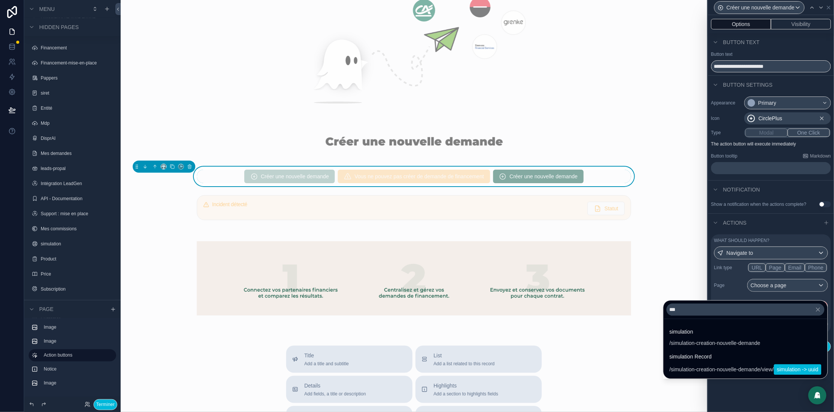
drag, startPoint x: 46, startPoint y: 241, endPoint x: 124, endPoint y: 225, distance: 79.6
click at [46, 241] on label "simulation" at bounding box center [76, 244] width 71 height 6
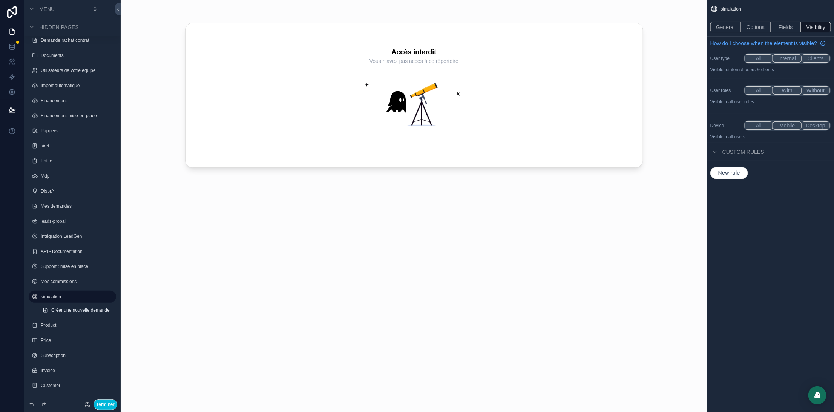
click at [721, 23] on button "General" at bounding box center [725, 27] width 30 height 11
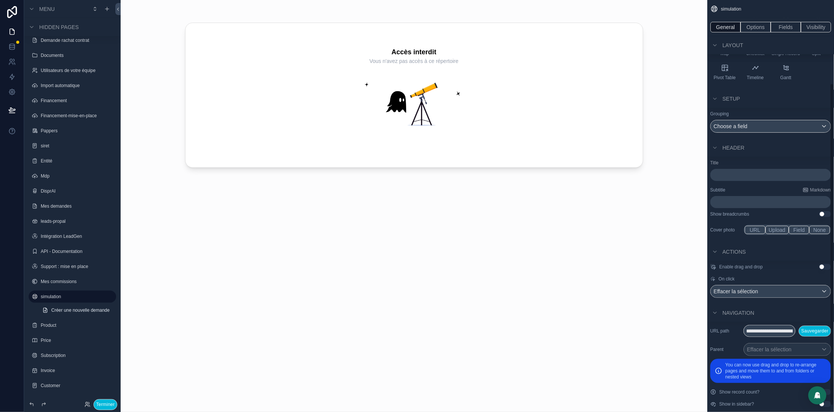
scroll to position [98, 0]
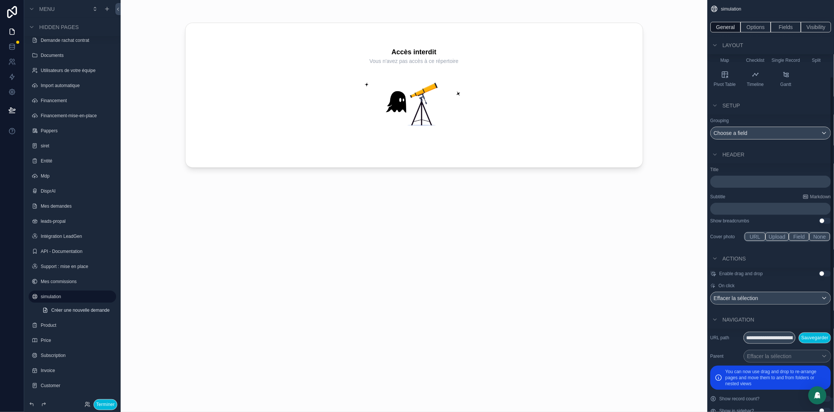
click at [825, 410] on button "Use setting" at bounding box center [825, 411] width 12 height 6
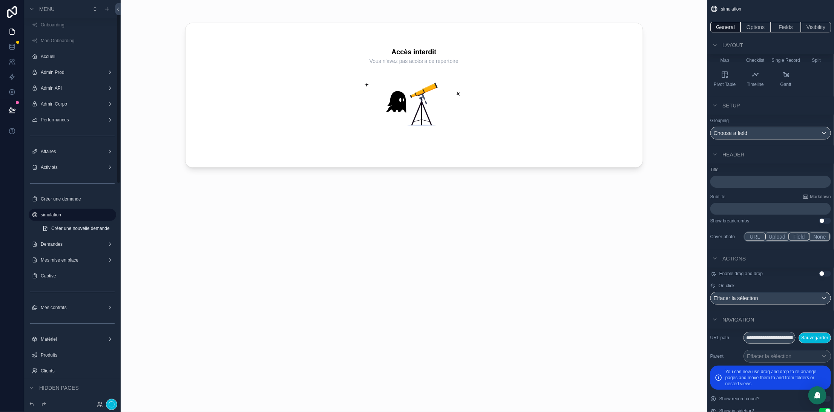
scroll to position [0, 0]
click at [54, 201] on label "Créer une demande" at bounding box center [76, 201] width 71 height 6
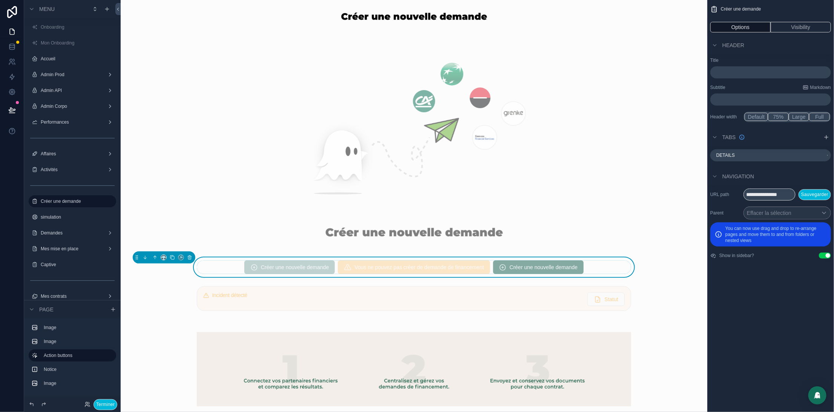
scroll to position [301, 0]
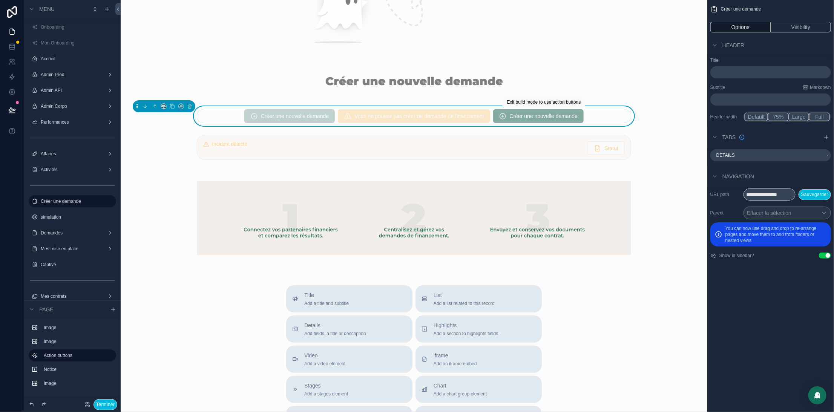
click at [602, 116] on div "Créer une nouvelle demande Vous ne pouvez pas créer de demande de financement C…" at bounding box center [414, 116] width 434 height 14
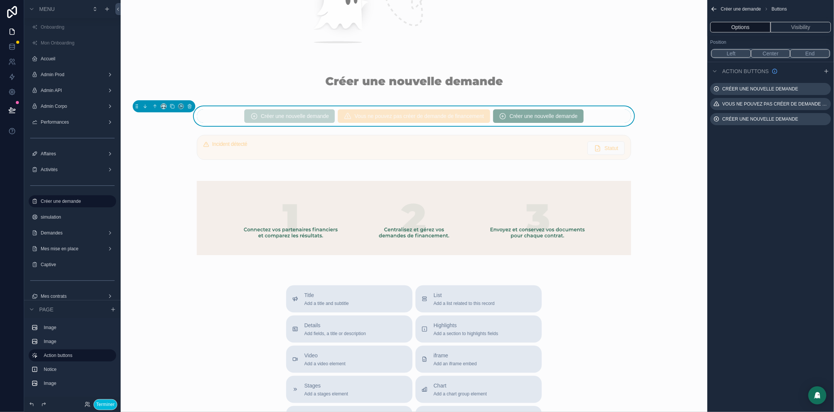
drag, startPoint x: 825, startPoint y: 118, endPoint x: 817, endPoint y: 134, distance: 17.5
click at [0, 0] on icon "scrollable content" at bounding box center [0, 0] width 0 height 0
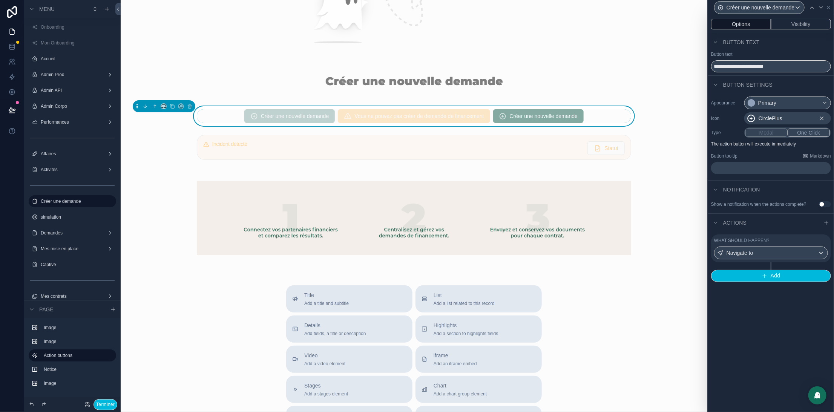
click at [777, 249] on div "What should happen? Navigate to" at bounding box center [771, 249] width 114 height 22
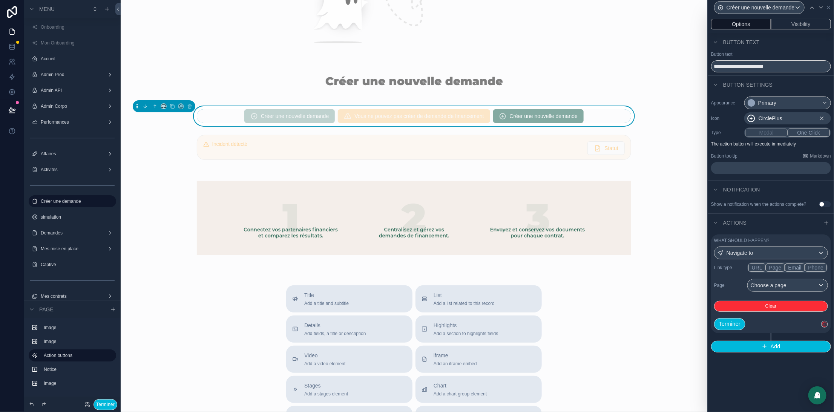
click at [756, 272] on button "URL" at bounding box center [757, 268] width 17 height 8
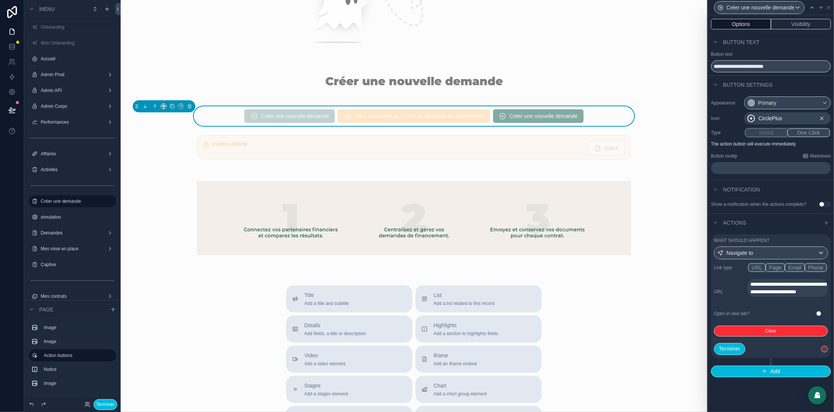
click at [781, 272] on button "Page" at bounding box center [775, 268] width 19 height 8
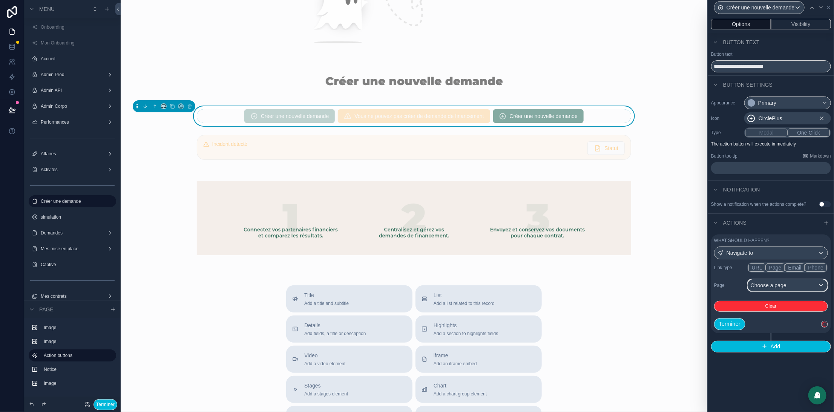
click at [780, 287] on div "Choose a page" at bounding box center [788, 285] width 80 height 12
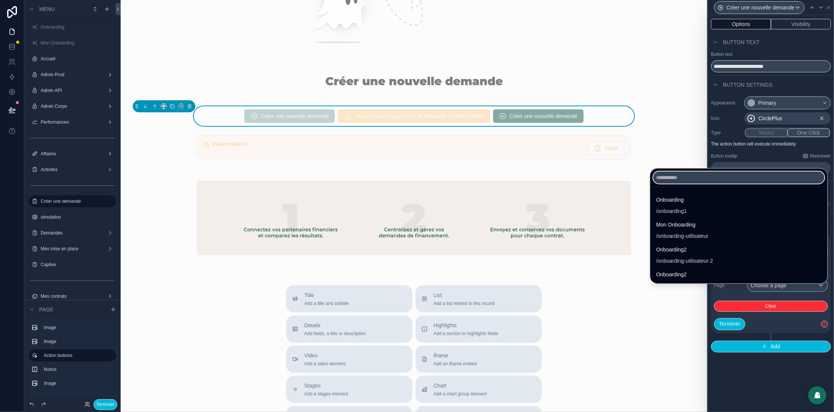
click at [665, 179] on input "text" at bounding box center [738, 178] width 171 height 12
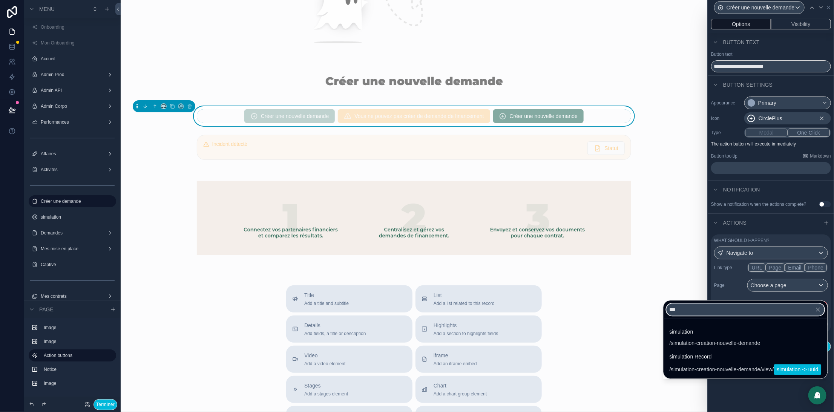
type input "***"
click at [811, 9] on div at bounding box center [771, 206] width 126 height 412
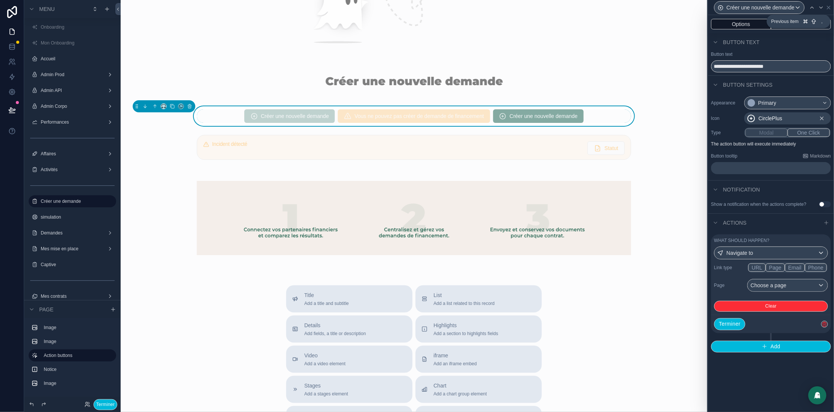
click at [811, 9] on icon at bounding box center [812, 8] width 6 height 6
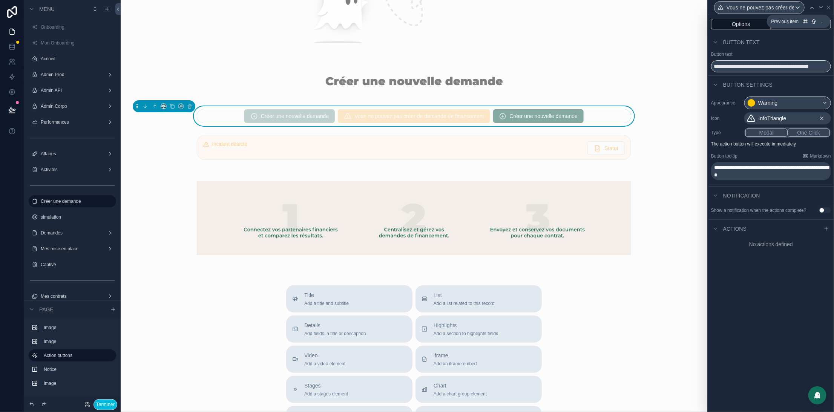
click at [811, 10] on icon at bounding box center [812, 8] width 6 height 6
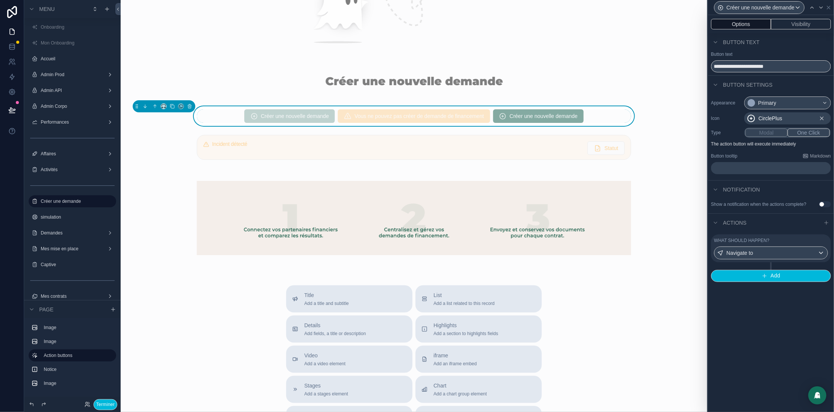
click at [778, 244] on div "What should happen?" at bounding box center [771, 241] width 114 height 6
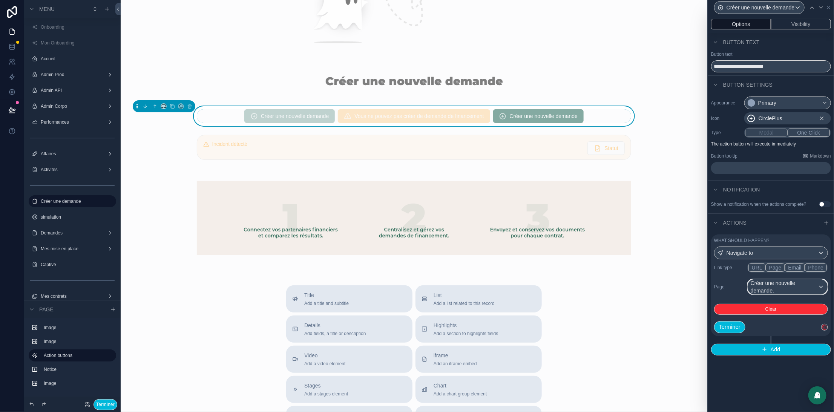
click at [786, 295] on div "Créer une nouvelle demande." at bounding box center [788, 286] width 80 height 15
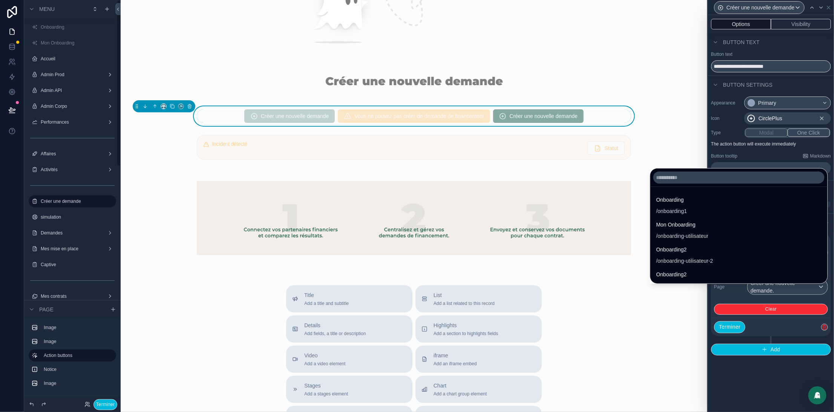
click at [47, 233] on label "Demandes" at bounding box center [71, 233] width 60 height 6
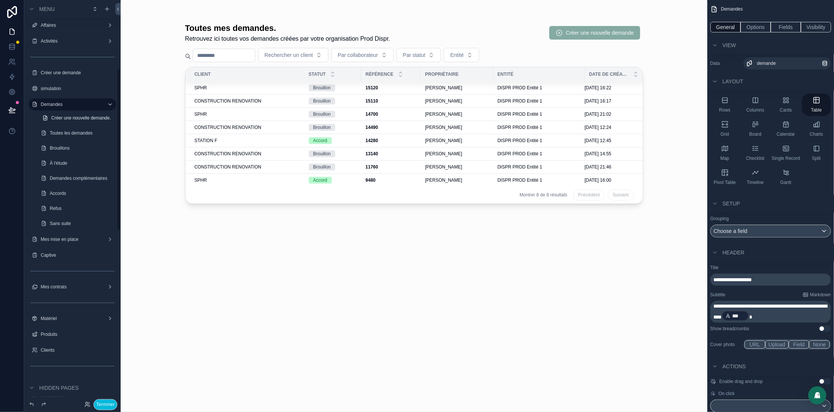
scroll to position [170, 0]
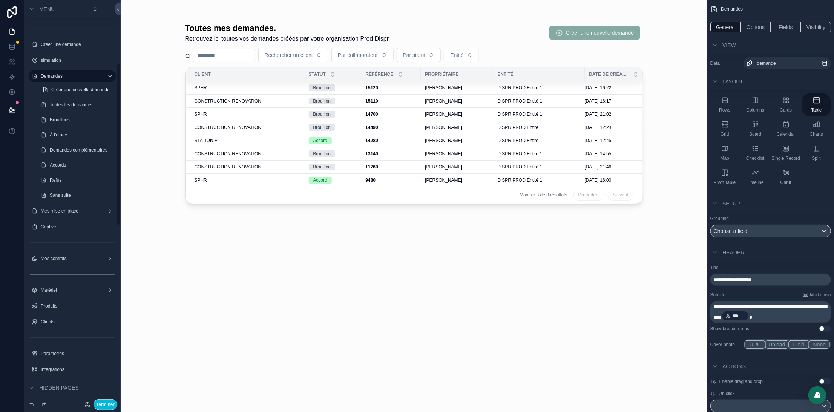
click at [43, 60] on label "simulation" at bounding box center [76, 60] width 71 height 6
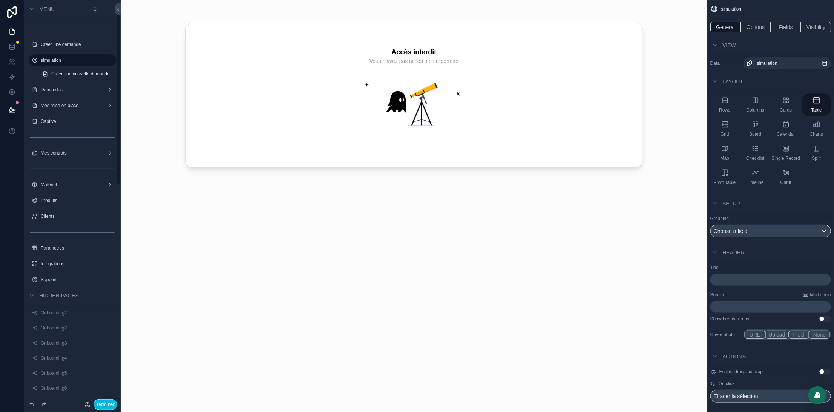
scroll to position [7, 0]
click at [67, 223] on span "Créer une nouvelle demande" at bounding box center [80, 224] width 58 height 6
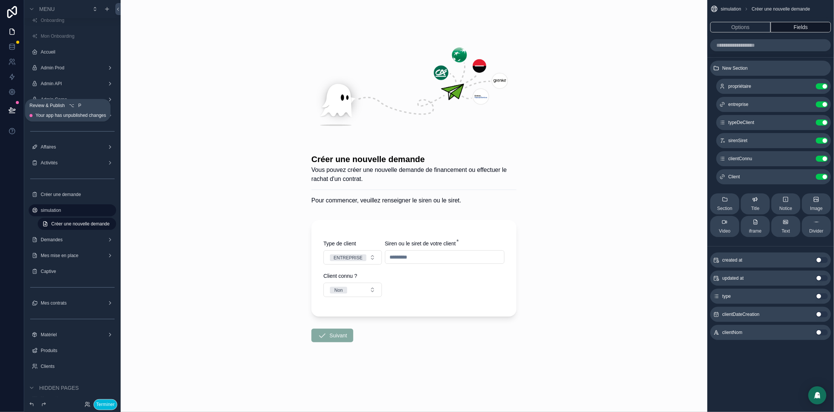
click at [15, 110] on icon at bounding box center [12, 110] width 8 height 8
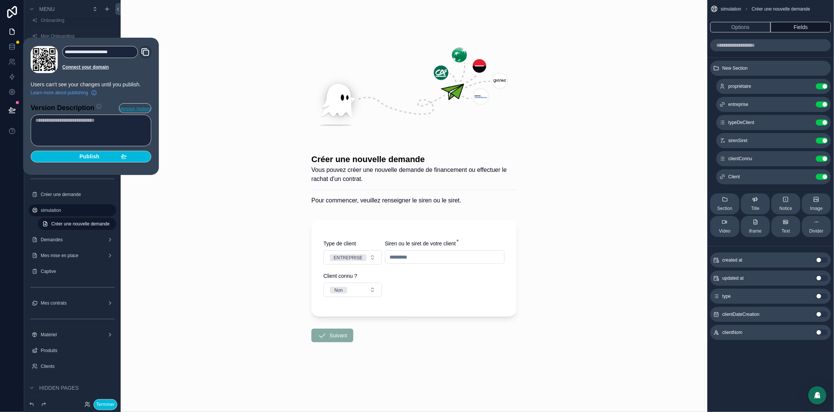
drag, startPoint x: 91, startPoint y: 155, endPoint x: 99, endPoint y: 163, distance: 10.7
click at [91, 155] on span "Publish" at bounding box center [90, 156] width 20 height 7
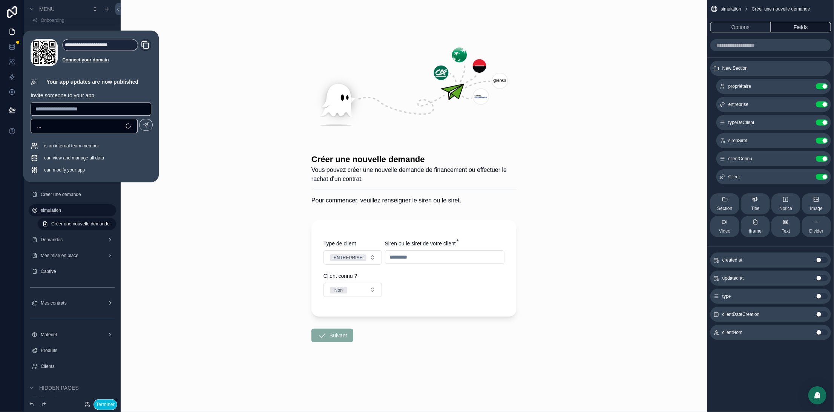
click at [175, 272] on div "Créer une nouvelle demande Vous pouvez créer une nouvelle demande de financemen…" at bounding box center [414, 206] width 587 height 412
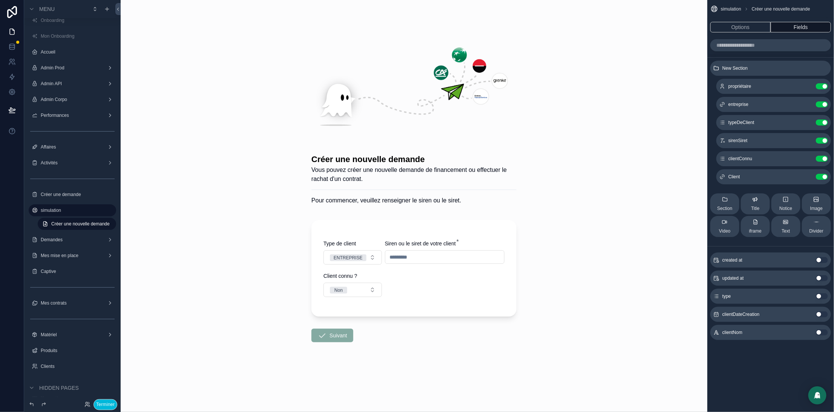
click at [50, 192] on label "Créer une demande" at bounding box center [76, 195] width 71 height 6
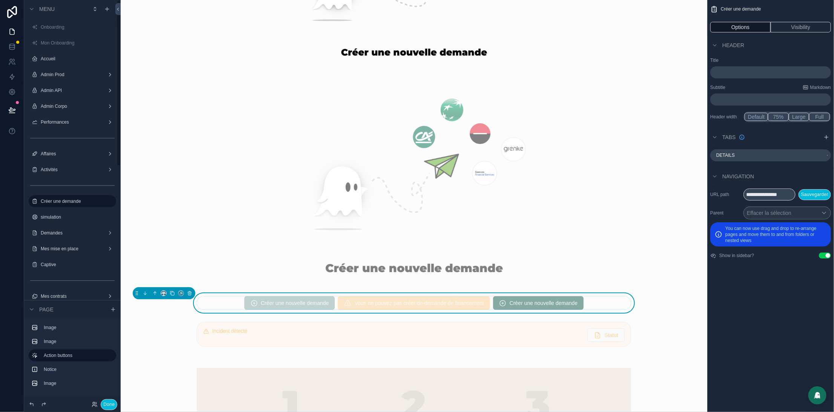
scroll to position [186, 0]
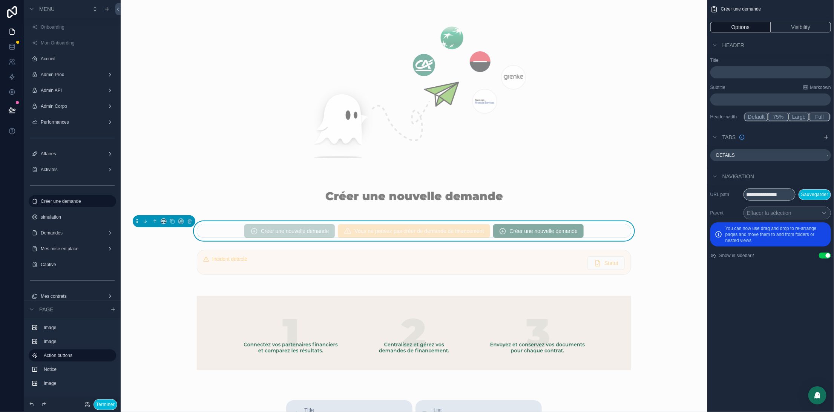
click at [606, 233] on div "Créer une nouvelle demande Vous ne pouvez pas créer de demande de financement C…" at bounding box center [414, 231] width 434 height 14
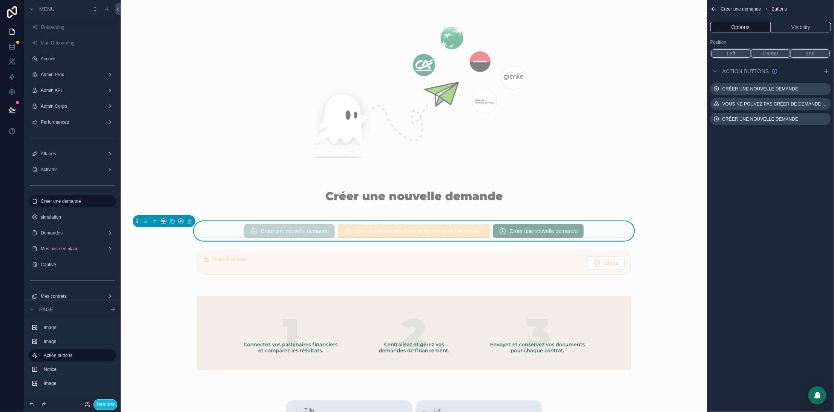
click at [0, 0] on icon "scrollable content" at bounding box center [0, 0] width 0 height 0
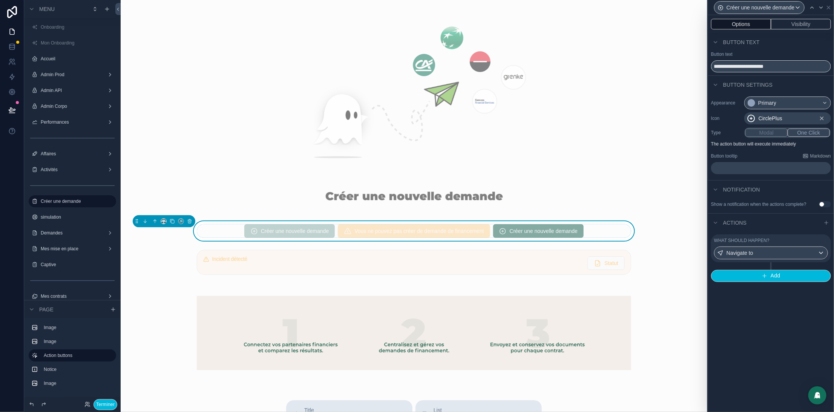
click at [776, 244] on div "What should happen?" at bounding box center [771, 241] width 114 height 6
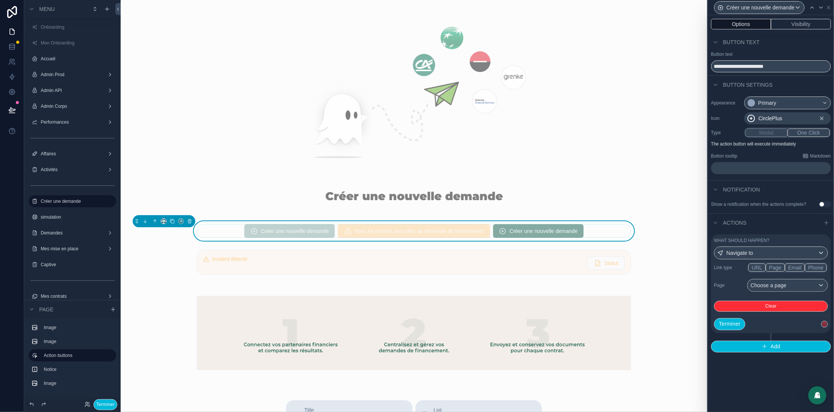
click at [773, 272] on button "Page" at bounding box center [775, 268] width 19 height 8
click at [778, 291] on div "Choose a page" at bounding box center [788, 285] width 80 height 12
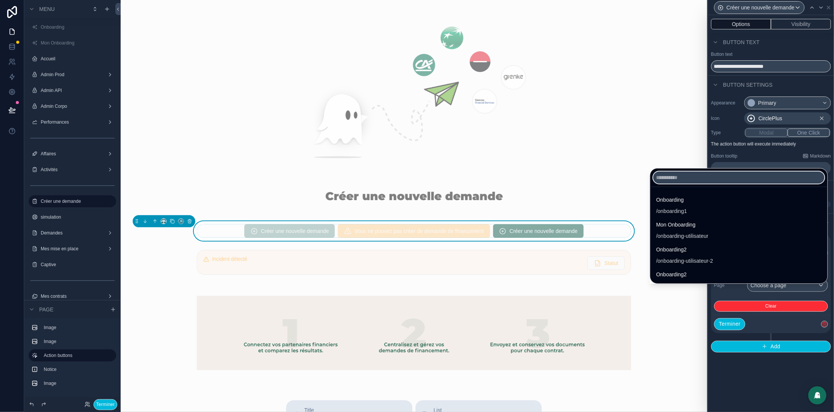
click at [653, 174] on input "text" at bounding box center [738, 178] width 171 height 12
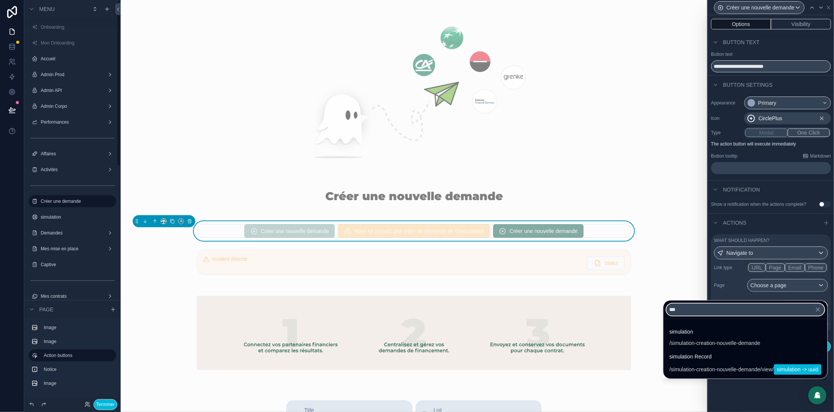
type input "***"
click at [55, 218] on label "simulation" at bounding box center [76, 217] width 71 height 6
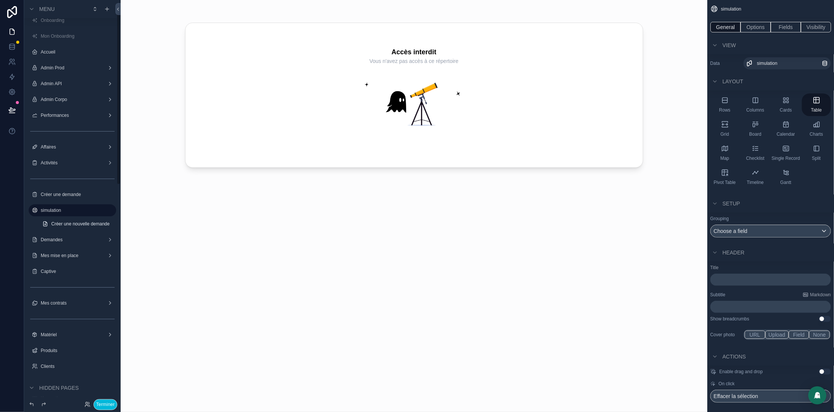
click at [0, 0] on icon "scrollable content" at bounding box center [0, 0] width 0 height 0
click at [781, 362] on div "Actions" at bounding box center [770, 357] width 127 height 18
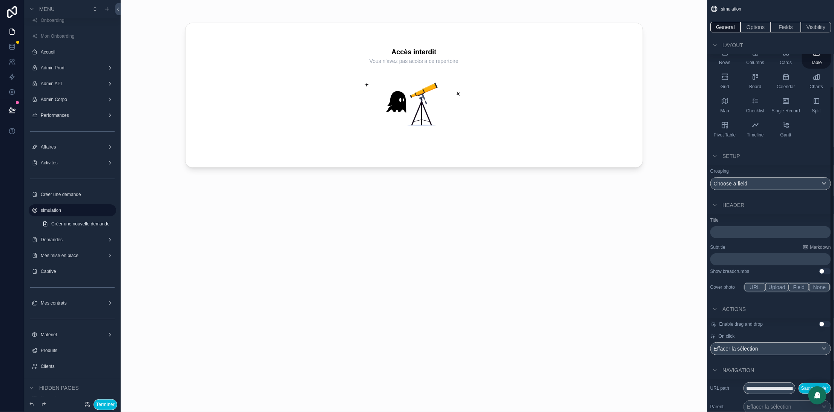
scroll to position [115, 0]
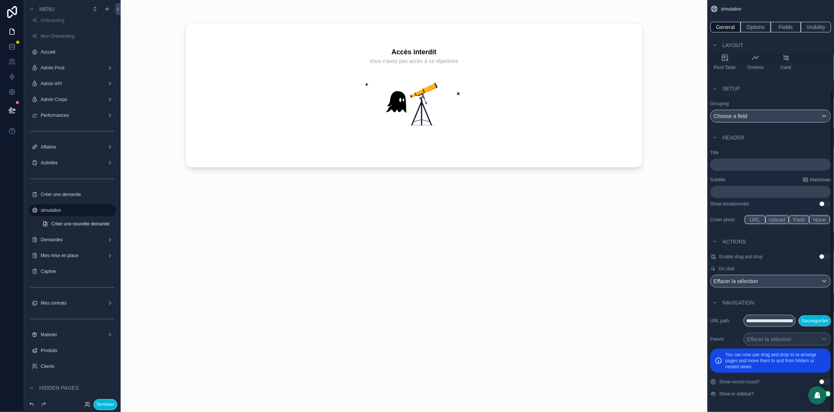
click at [830, 394] on button "Use setting" at bounding box center [825, 394] width 12 height 6
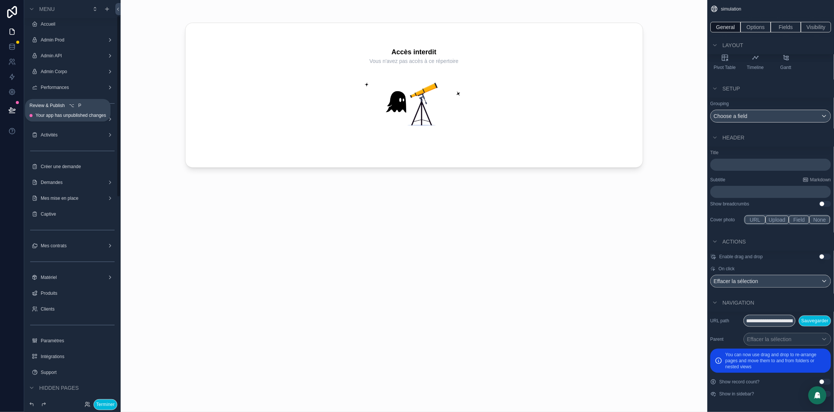
click at [13, 109] on icon at bounding box center [12, 110] width 8 height 8
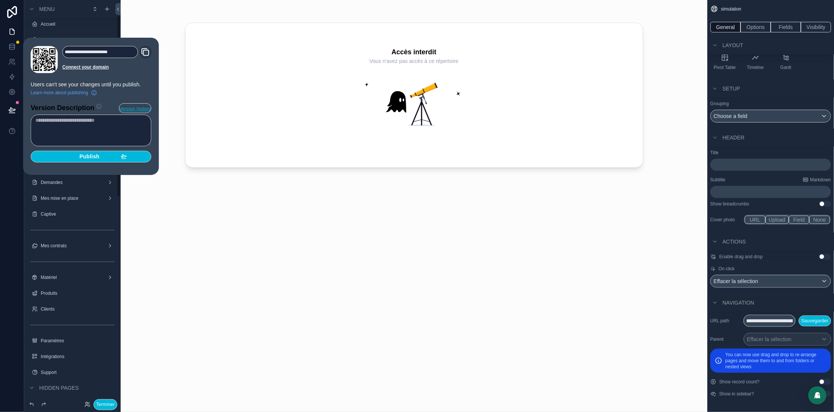
click at [98, 161] on button "Publish" at bounding box center [91, 157] width 121 height 12
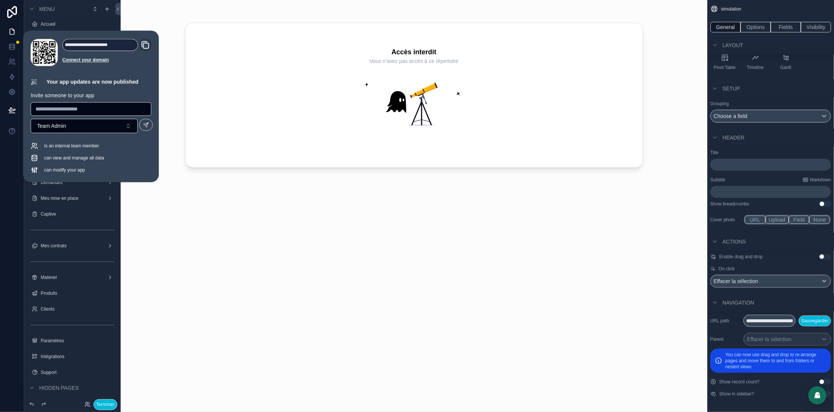
drag, startPoint x: 103, startPoint y: 400, endPoint x: 121, endPoint y: 376, distance: 30.3
click at [103, 401] on button "Terminer" at bounding box center [106, 404] width 24 height 11
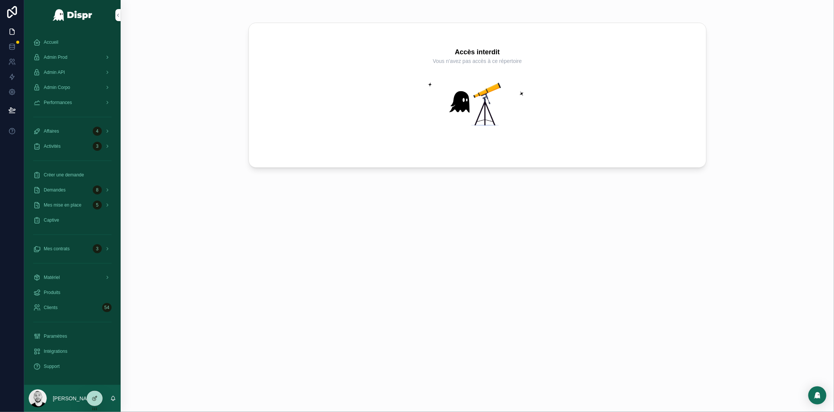
click at [60, 176] on span "Créer une demande" at bounding box center [64, 175] width 40 height 6
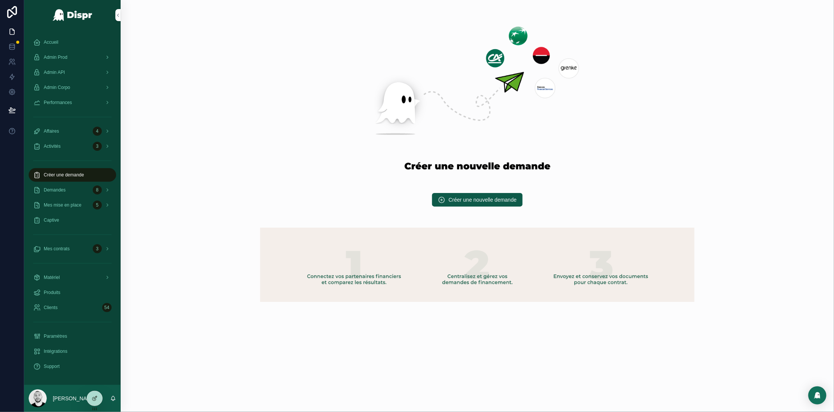
click at [461, 199] on span "Créer une nouvelle demande" at bounding box center [483, 200] width 68 height 8
click at [470, 193] on button "Créer une nouvelle demande" at bounding box center [477, 200] width 91 height 14
click at [470, 194] on button "Créer une nouvelle demande" at bounding box center [477, 200] width 91 height 14
click at [98, 405] on div at bounding box center [94, 398] width 15 height 14
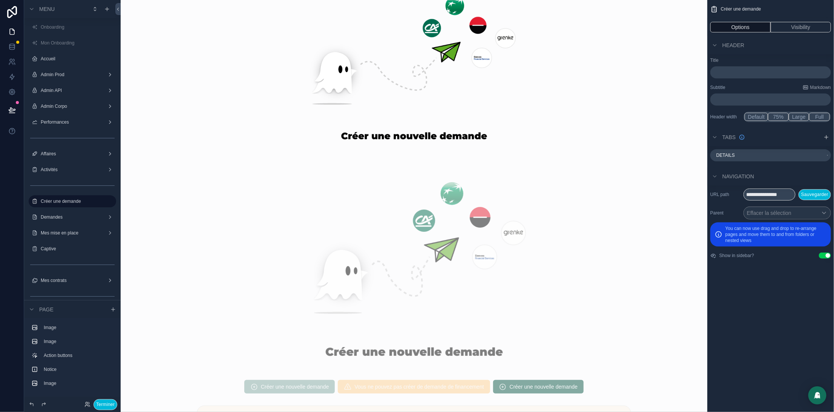
scroll to position [175, 0]
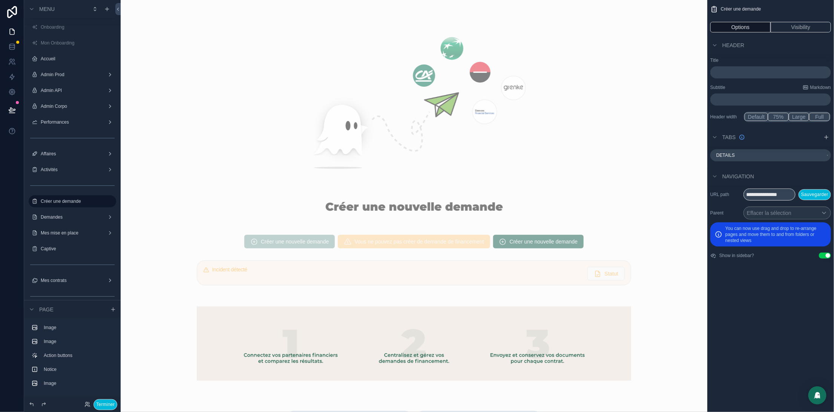
click at [575, 244] on div "scrollable content" at bounding box center [414, 242] width 575 height 20
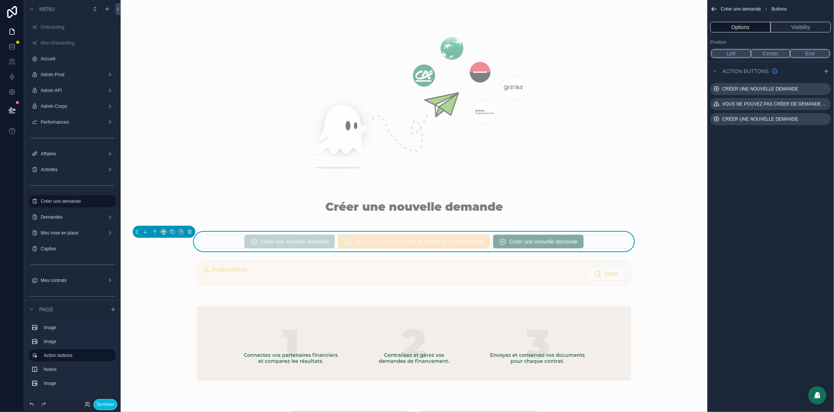
click at [0, 0] on icon "scrollable content" at bounding box center [0, 0] width 0 height 0
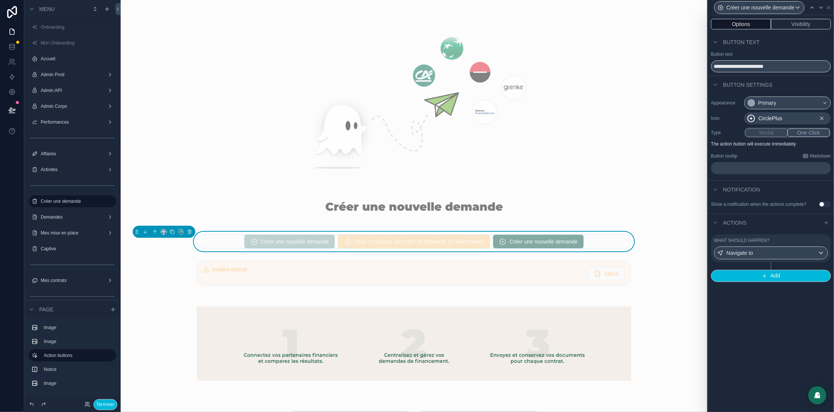
click at [769, 242] on div "What should happen? Navigate to" at bounding box center [771, 249] width 120 height 28
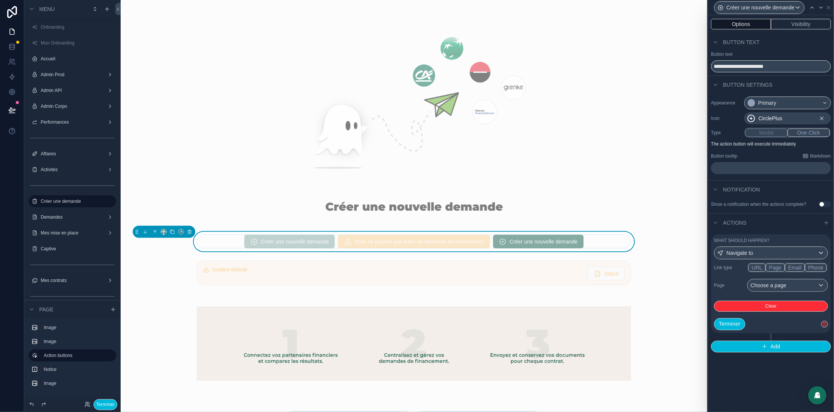
click at [783, 272] on button "Page" at bounding box center [775, 268] width 19 height 8
click at [781, 290] on div "Choose a page" at bounding box center [788, 285] width 80 height 12
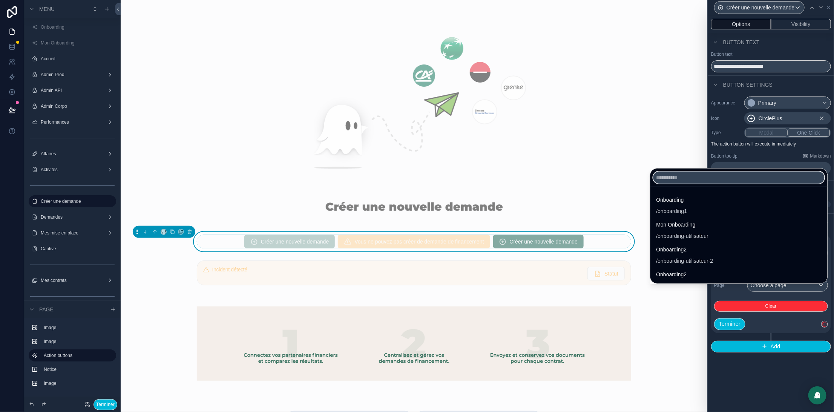
click at [653, 173] on input "text" at bounding box center [738, 178] width 171 height 12
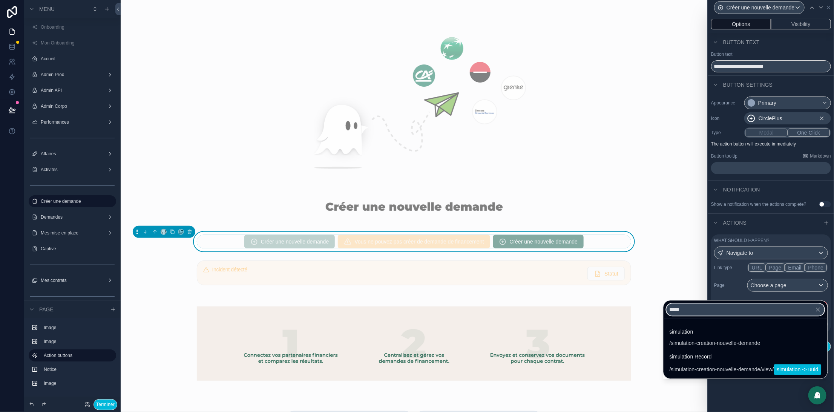
type input "*****"
click at [762, 235] on div at bounding box center [771, 206] width 126 height 412
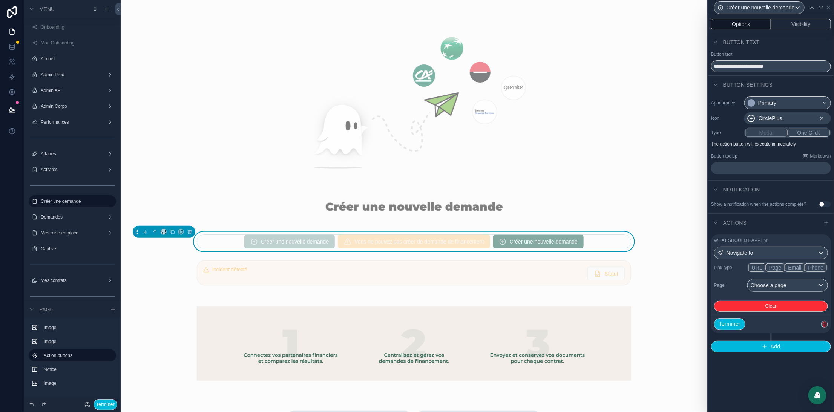
drag, startPoint x: 758, startPoint y: 276, endPoint x: 755, endPoint y: 280, distance: 4.9
click at [758, 272] on button "URL" at bounding box center [757, 268] width 17 height 8
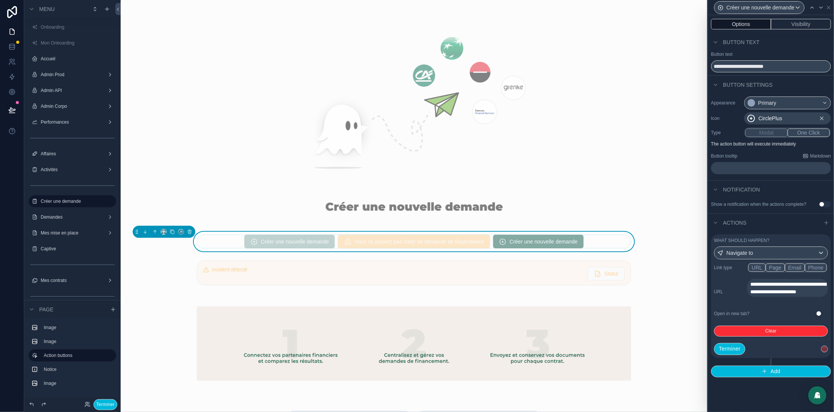
drag, startPoint x: 729, startPoint y: 356, endPoint x: 729, endPoint y: 351, distance: 5.0
click at [729, 355] on button "Terminer" at bounding box center [729, 349] width 31 height 12
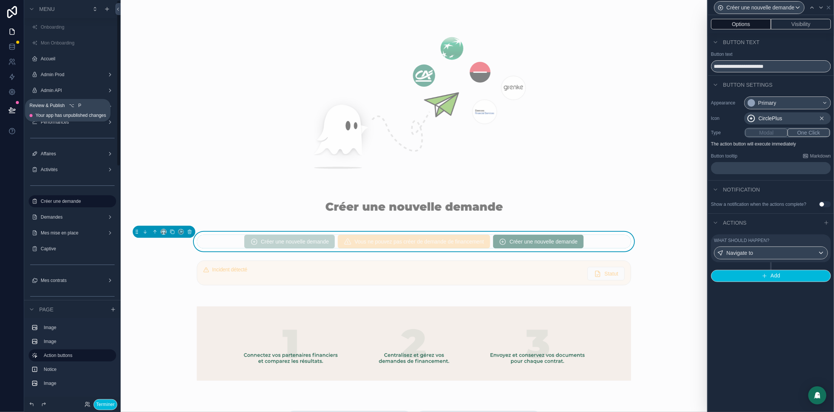
drag, startPoint x: 12, startPoint y: 110, endPoint x: 184, endPoint y: 164, distance: 179.8
click at [12, 110] on icon at bounding box center [12, 110] width 8 height 8
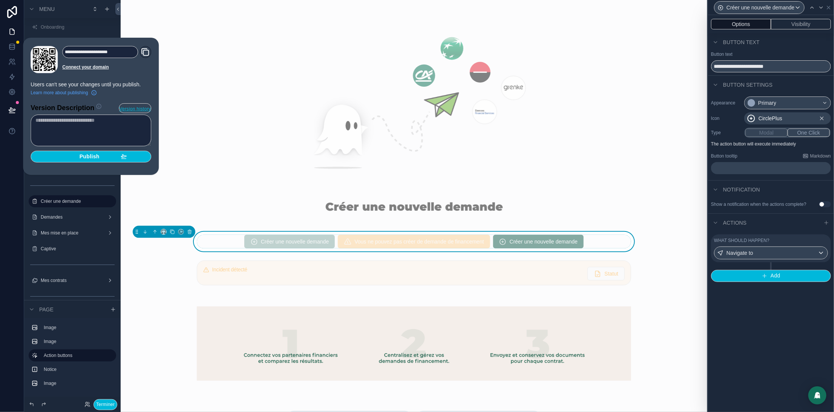
click at [104, 157] on div "Publish" at bounding box center [91, 156] width 72 height 7
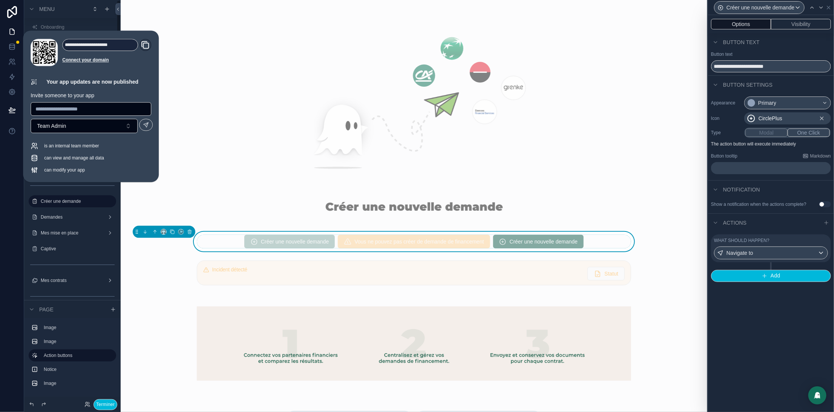
click at [103, 408] on button "Terminer" at bounding box center [106, 404] width 24 height 11
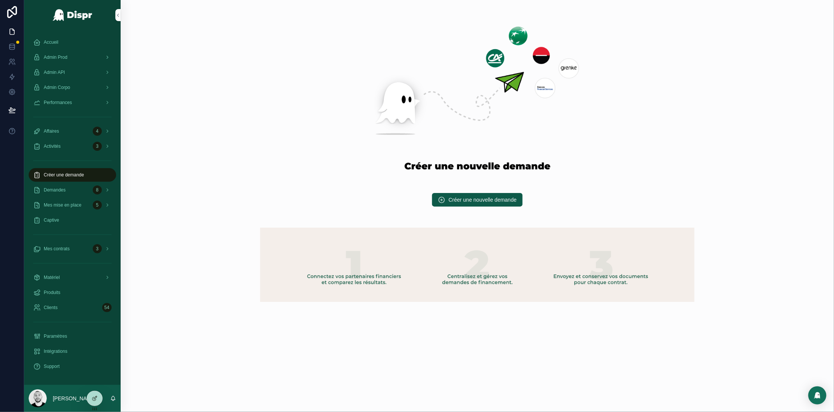
click at [48, 46] on div "Accueil" at bounding box center [72, 42] width 78 height 12
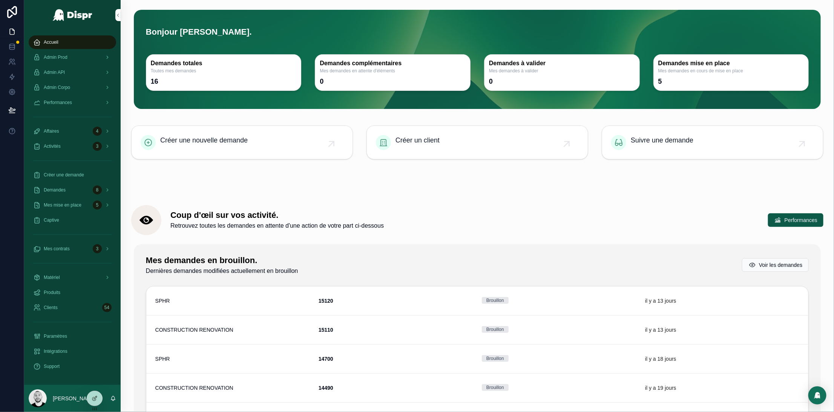
click at [58, 44] on span "Accueil" at bounding box center [51, 42] width 15 height 6
